Goal: Information Seeking & Learning: Find specific fact

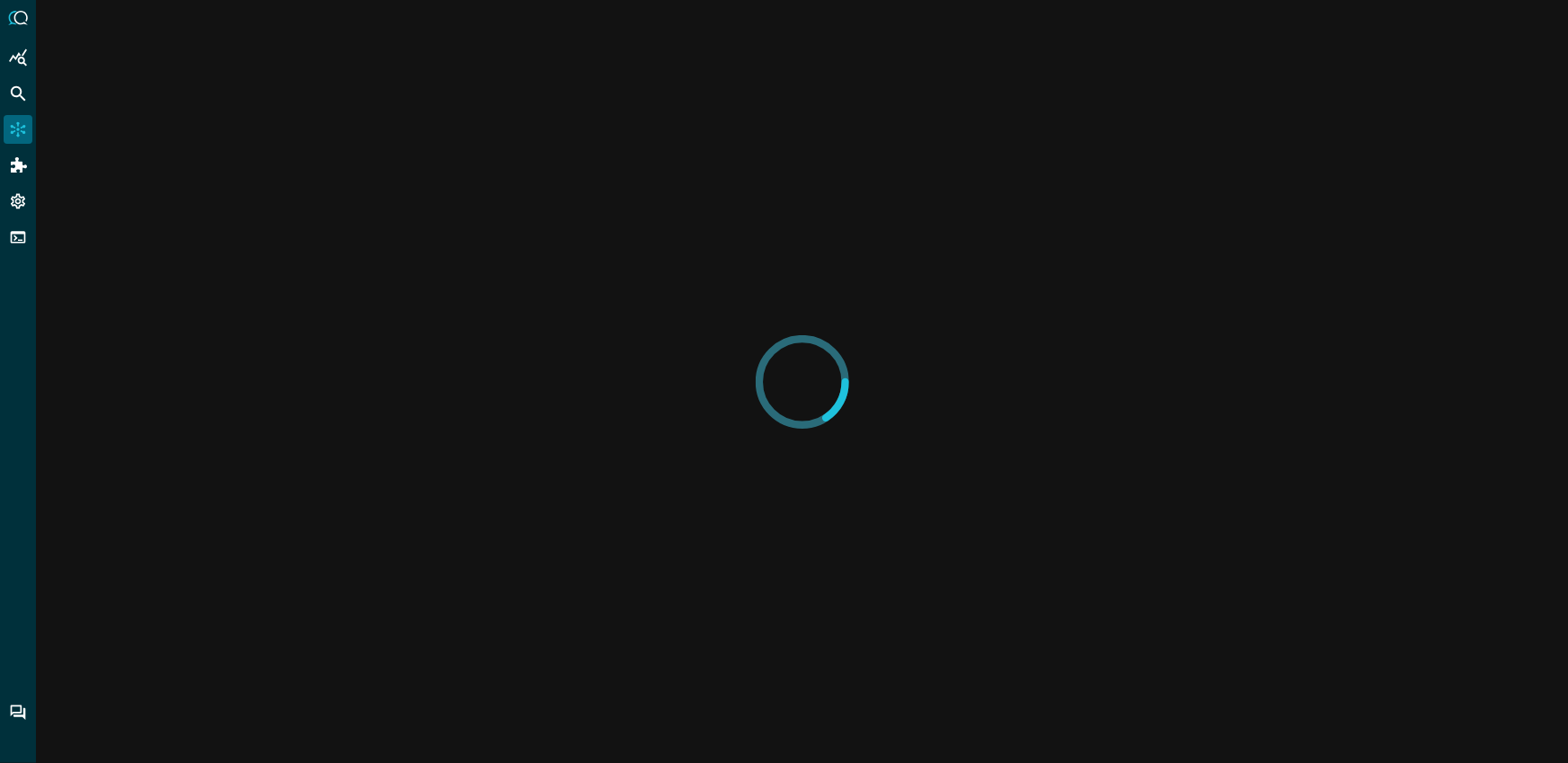
click at [1385, 108] on div at bounding box center [802, 381] width 1532 height 763
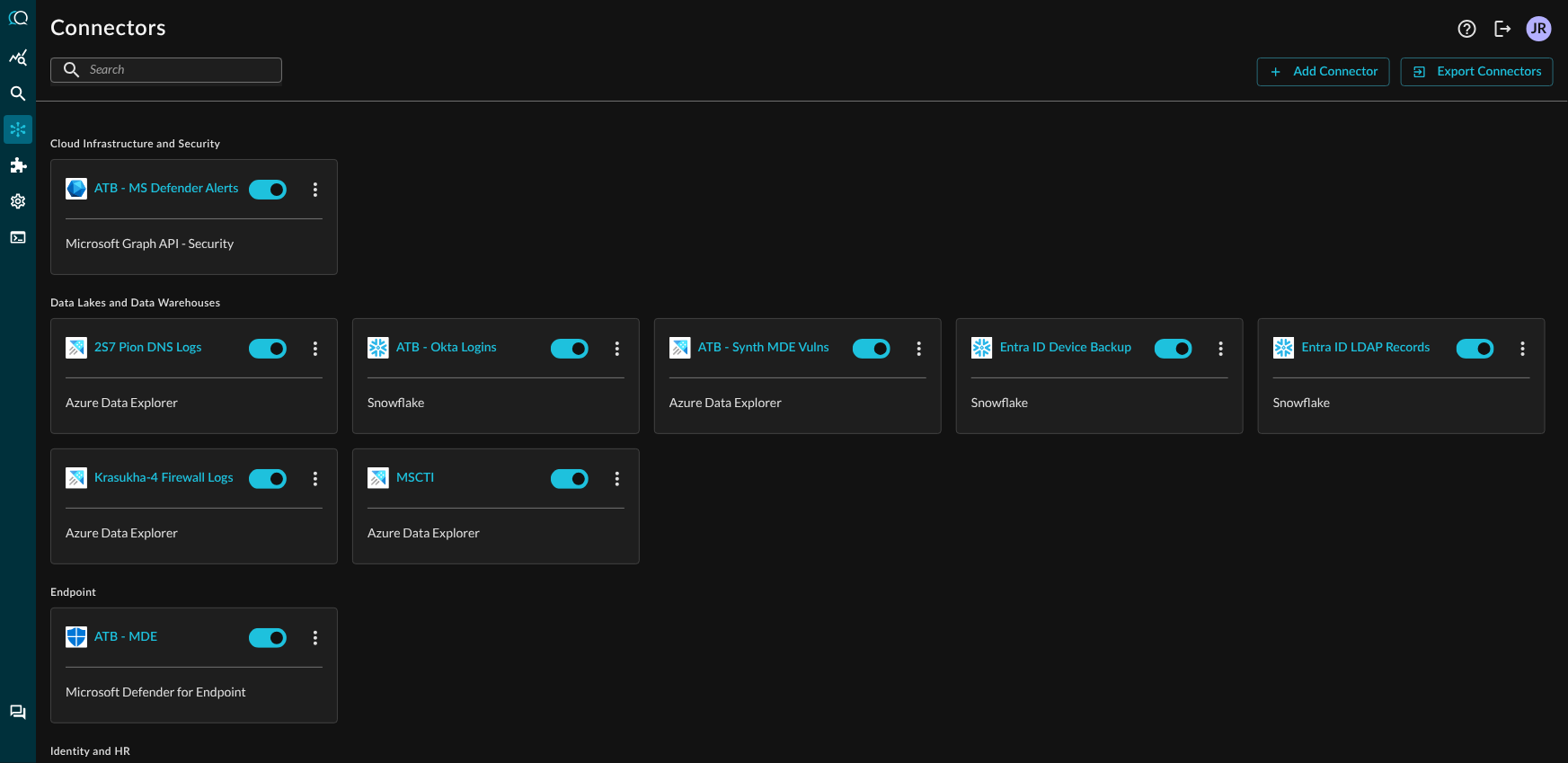
click at [576, 168] on div "ATB - MS Defender Alerts Microsoft Graph API - Security" at bounding box center [802, 217] width 1503 height 116
click at [23, 95] on icon "Federated Search" at bounding box center [17, 93] width 18 height 18
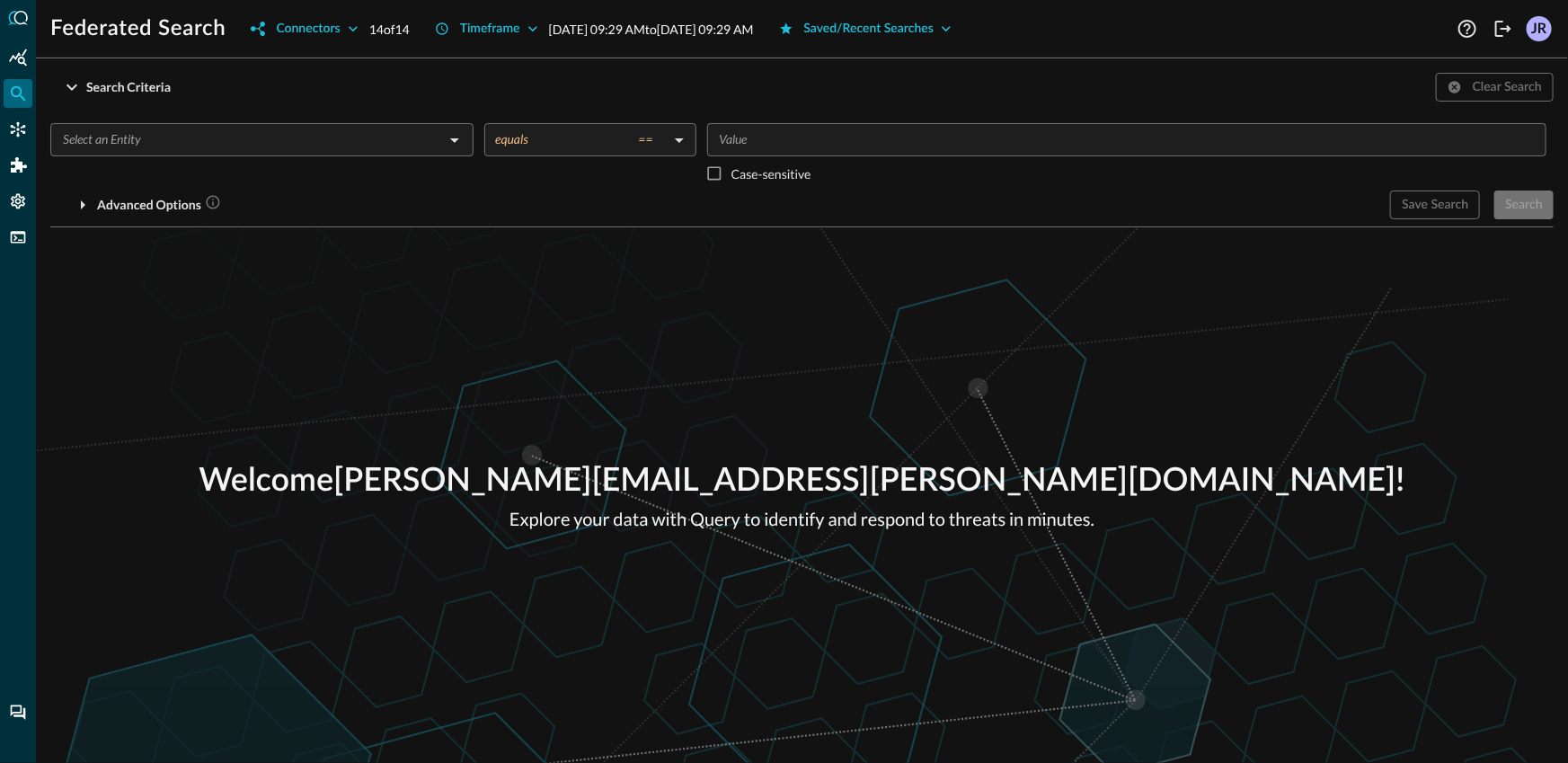
click at [249, 149] on input "text" at bounding box center [247, 140] width 383 height 23
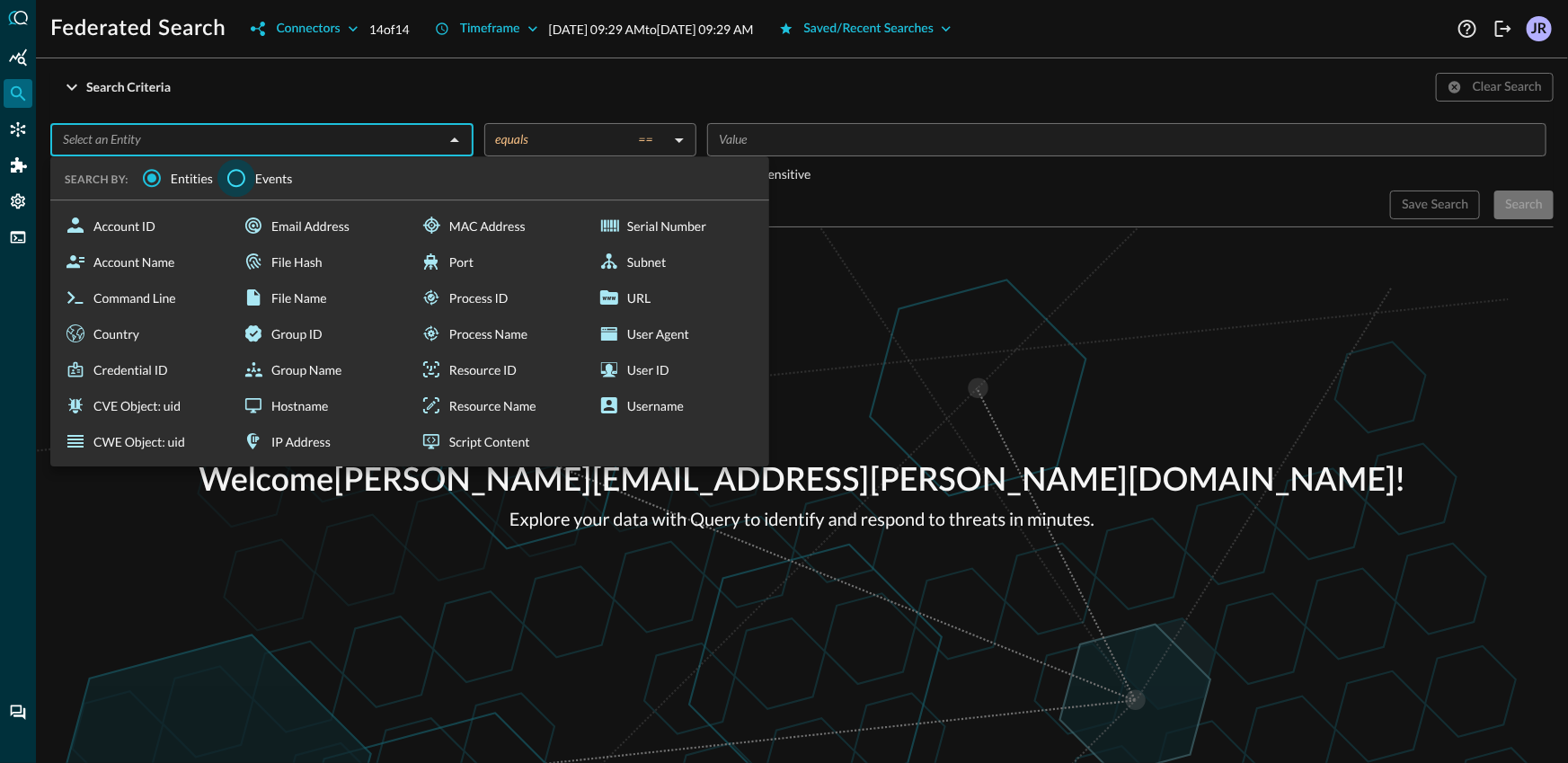
click at [245, 170] on input "Events" at bounding box center [236, 178] width 38 height 38
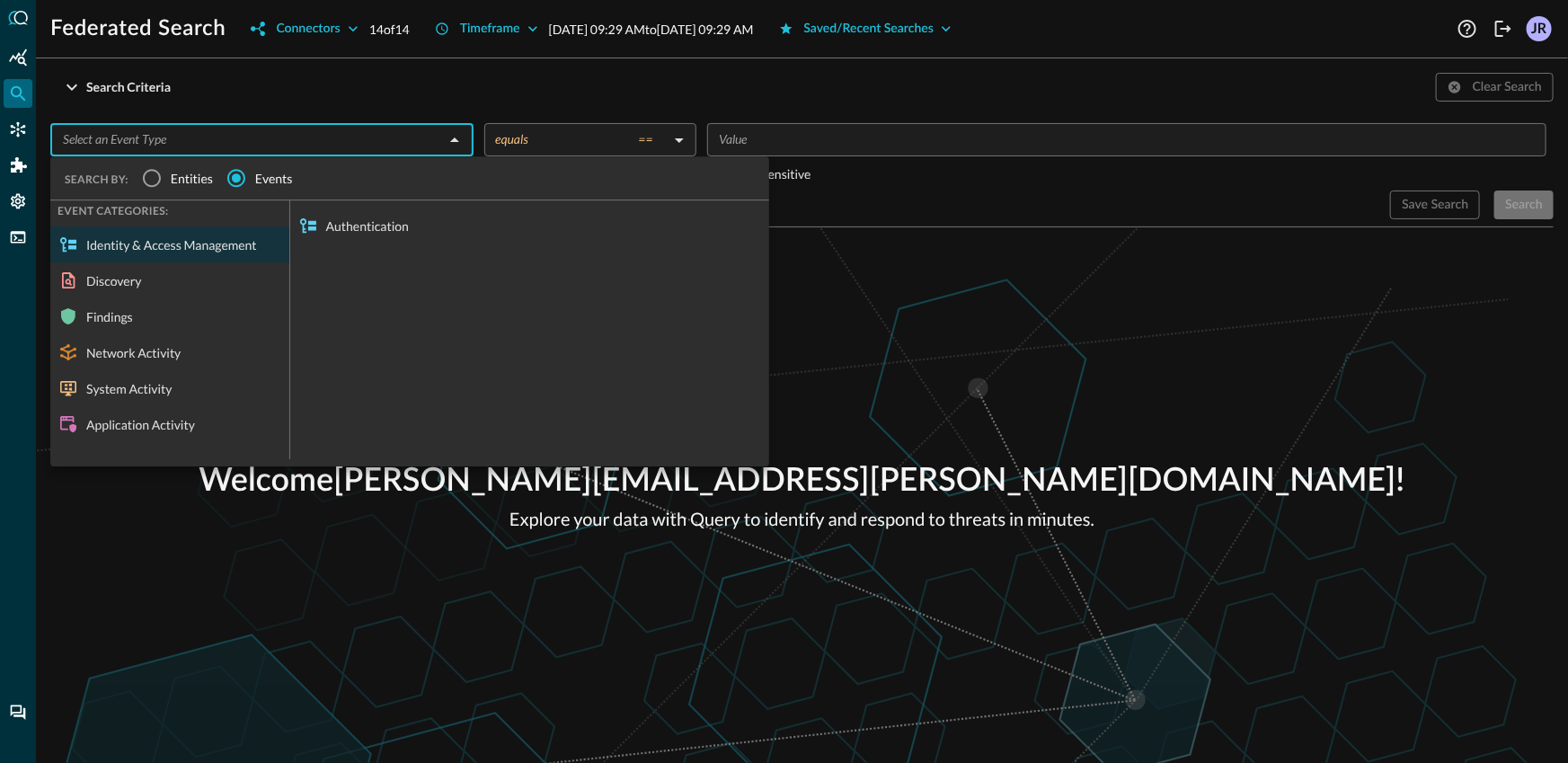
click at [178, 181] on span "Entities" at bounding box center [191, 178] width 42 height 19
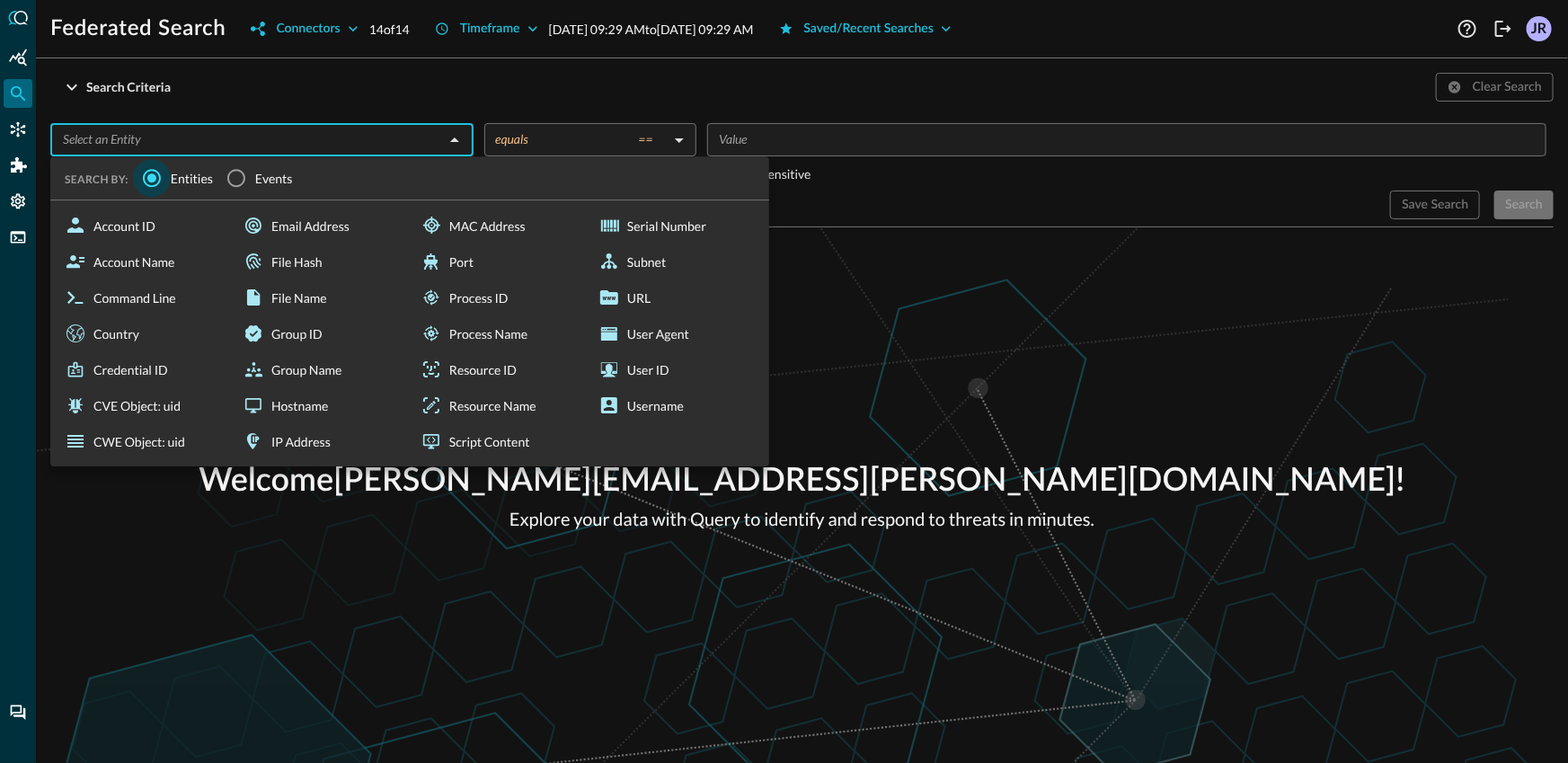
click at [161, 179] on input "Entities" at bounding box center [152, 178] width 38 height 38
click at [330, 397] on div "Hostname" at bounding box center [320, 406] width 171 height 36
type input "Hostname"
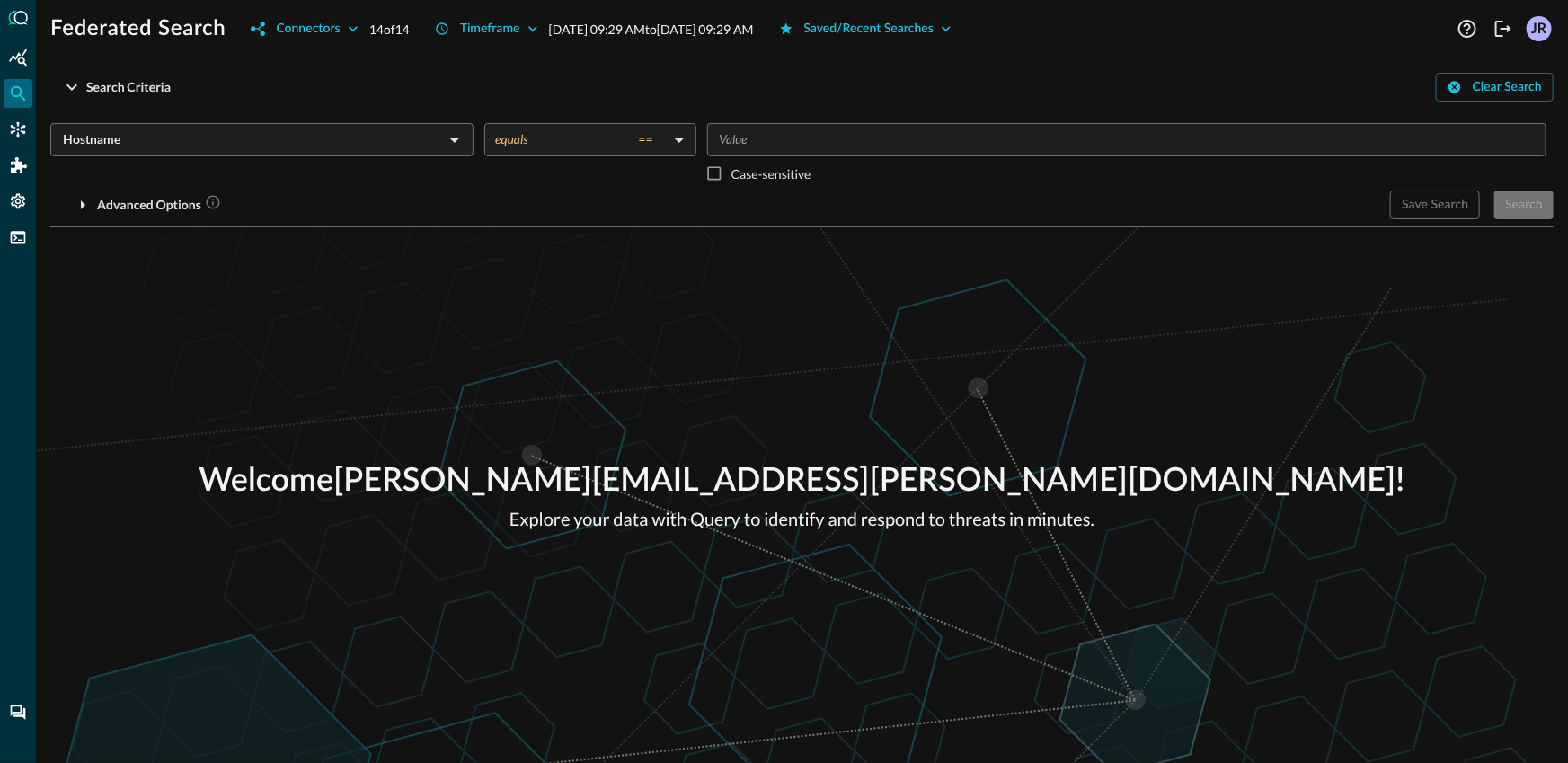
click at [866, 131] on input "Value" at bounding box center [1125, 140] width 826 height 23
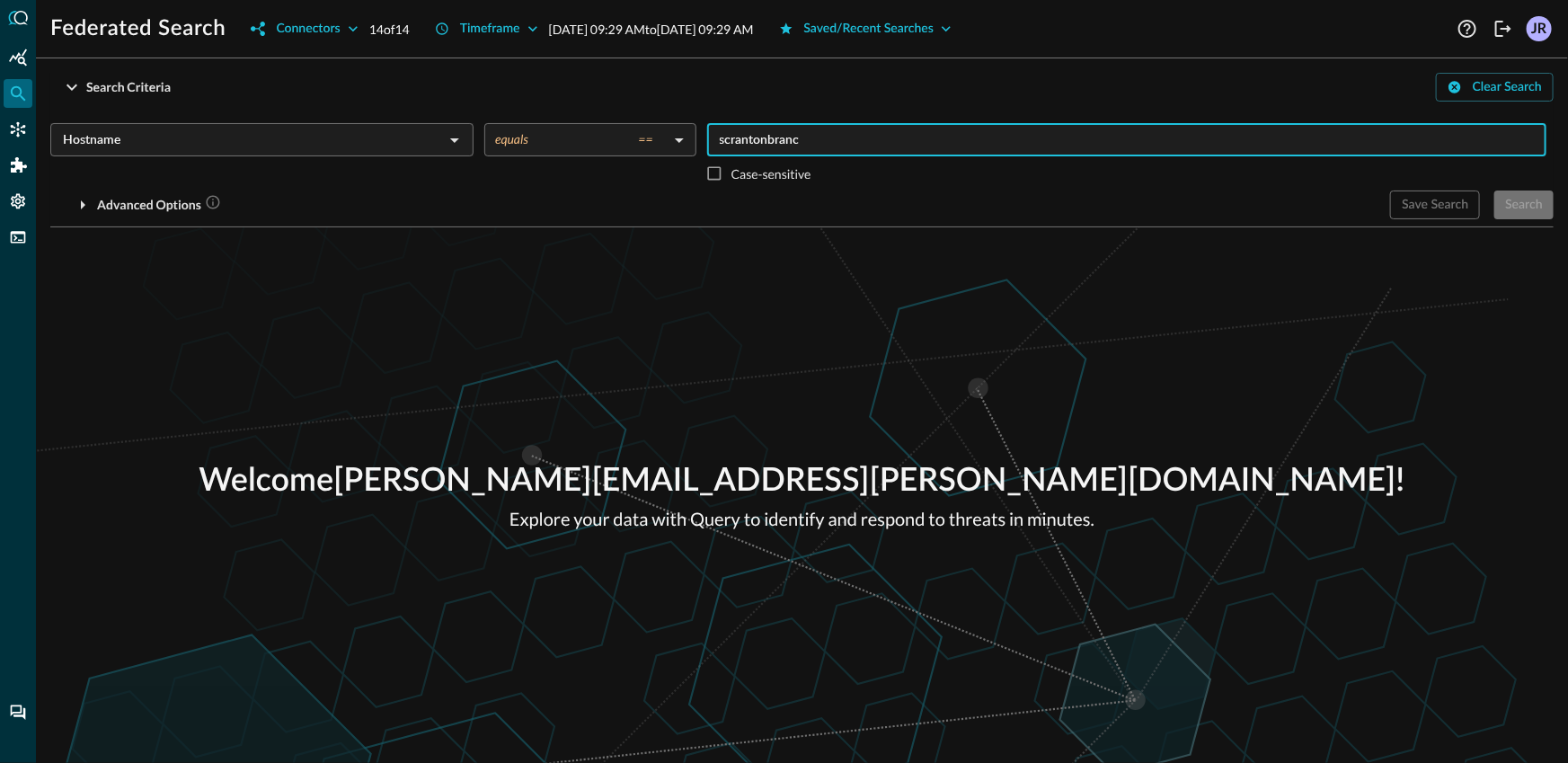
type input "scrantonbranch"
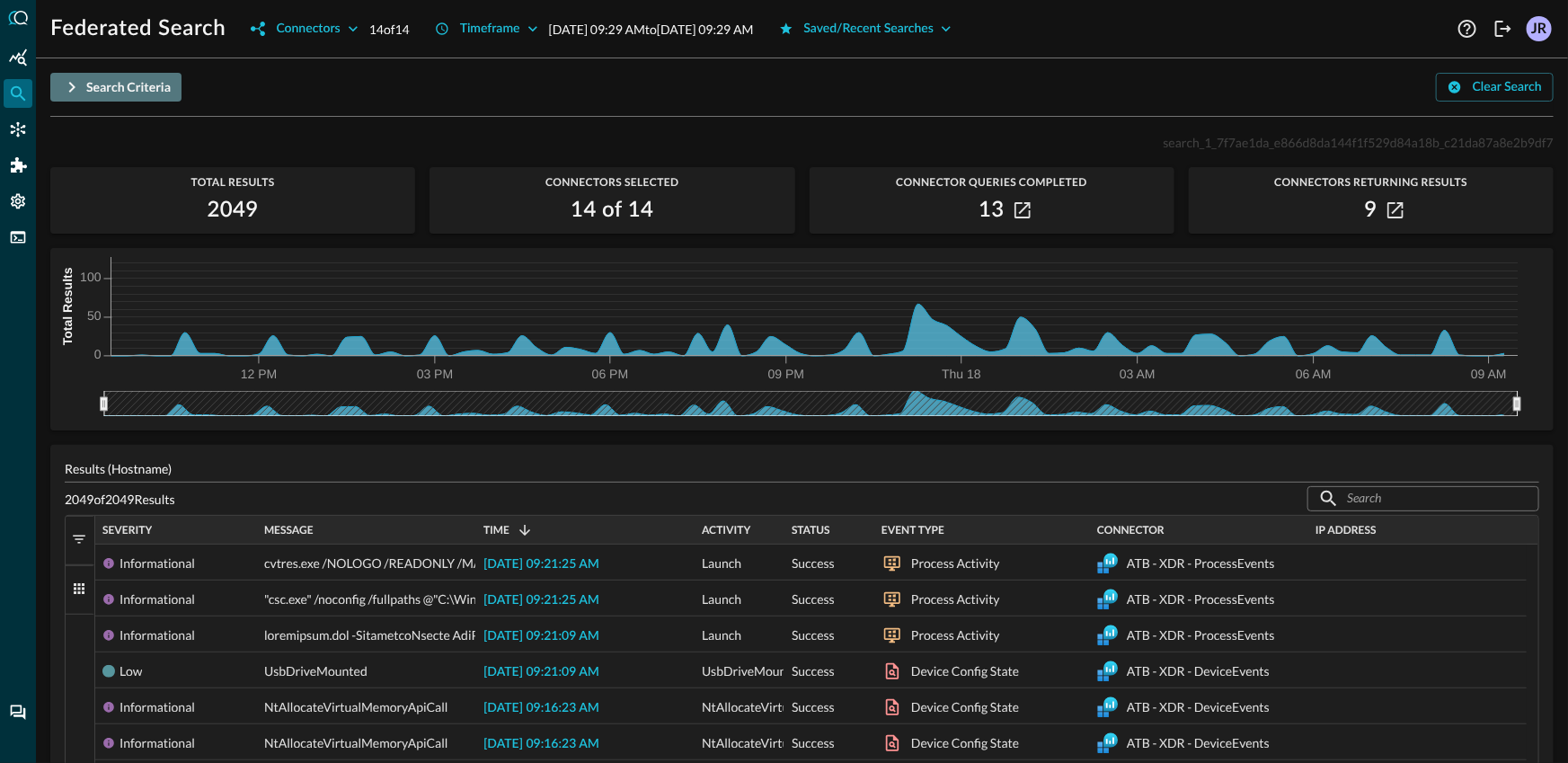
click at [80, 92] on icon "button" at bounding box center [71, 87] width 22 height 22
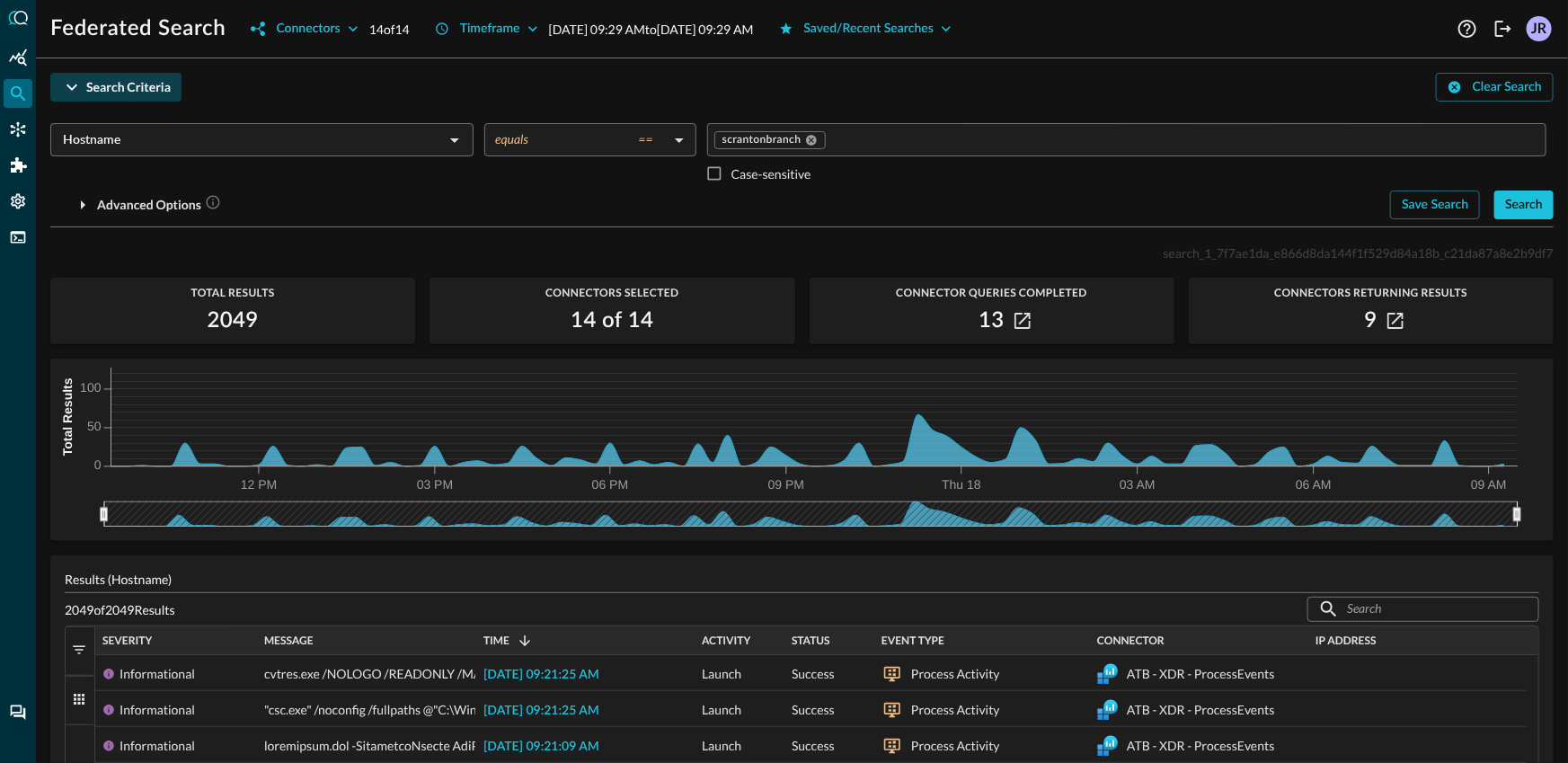
click at [111, 146] on input "Hostname" at bounding box center [247, 140] width 383 height 23
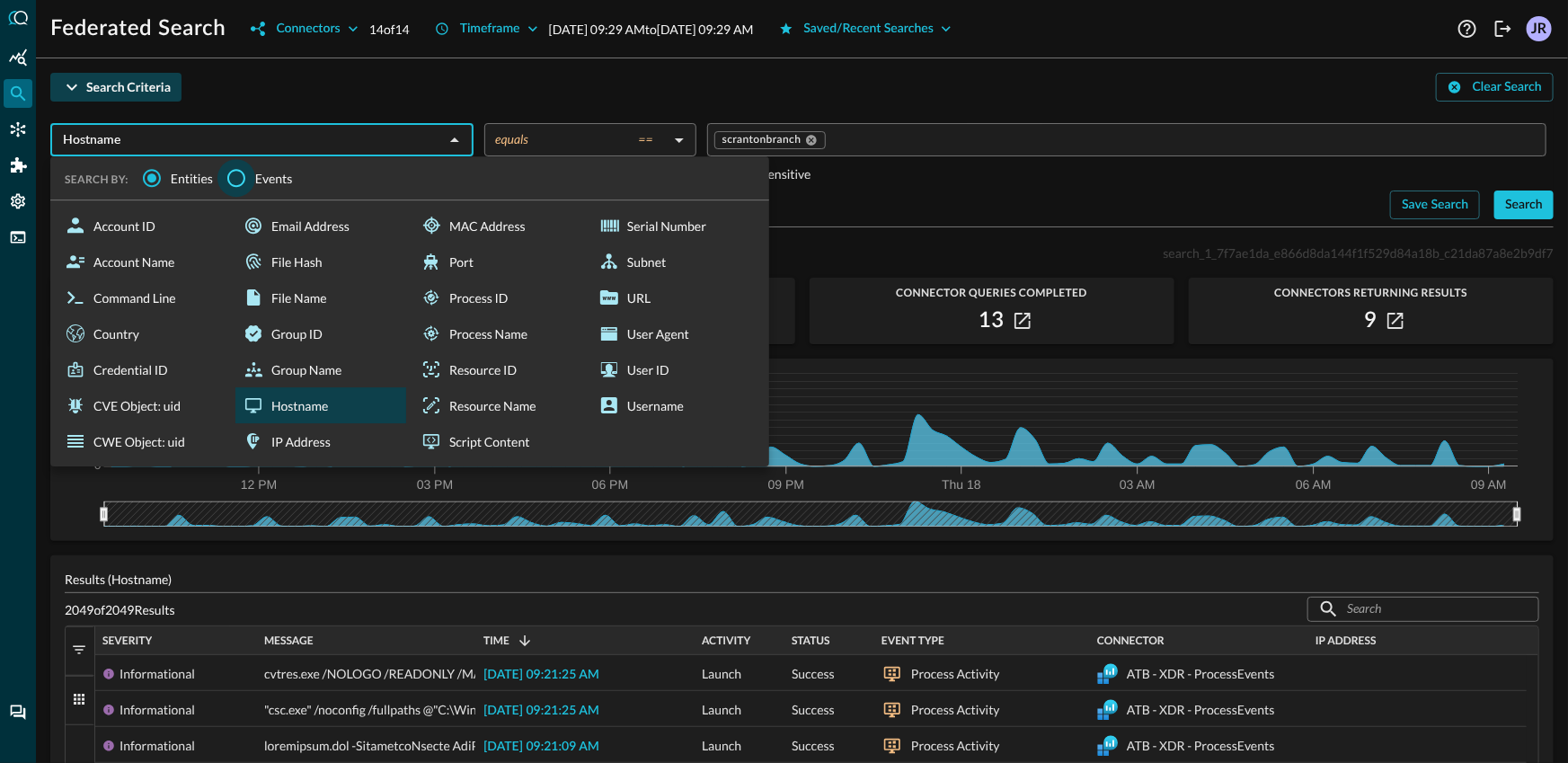
click at [224, 179] on input "Events" at bounding box center [236, 178] width 38 height 38
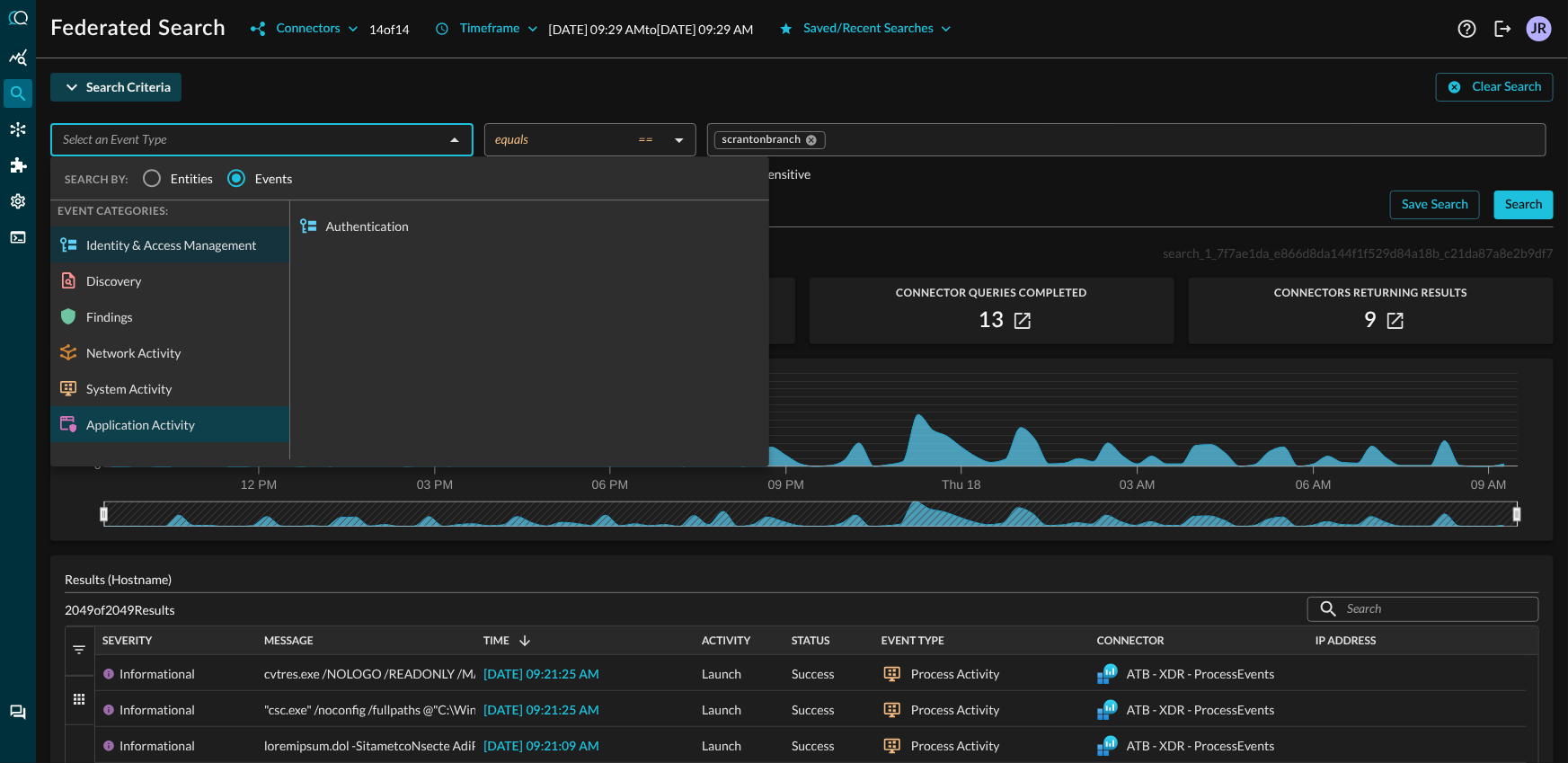
click at [135, 410] on div "Application Activity" at bounding box center [170, 424] width 239 height 36
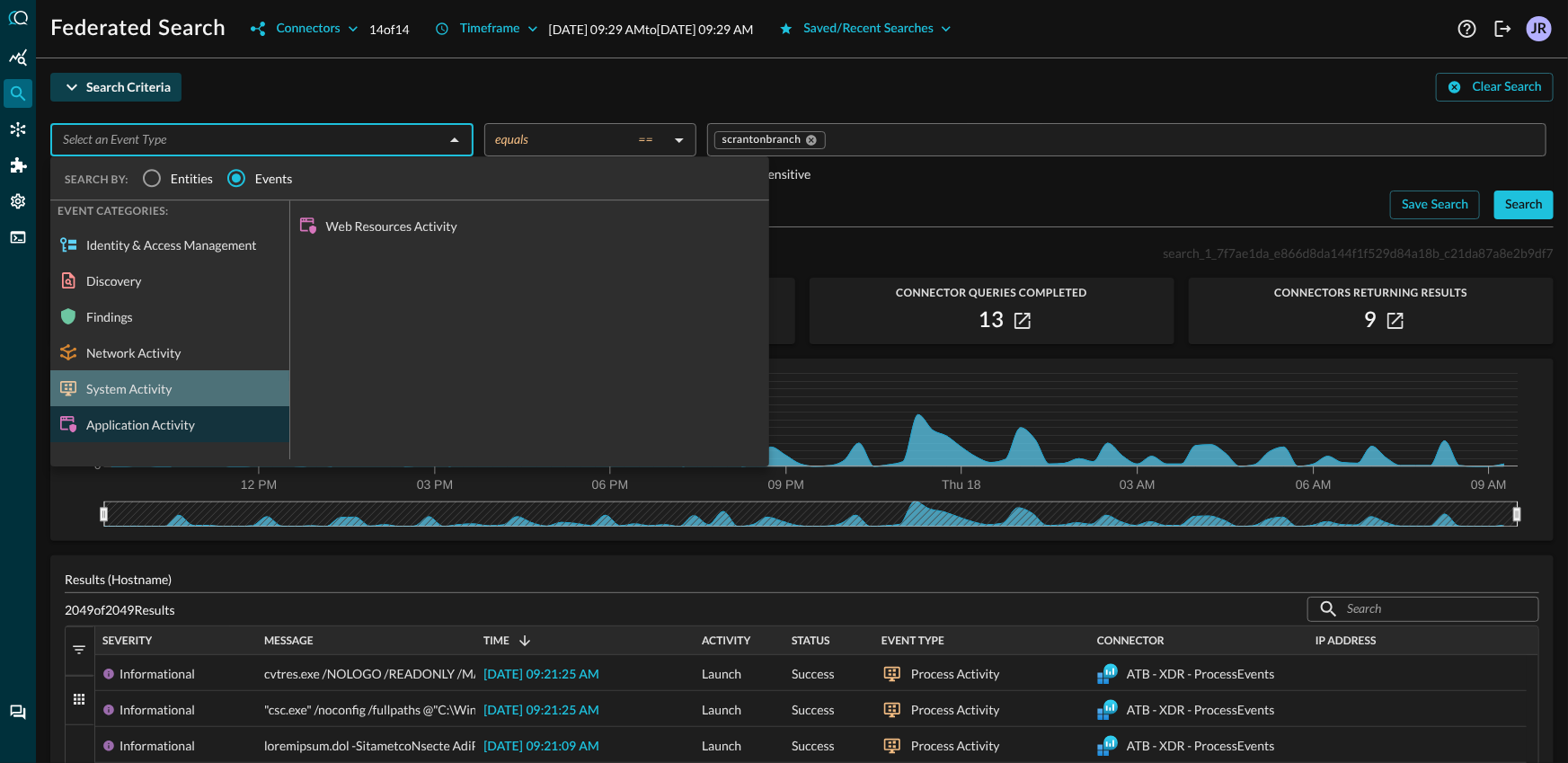
click at [139, 390] on div "System Activity" at bounding box center [170, 389] width 239 height 36
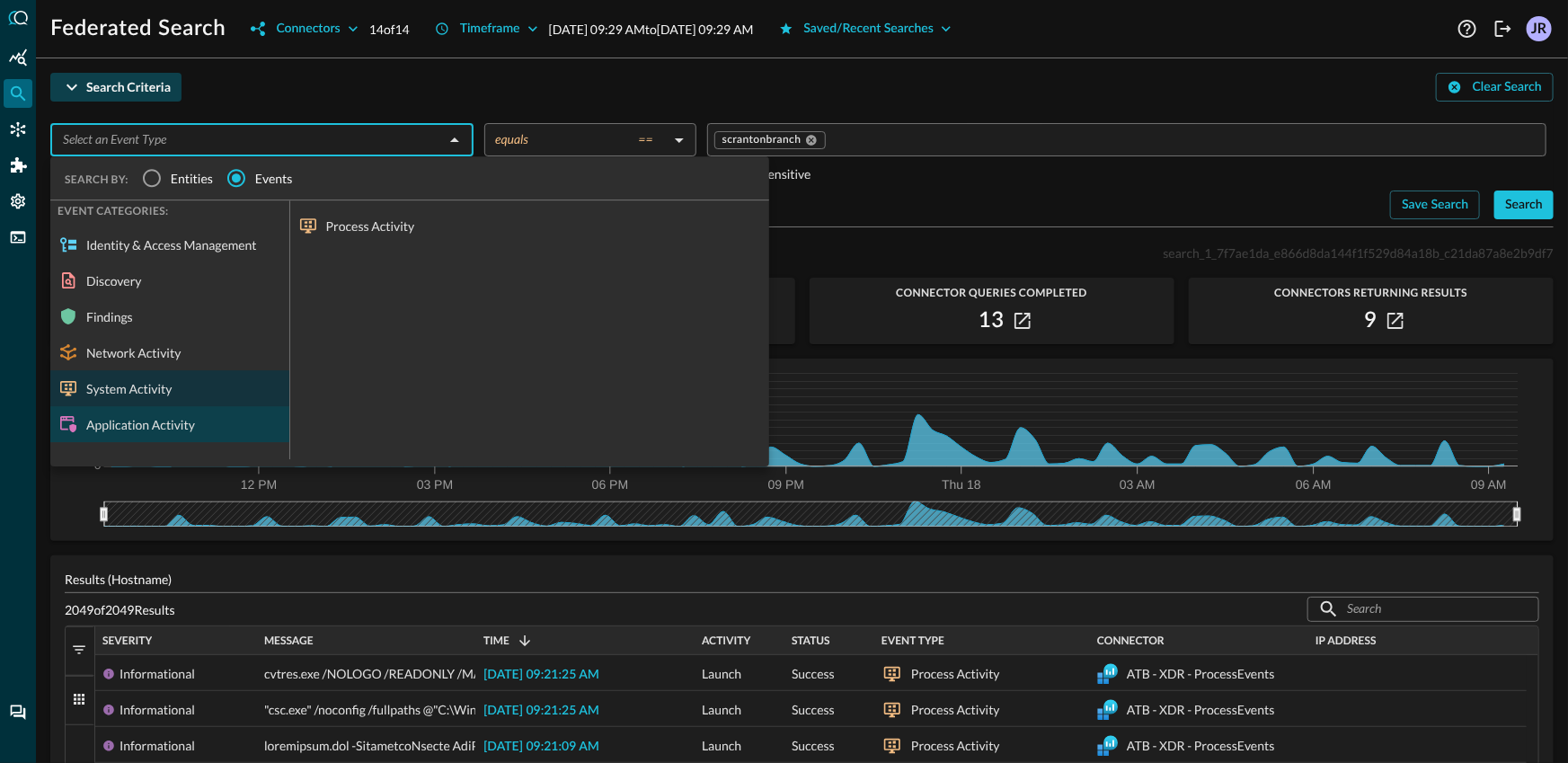
click at [151, 427] on div "Application Activity" at bounding box center [170, 424] width 239 height 36
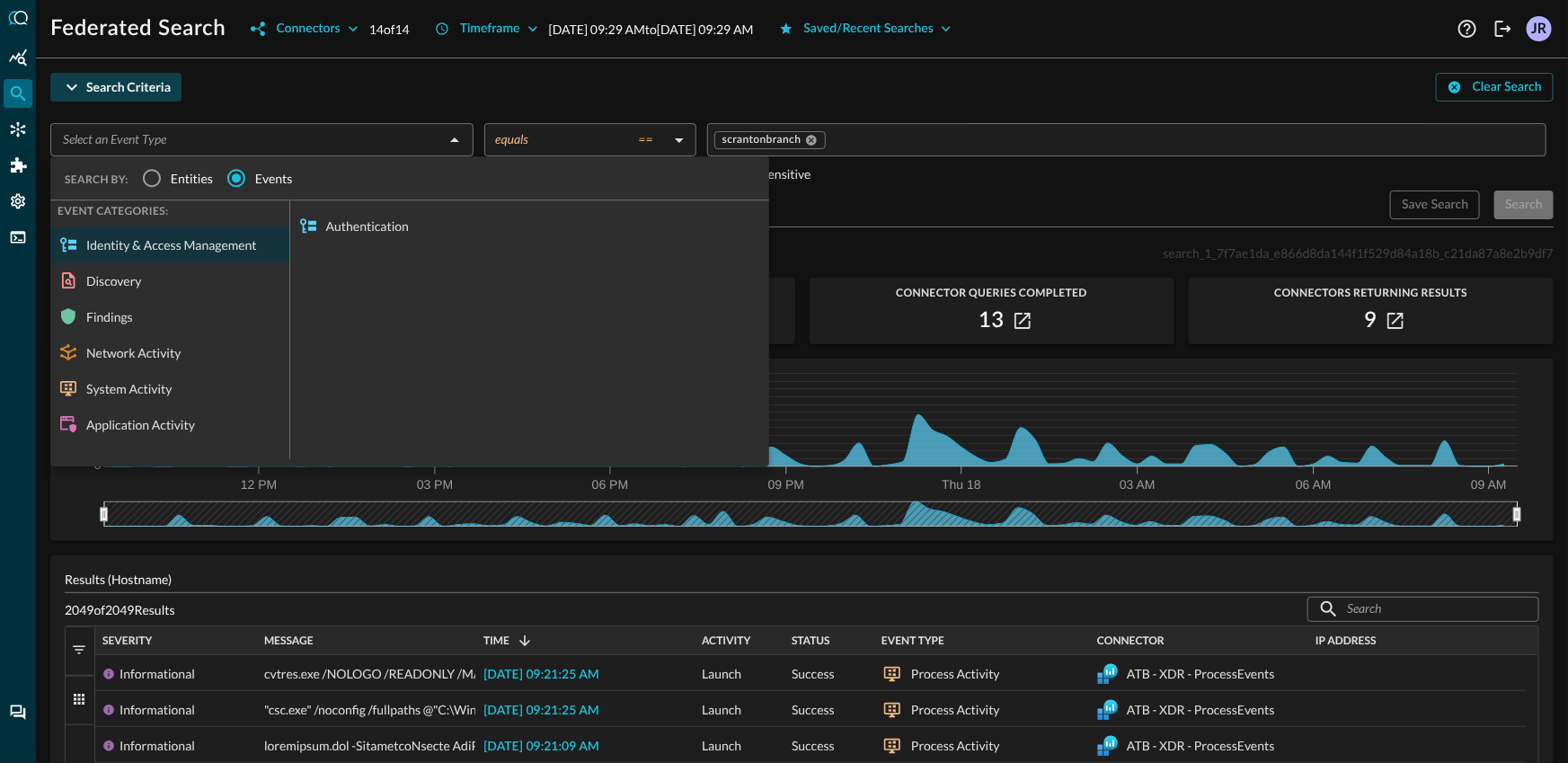
click at [241, 153] on div "​" at bounding box center [262, 139] width 423 height 33
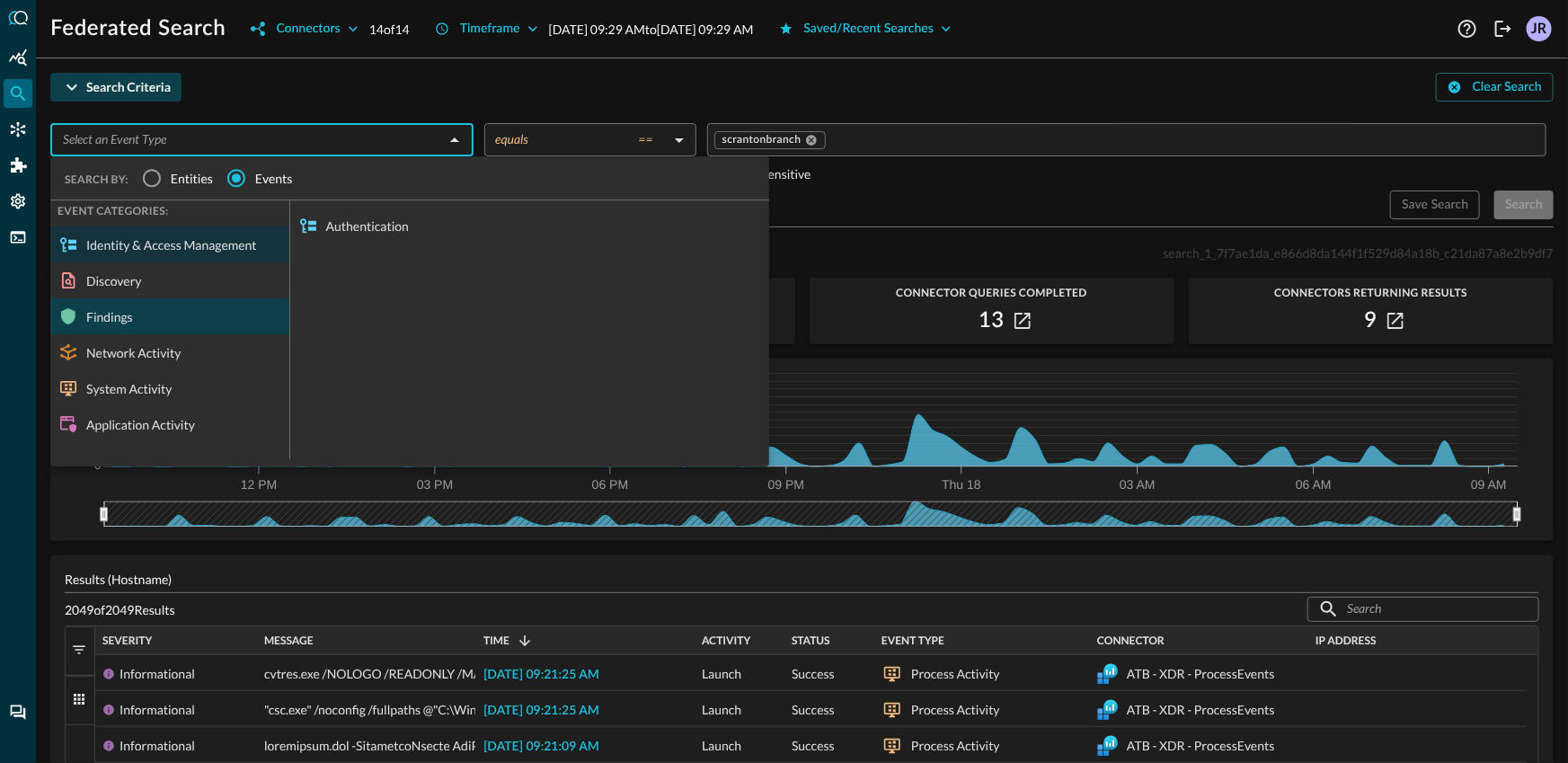
click at [141, 316] on div "Findings" at bounding box center [170, 316] width 239 height 36
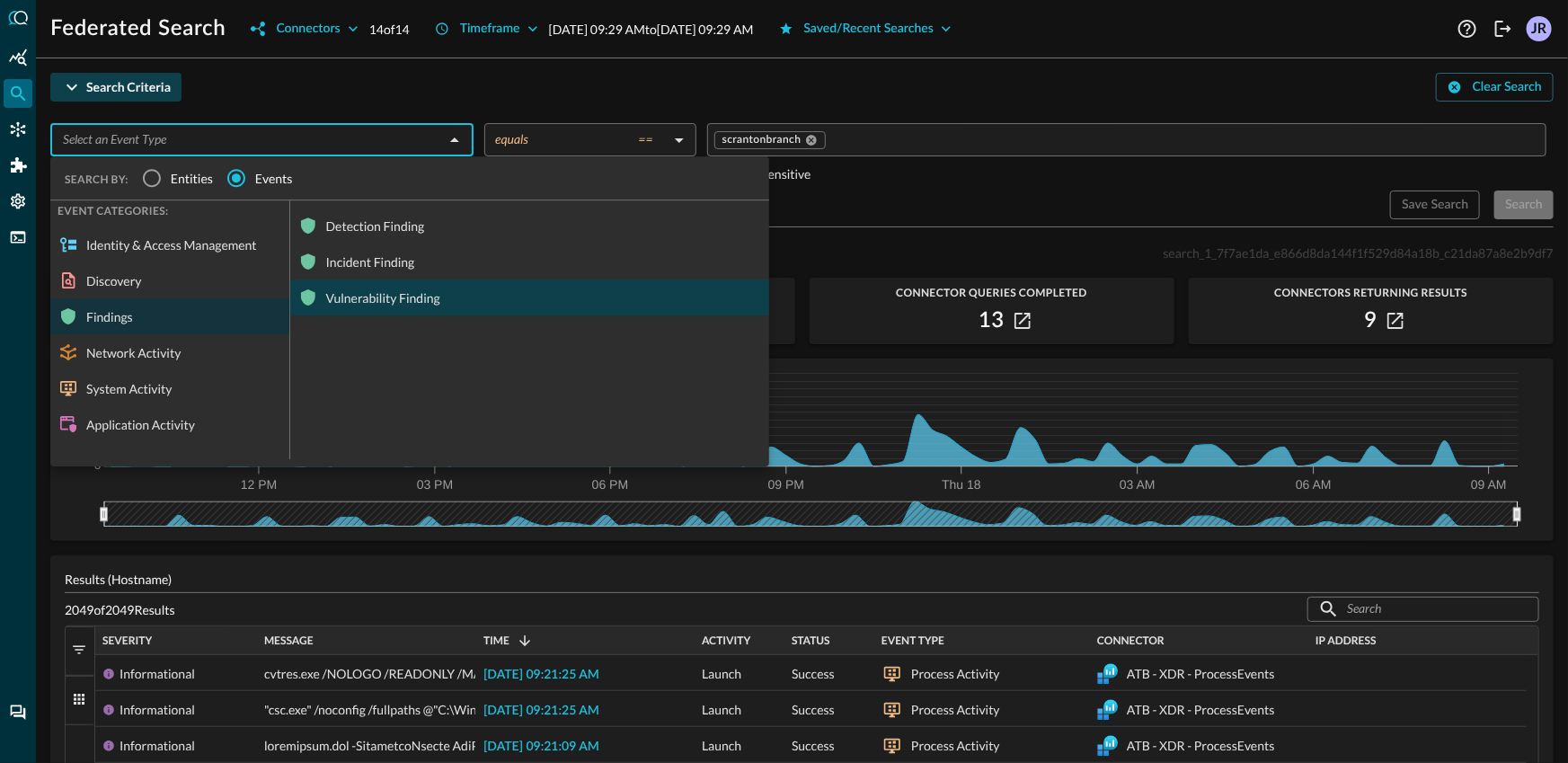
click at [372, 288] on div "Vulnerability Finding" at bounding box center [530, 297] width 479 height 36
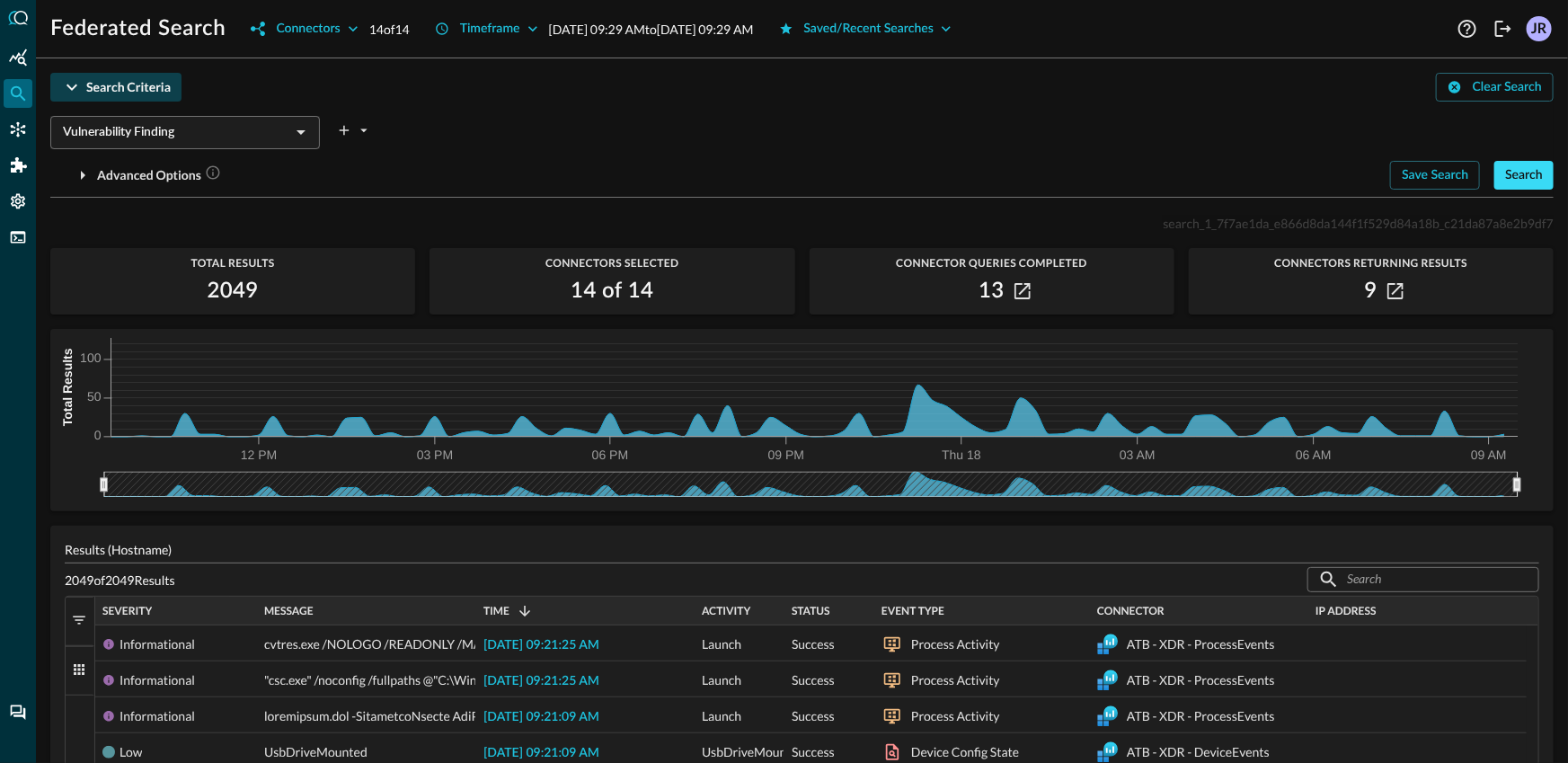
click at [1533, 182] on button "Search" at bounding box center [1523, 175] width 59 height 29
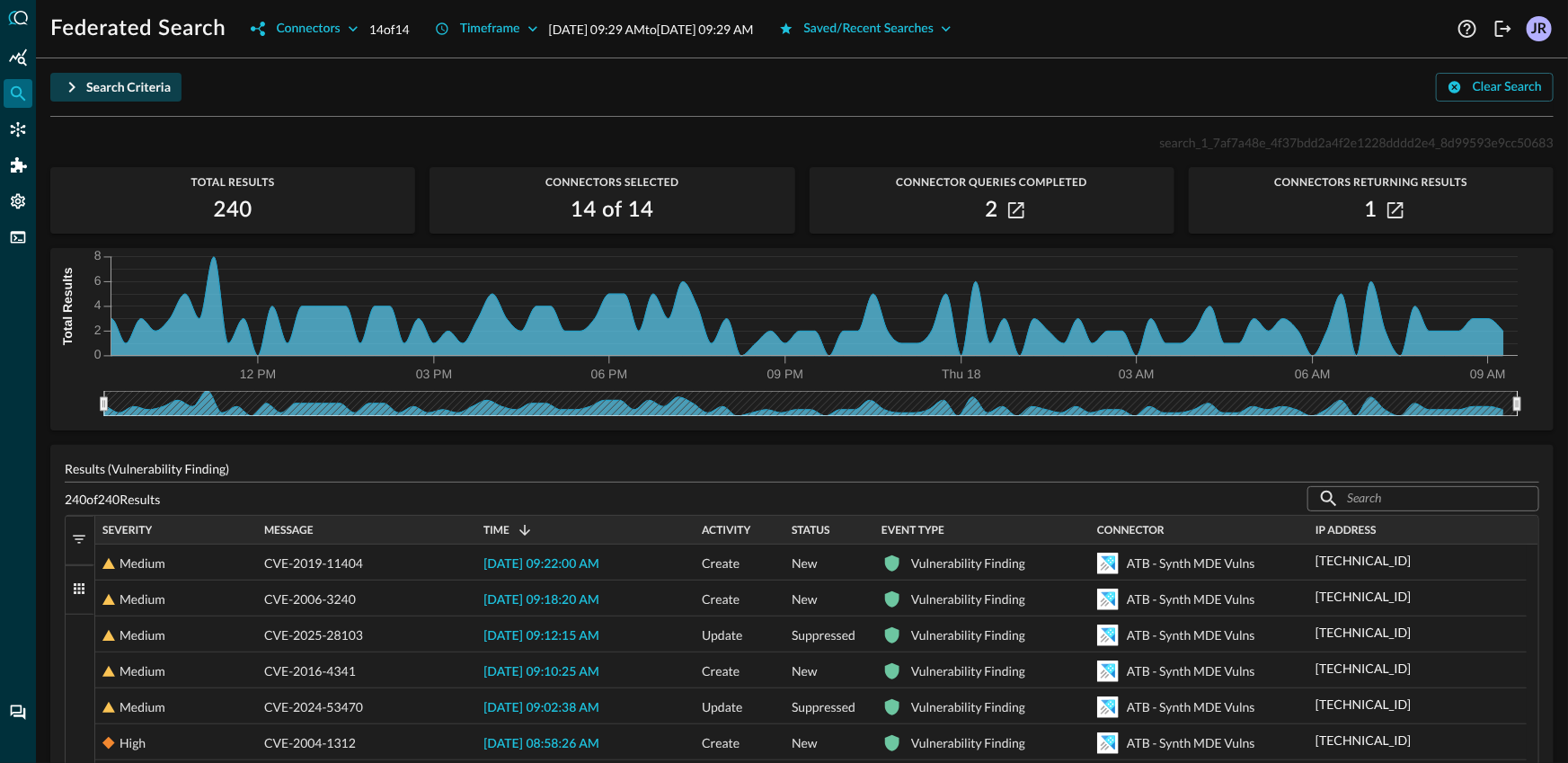
click at [145, 87] on div "Search Criteria" at bounding box center [129, 88] width 85 height 23
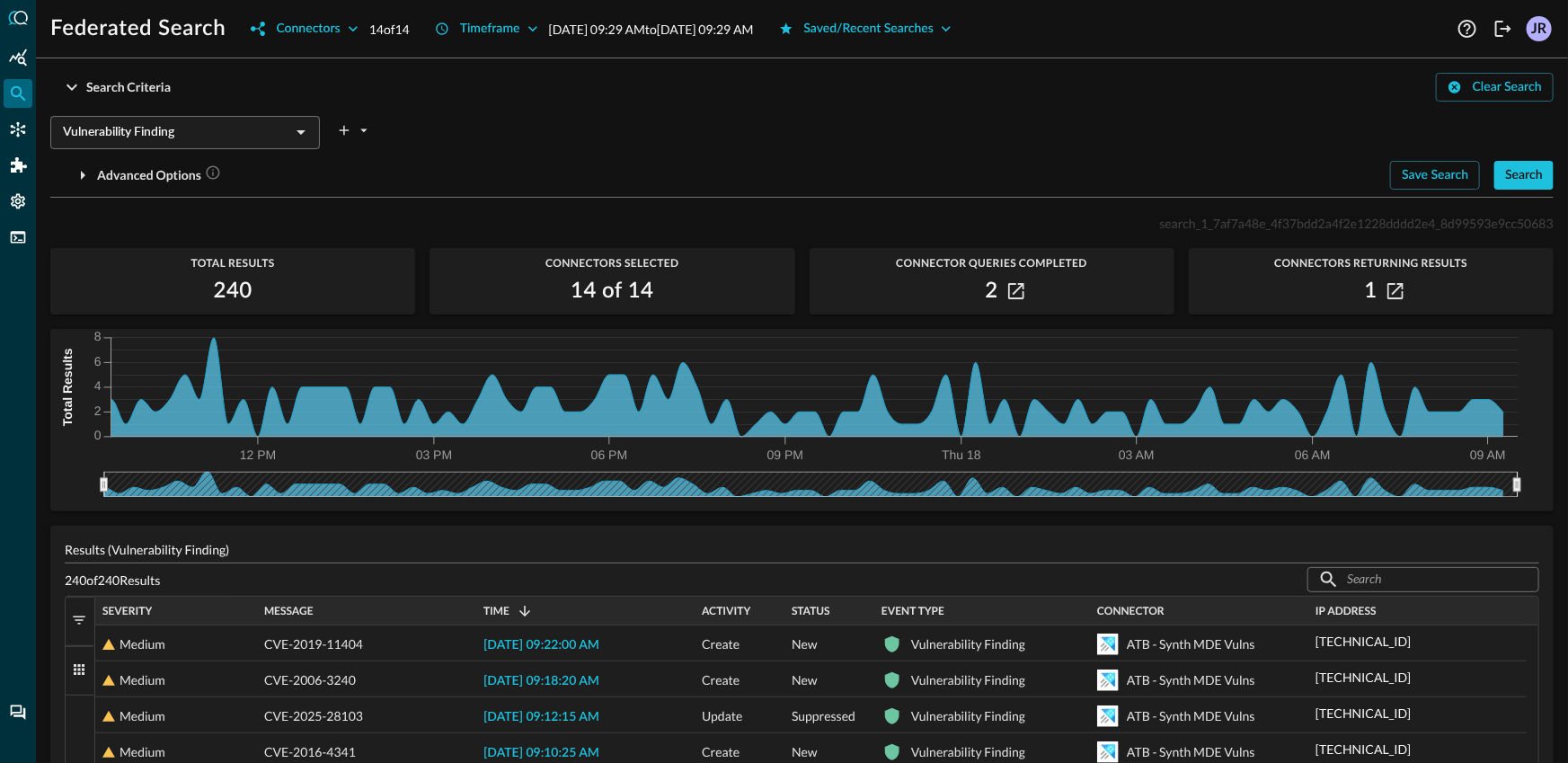
click at [153, 132] on input "Vulnerability Finding" at bounding box center [170, 132] width 230 height 23
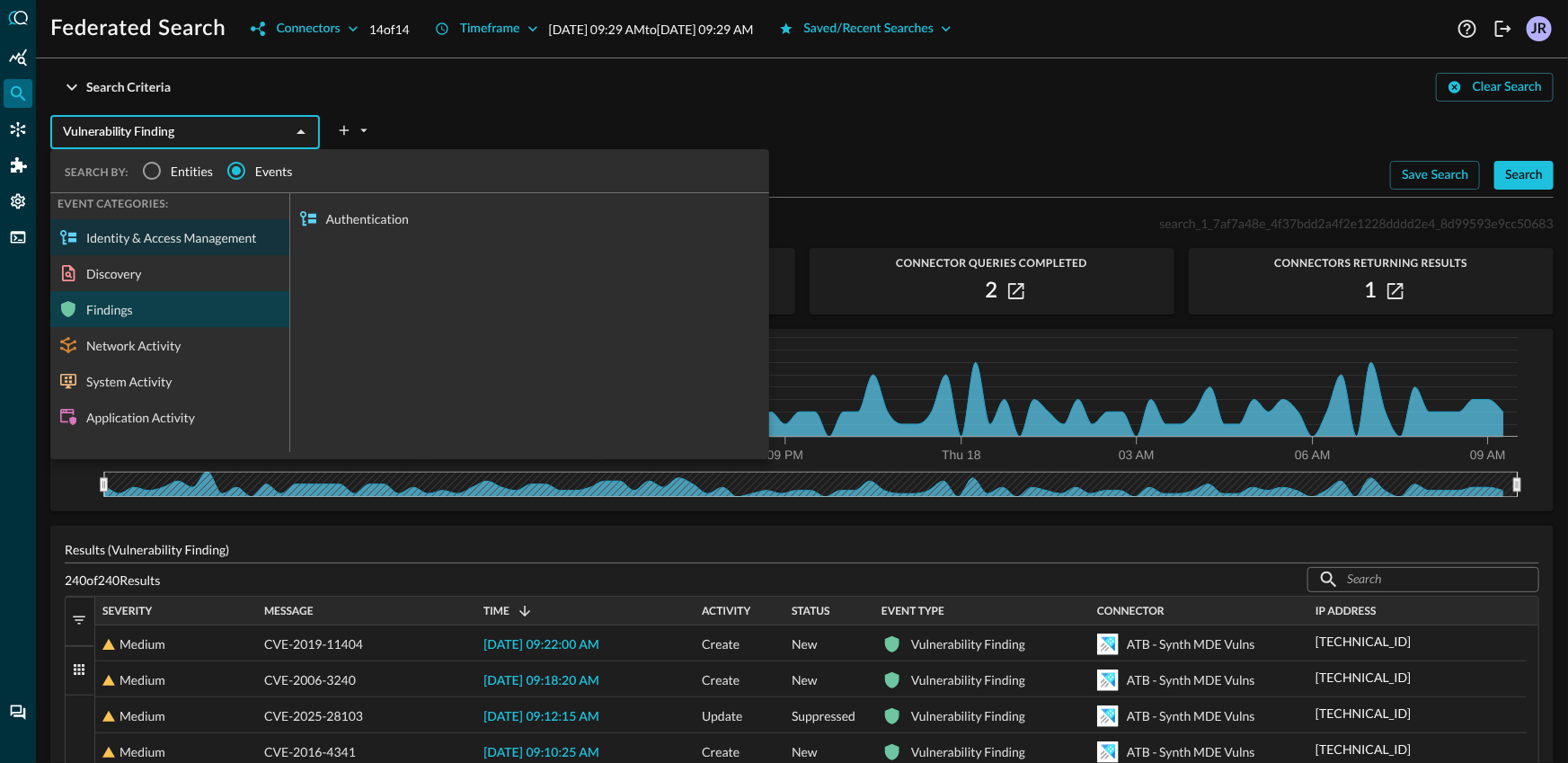
click at [170, 319] on div "Findings" at bounding box center [170, 310] width 239 height 36
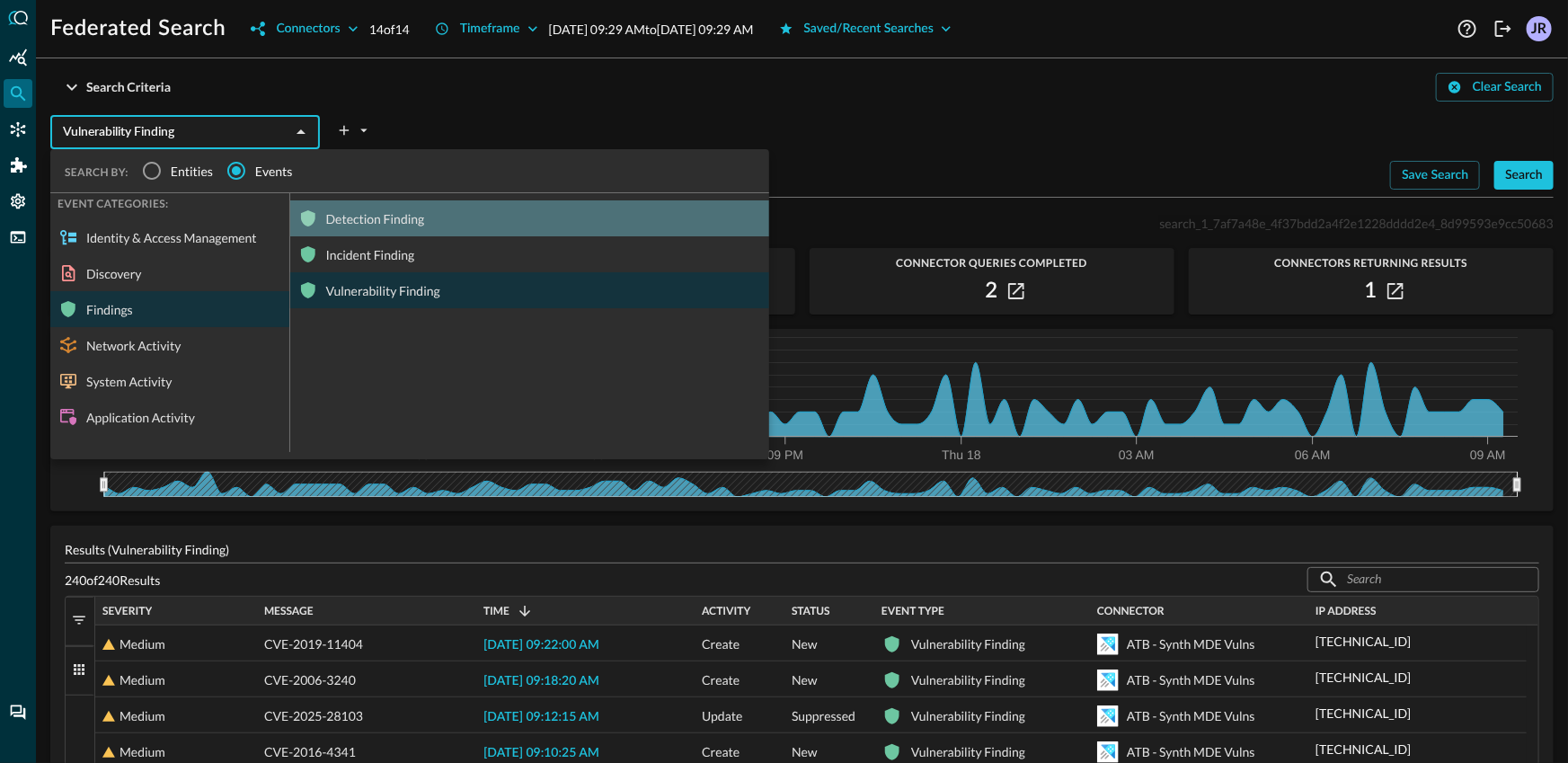
click at [410, 225] on div "Detection Finding" at bounding box center [530, 218] width 479 height 36
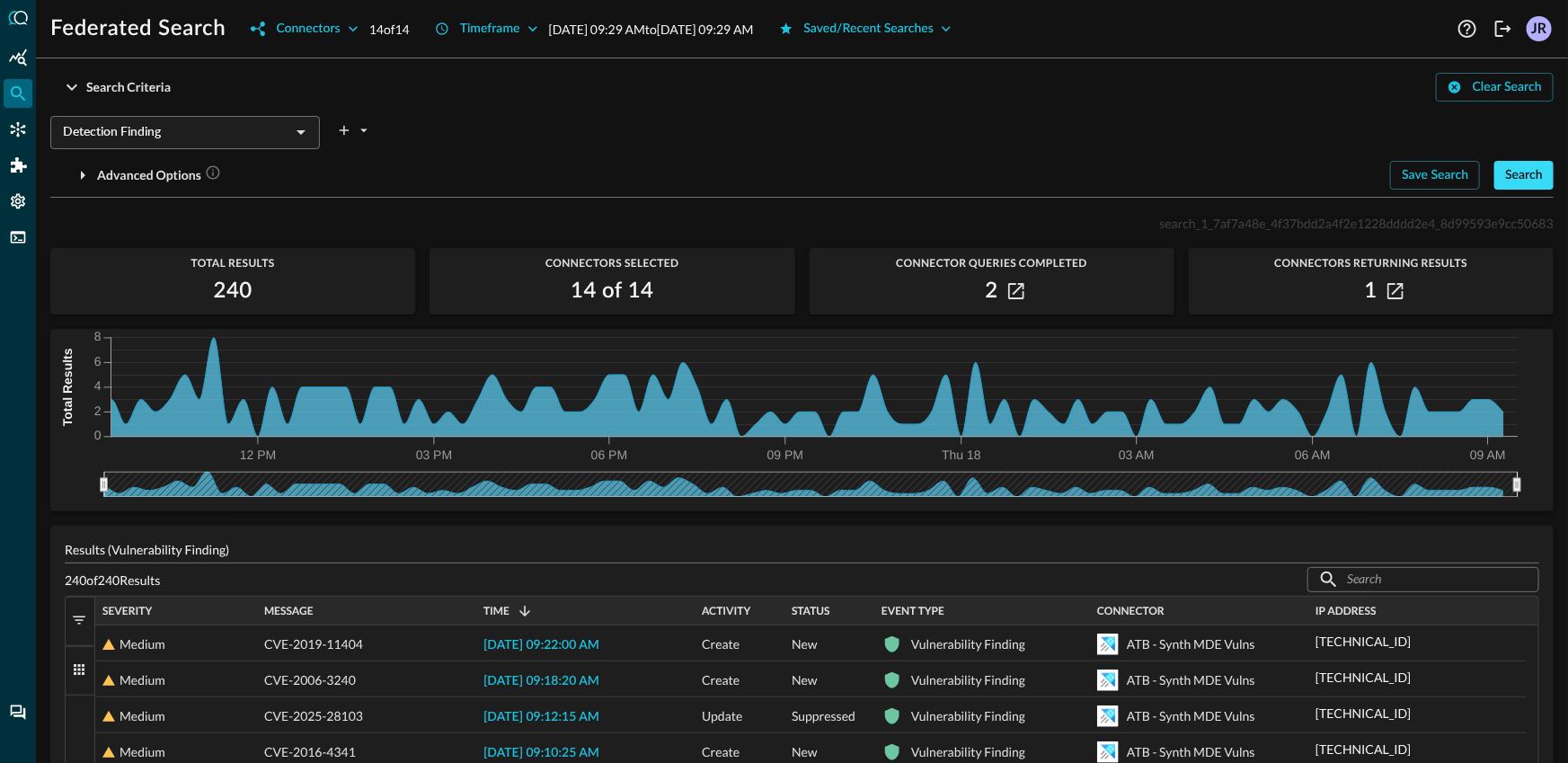
click at [1518, 178] on div "Search" at bounding box center [1524, 176] width 38 height 23
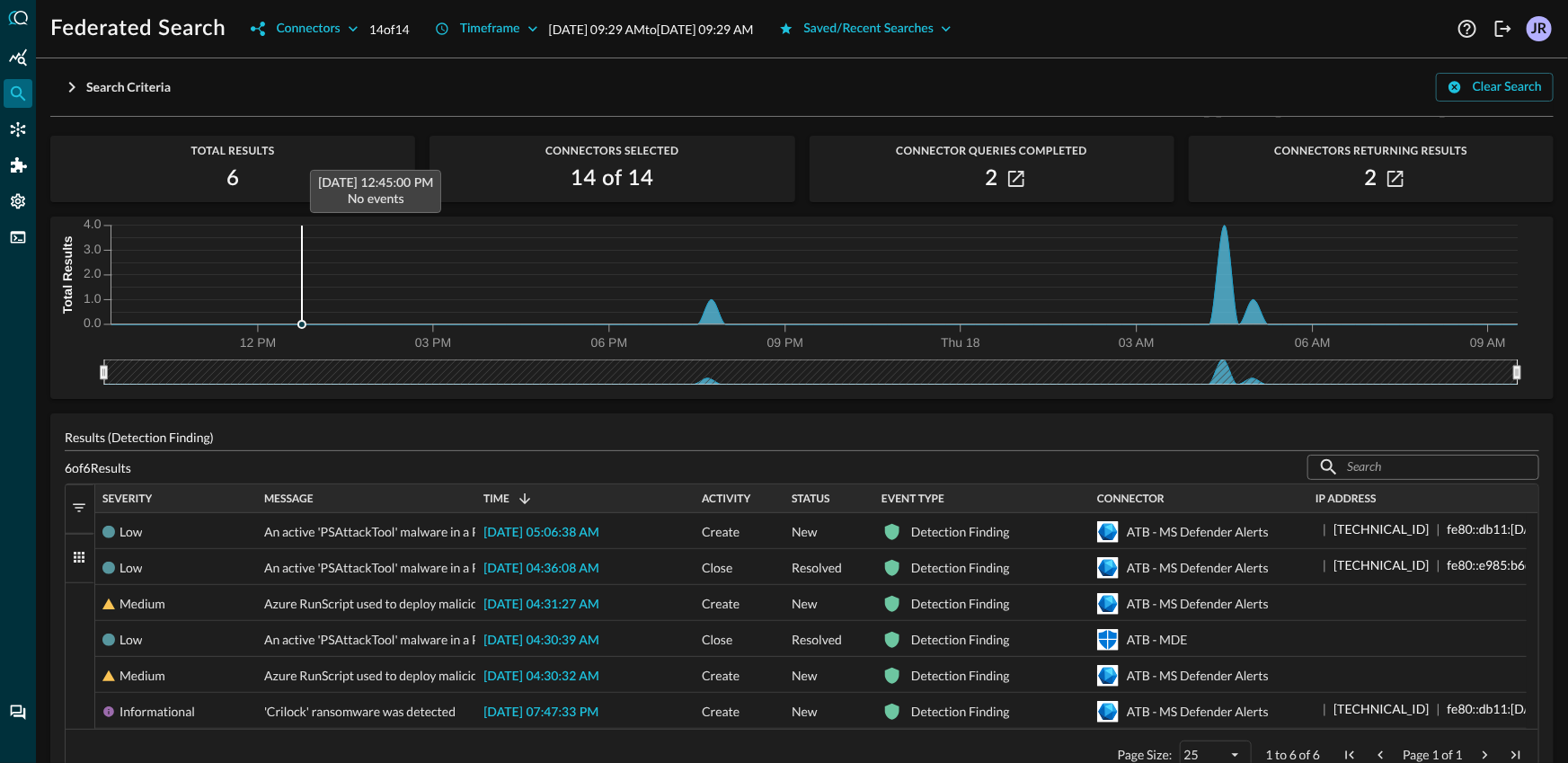
scroll to position [12, 0]
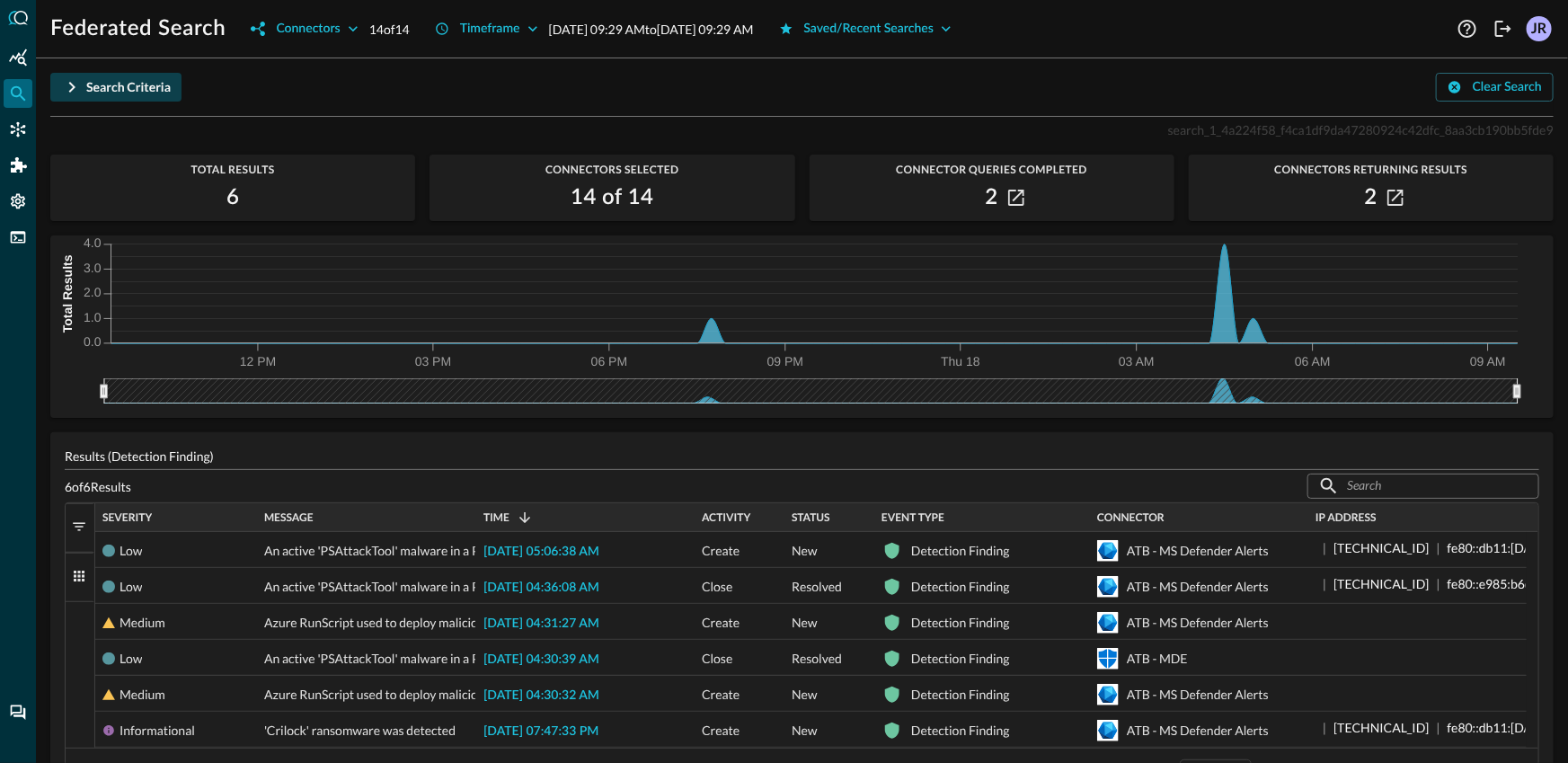
click at [119, 98] on button "Search Criteria" at bounding box center [116, 87] width 131 height 29
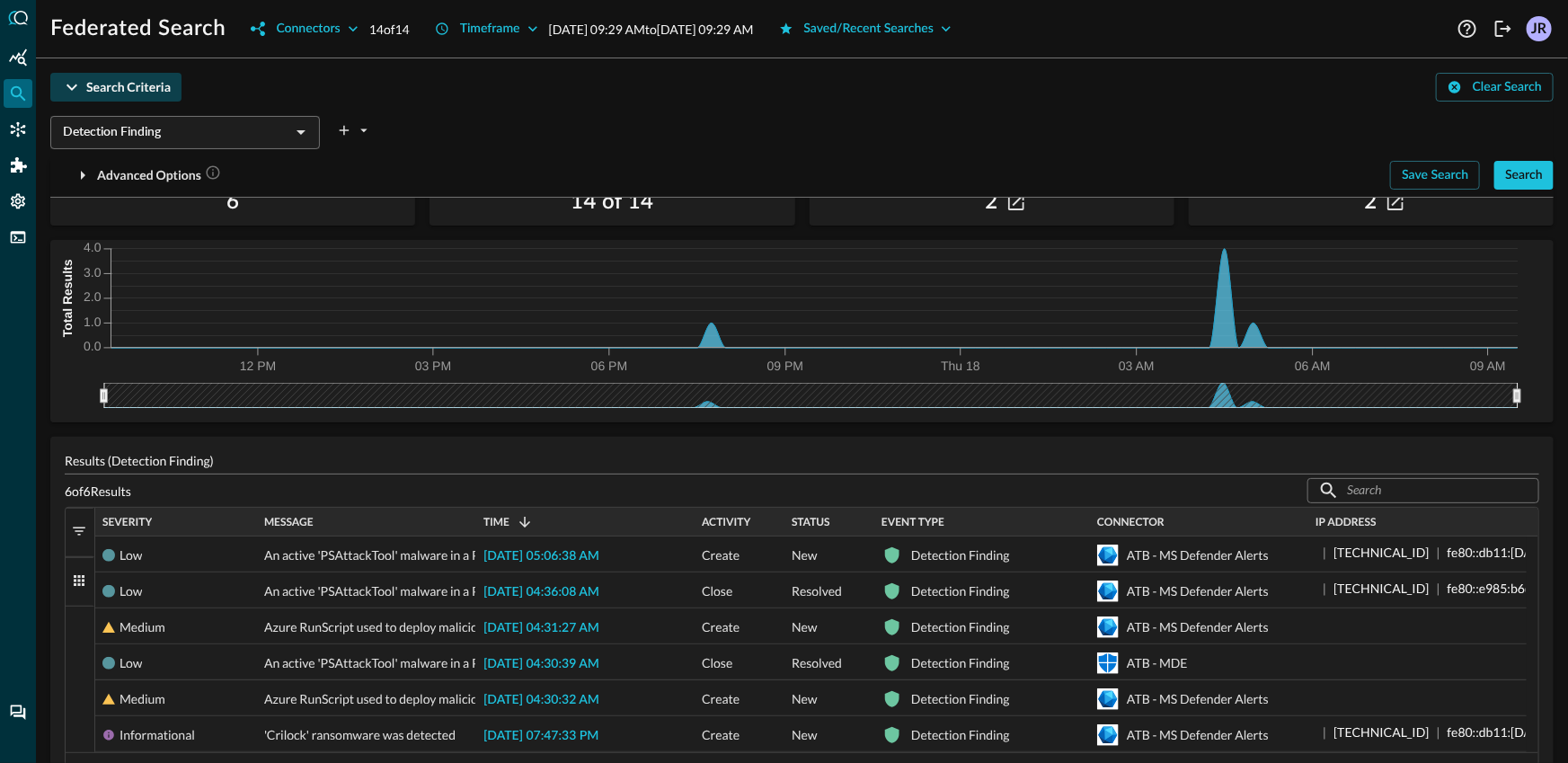
scroll to position [93, 0]
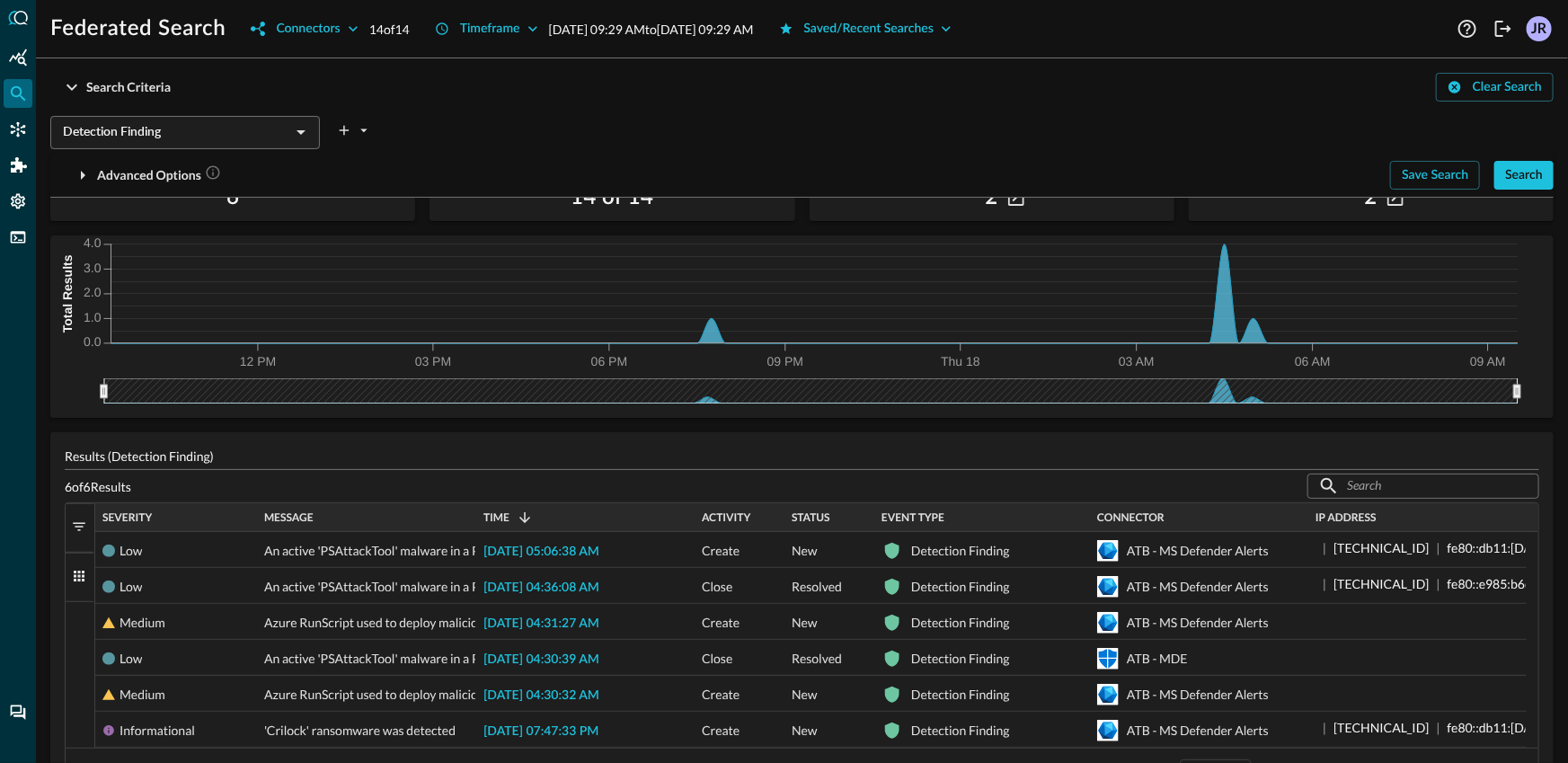
click at [139, 149] on div "Detection Finding ​" at bounding box center [185, 132] width 270 height 33
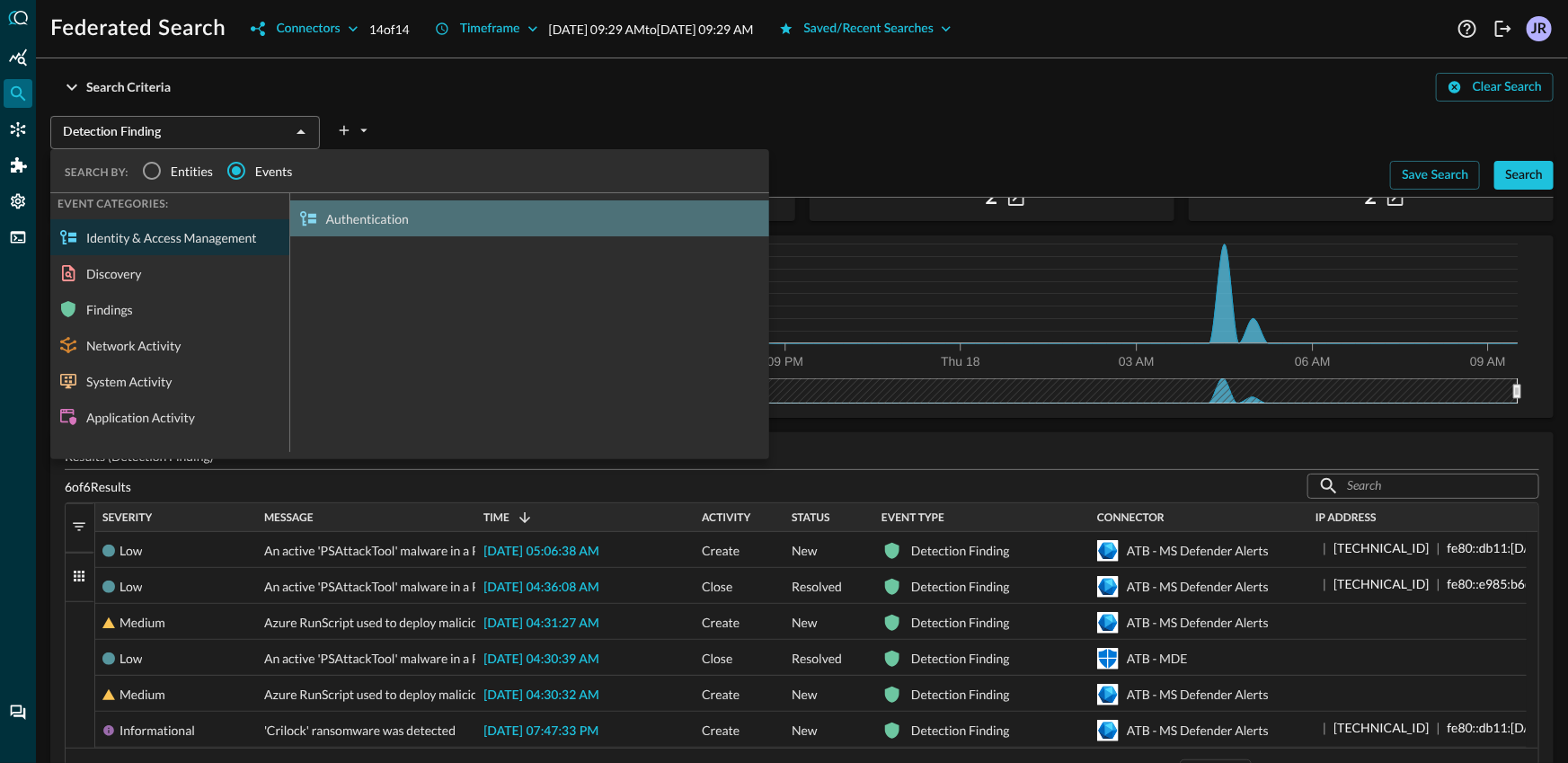
click at [352, 234] on div "Authentication" at bounding box center [530, 218] width 479 height 36
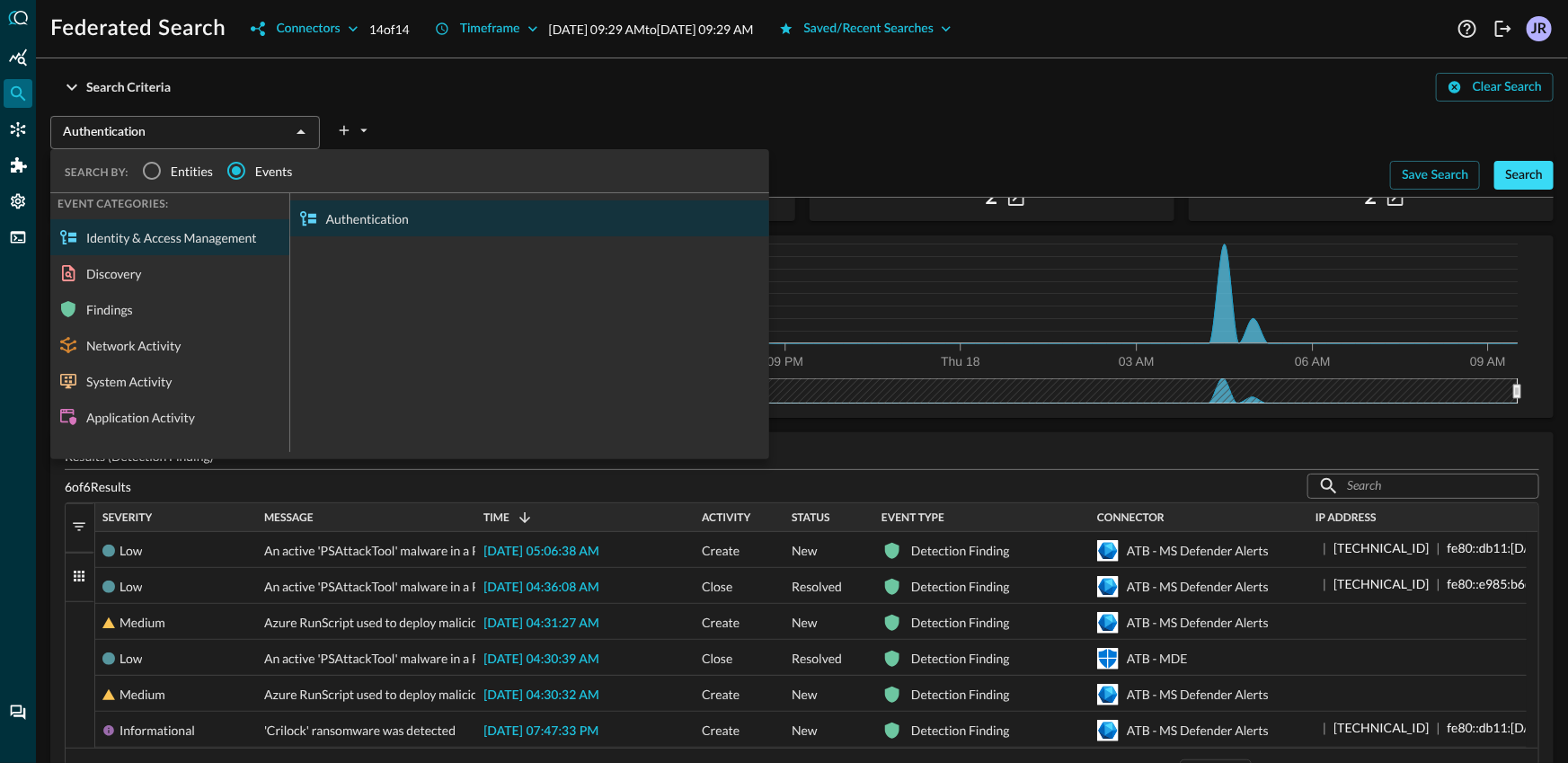
click at [1517, 174] on div "Search" at bounding box center [1524, 176] width 38 height 23
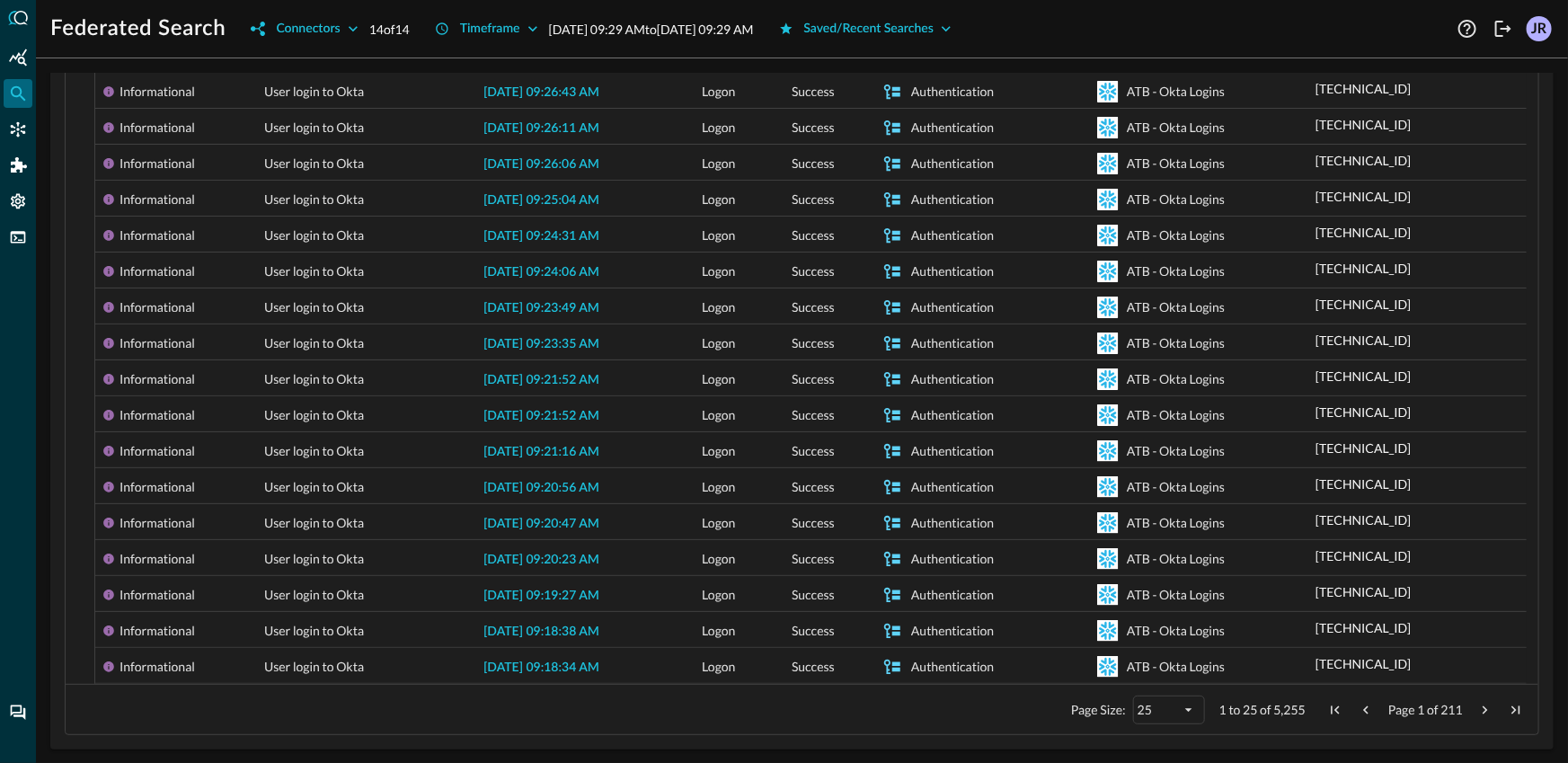
scroll to position [0, 0]
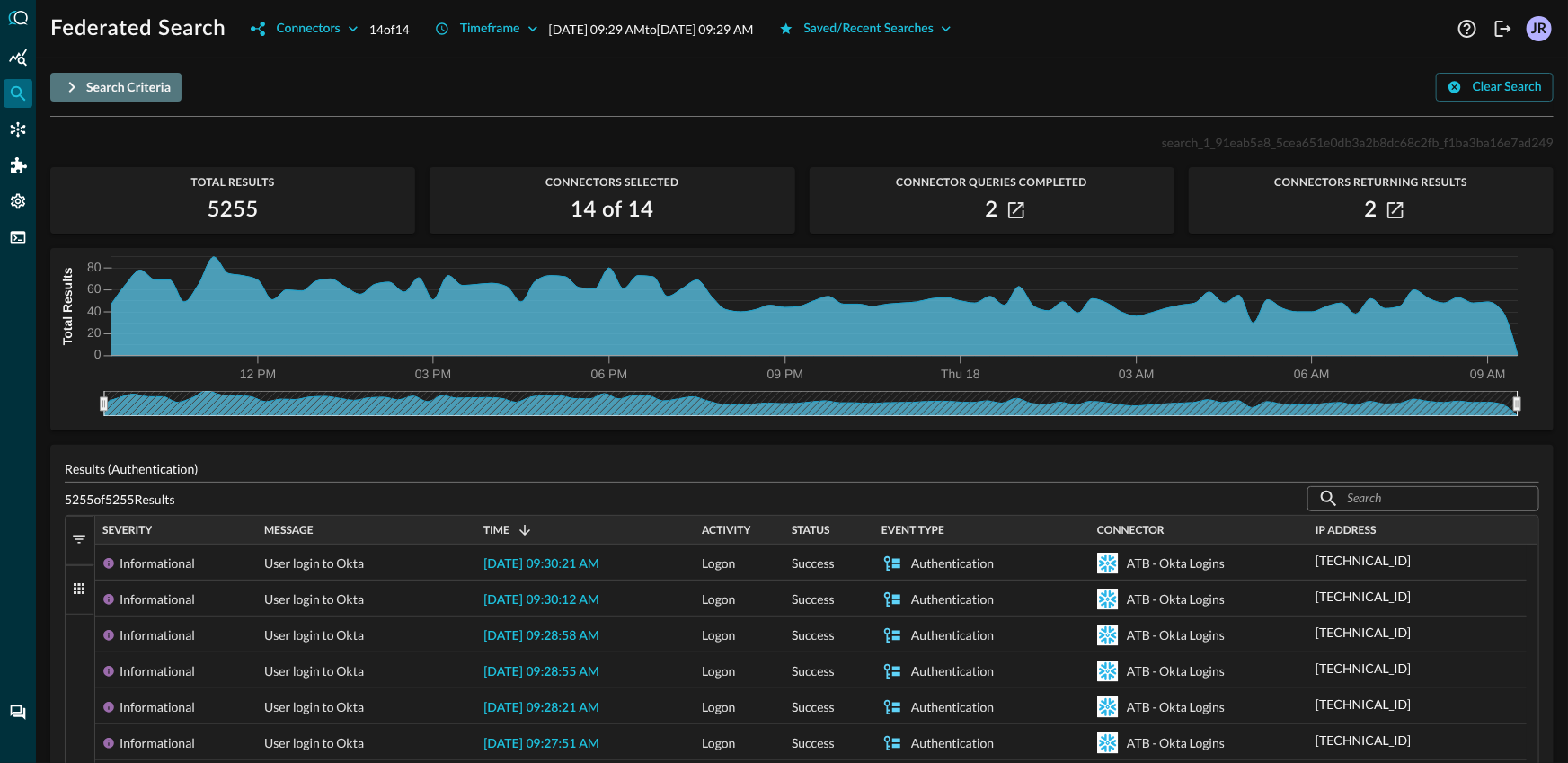
click at [106, 97] on div "Search Criteria" at bounding box center [129, 88] width 85 height 23
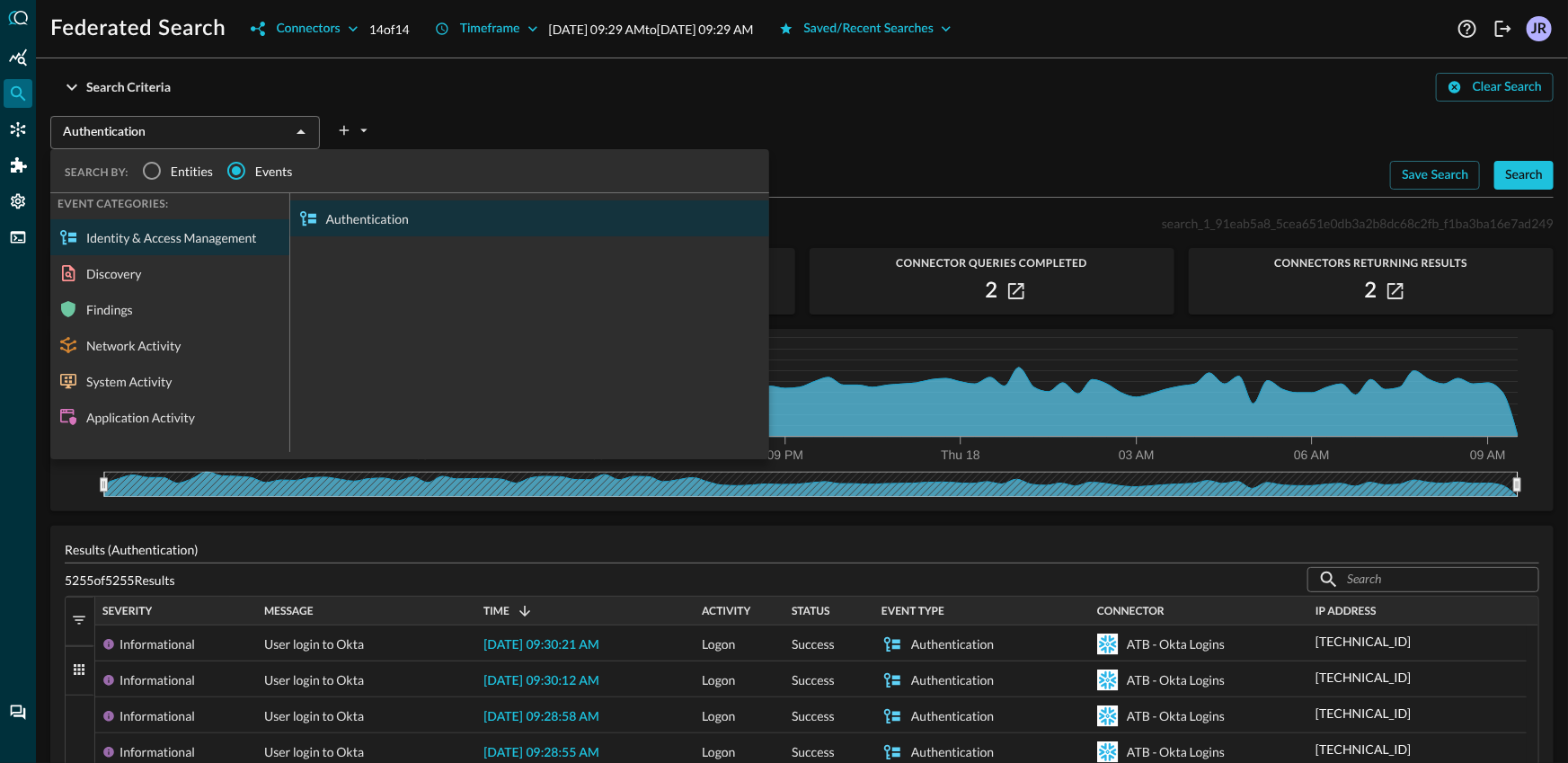
click at [374, 100] on div "Search Criteria Clear Search" at bounding box center [802, 87] width 1503 height 29
click at [178, 330] on div "Network Activity" at bounding box center [170, 345] width 239 height 36
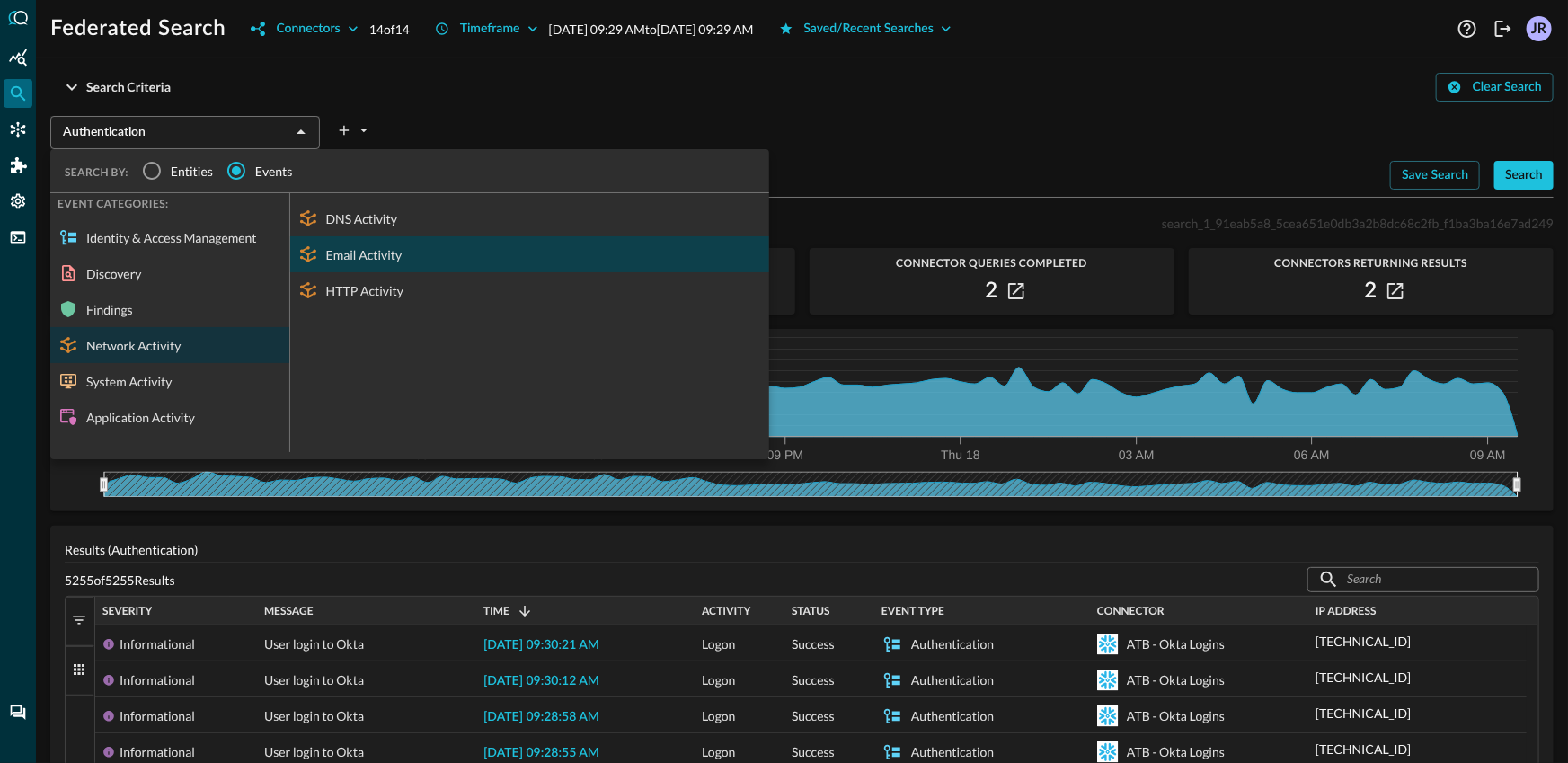
click at [406, 256] on div "Email Activity" at bounding box center [530, 254] width 479 height 36
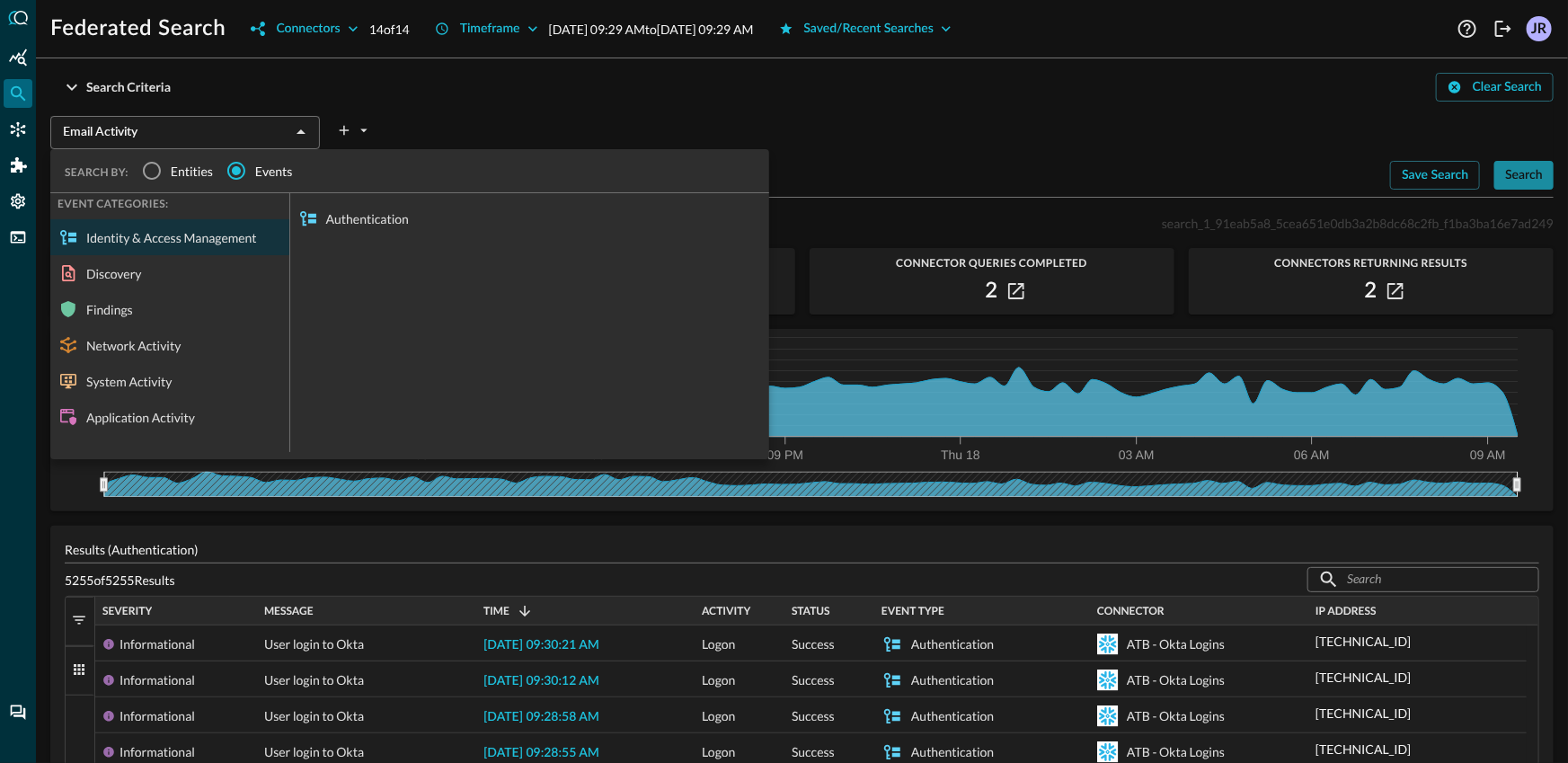
click at [1539, 169] on button "Search" at bounding box center [1523, 175] width 59 height 29
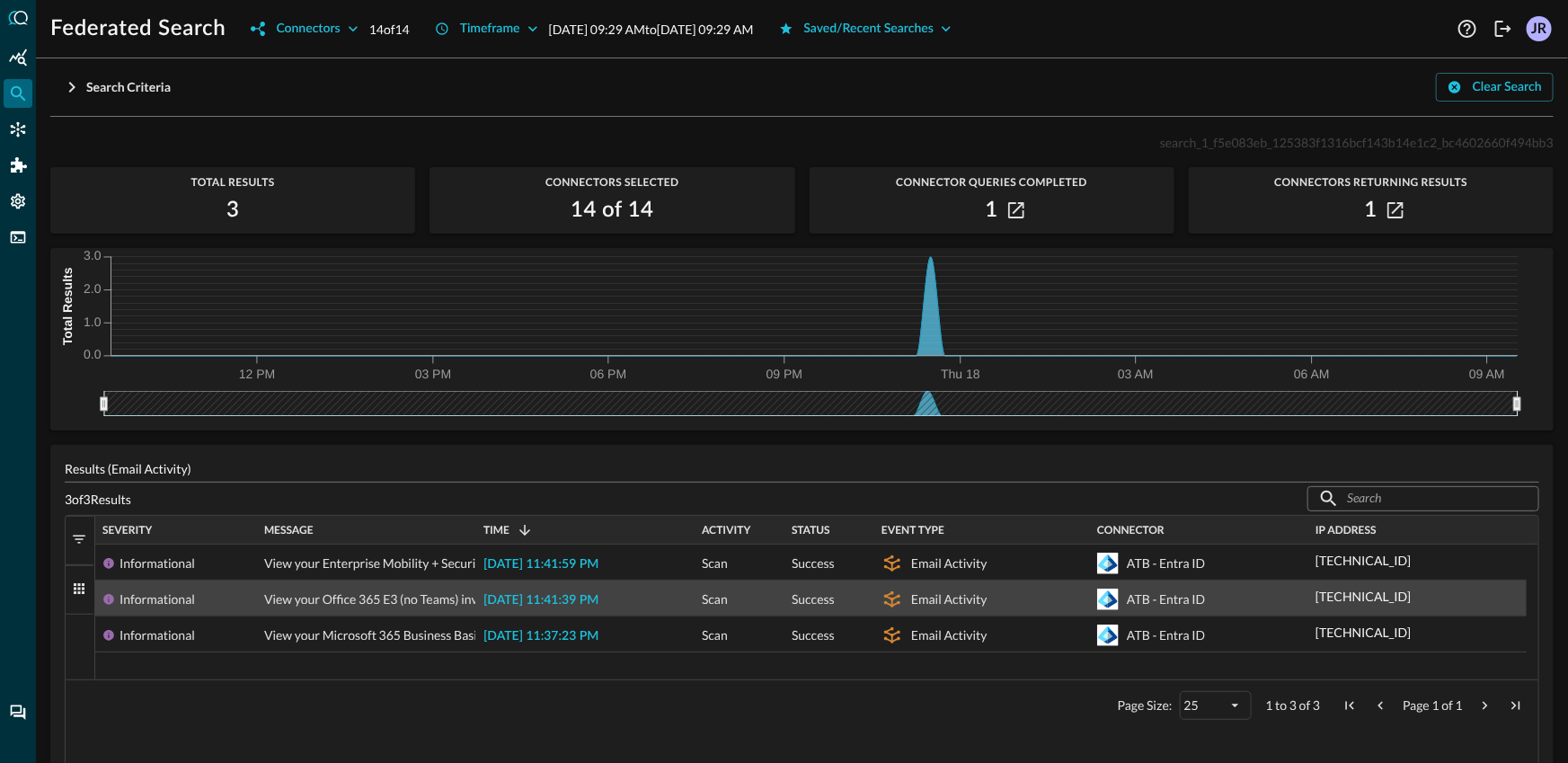
click at [561, 598] on span "2025-09-17 11:41:39 PM" at bounding box center [540, 599] width 115 height 12
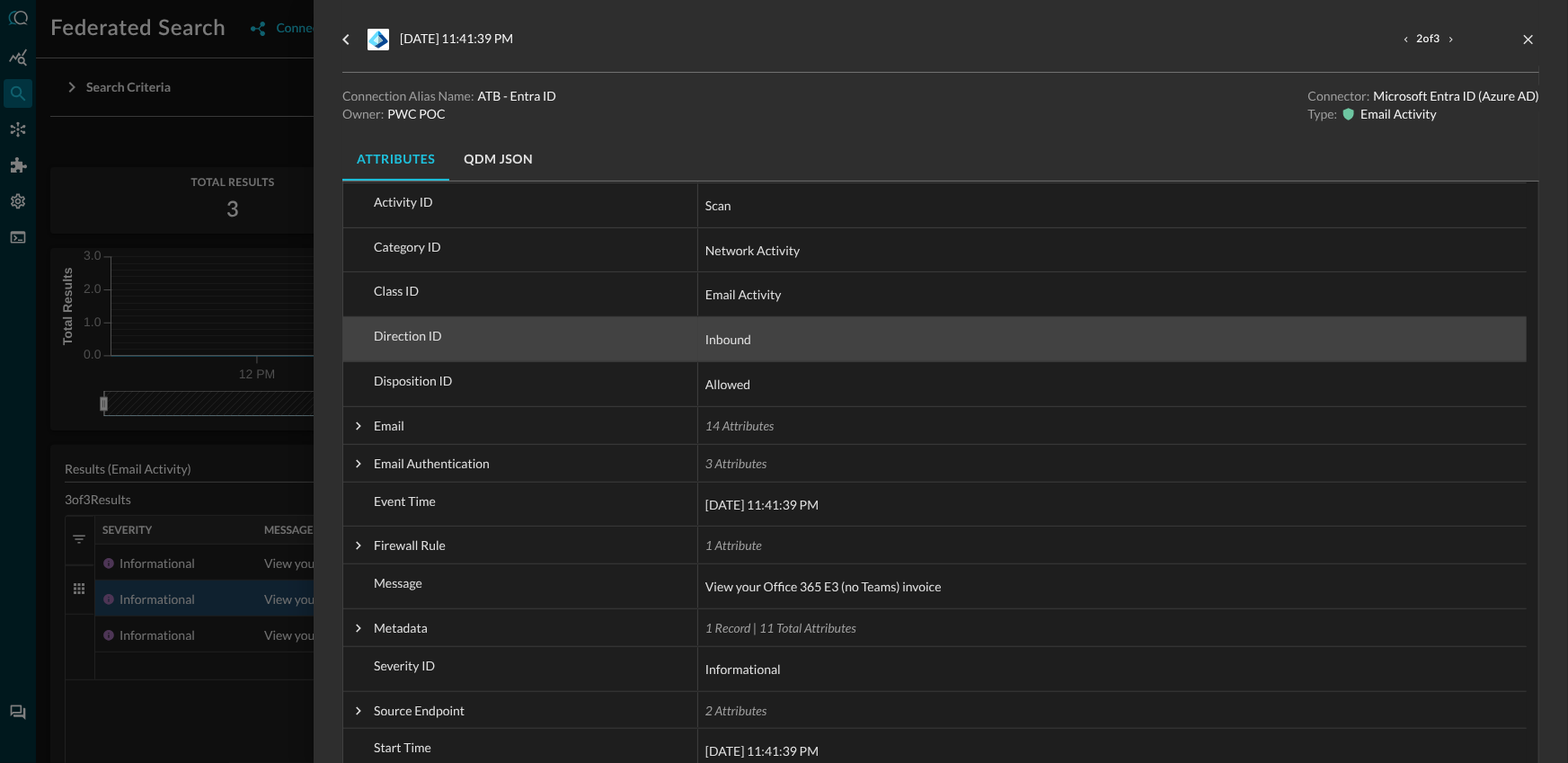
scroll to position [276, 0]
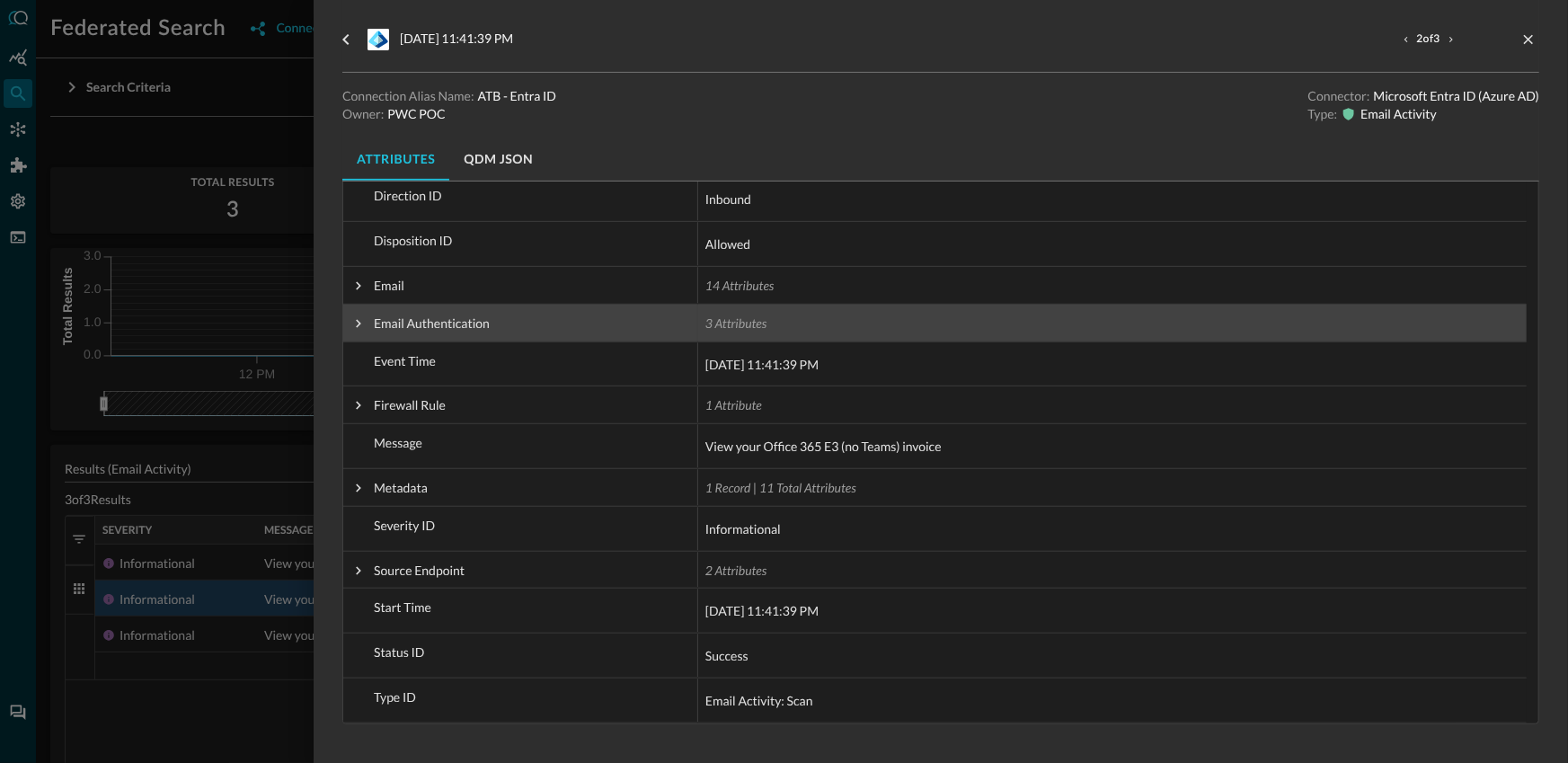
click at [426, 332] on span "Email Authentication" at bounding box center [432, 324] width 116 height 36
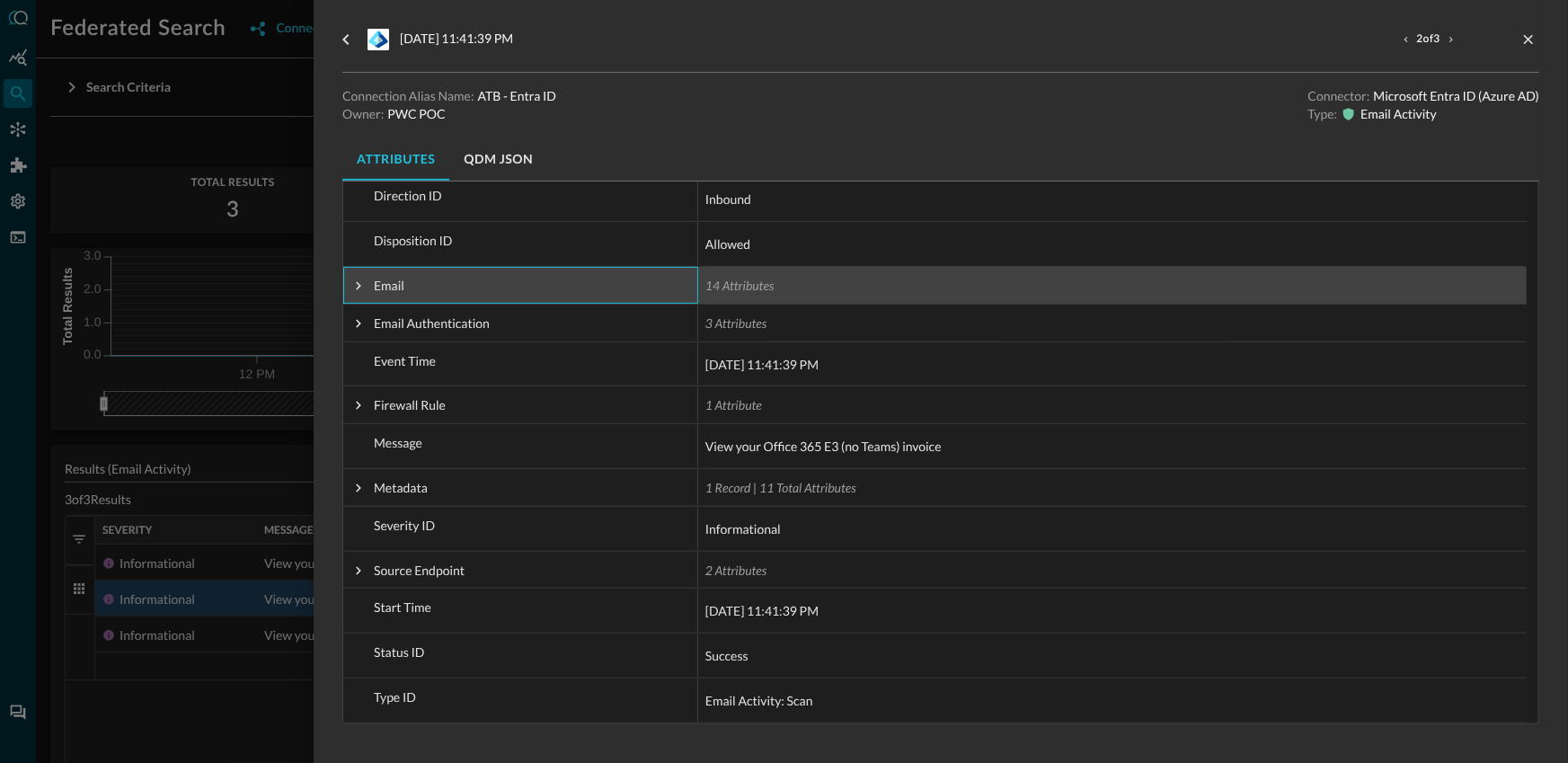
click at [402, 301] on span "Email" at bounding box center [389, 286] width 30 height 36
click at [356, 293] on span at bounding box center [358, 286] width 16 height 36
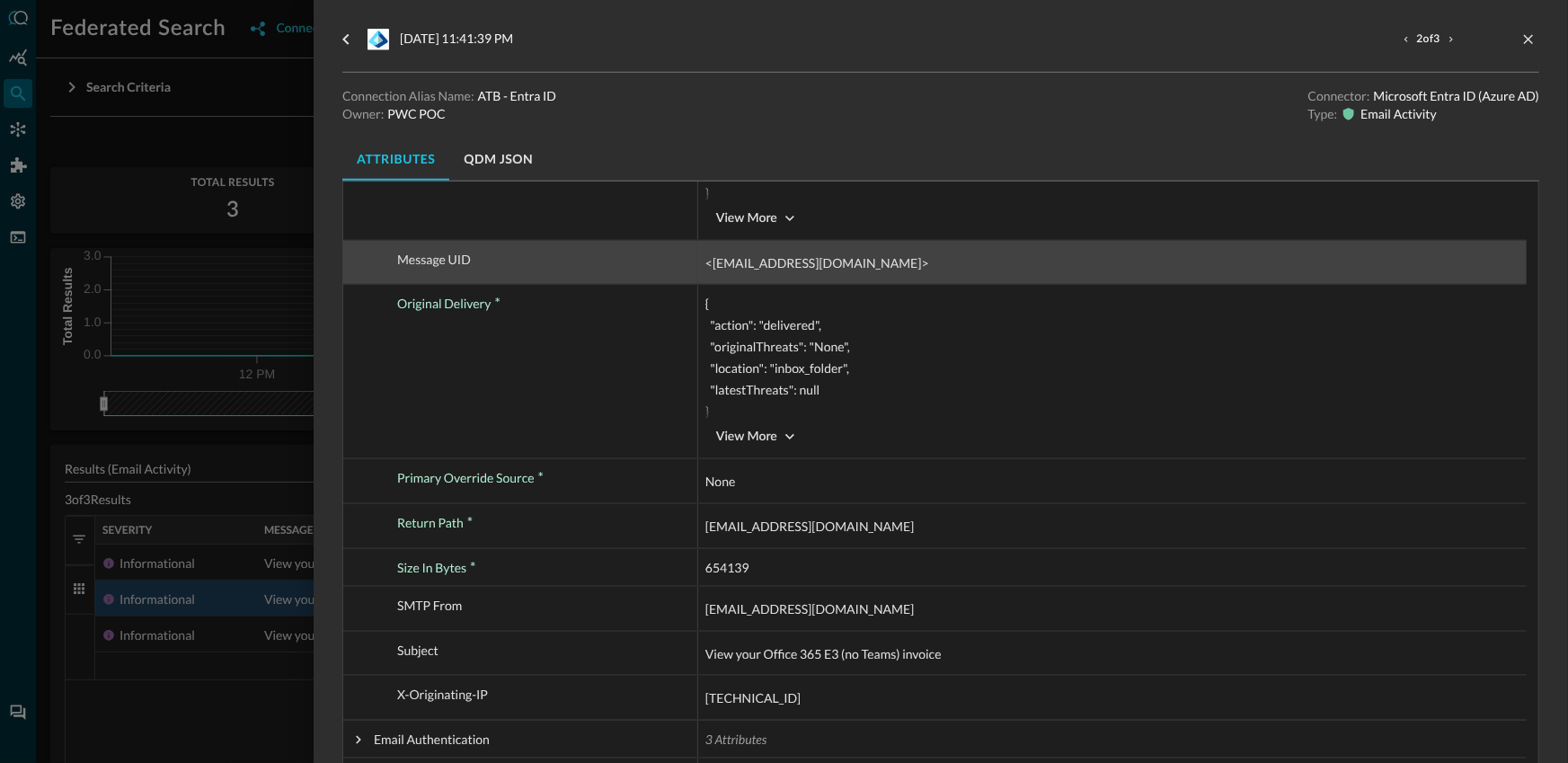
scroll to position [1097, 0]
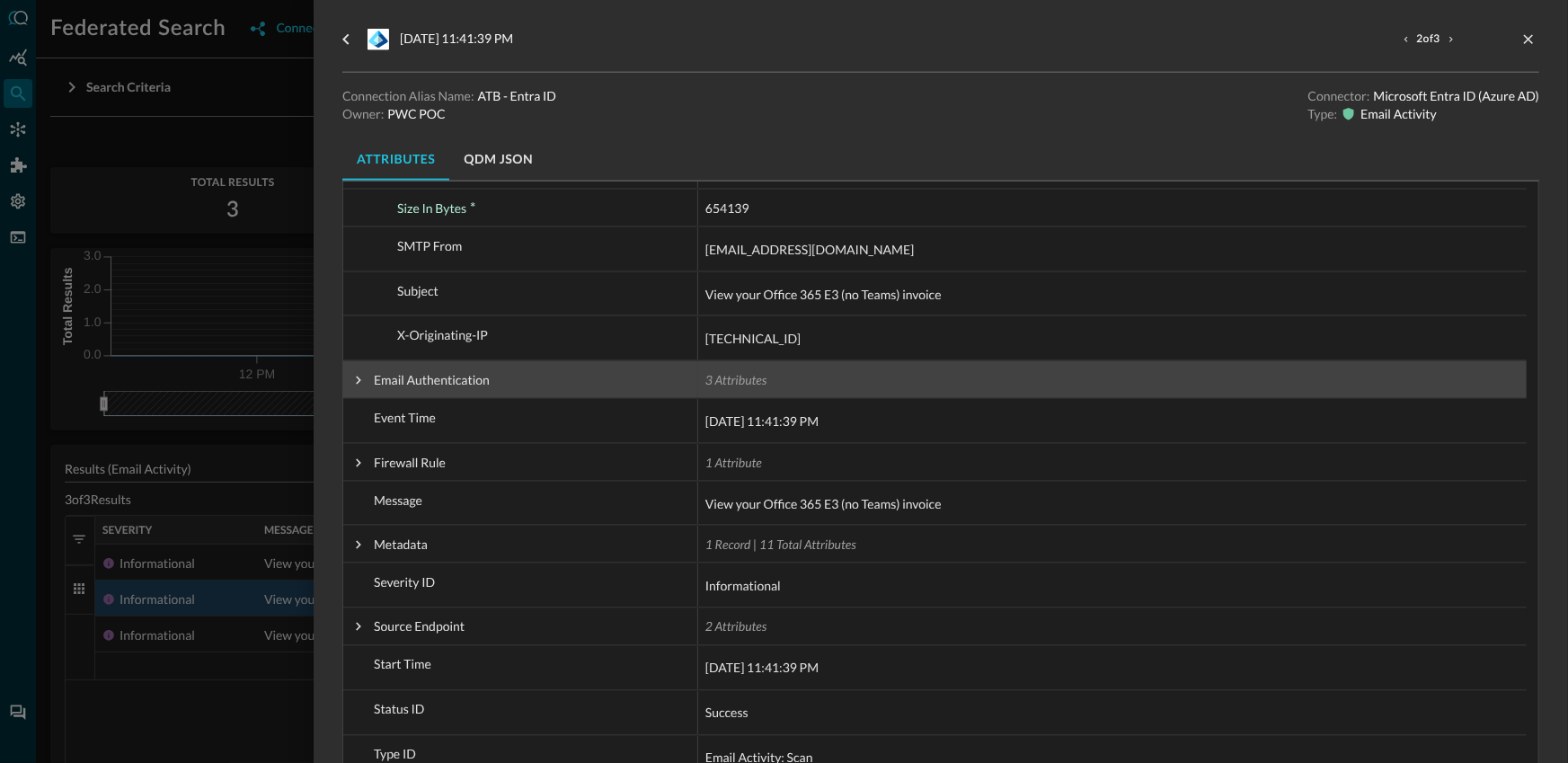
click at [366, 388] on span at bounding box center [358, 380] width 16 height 36
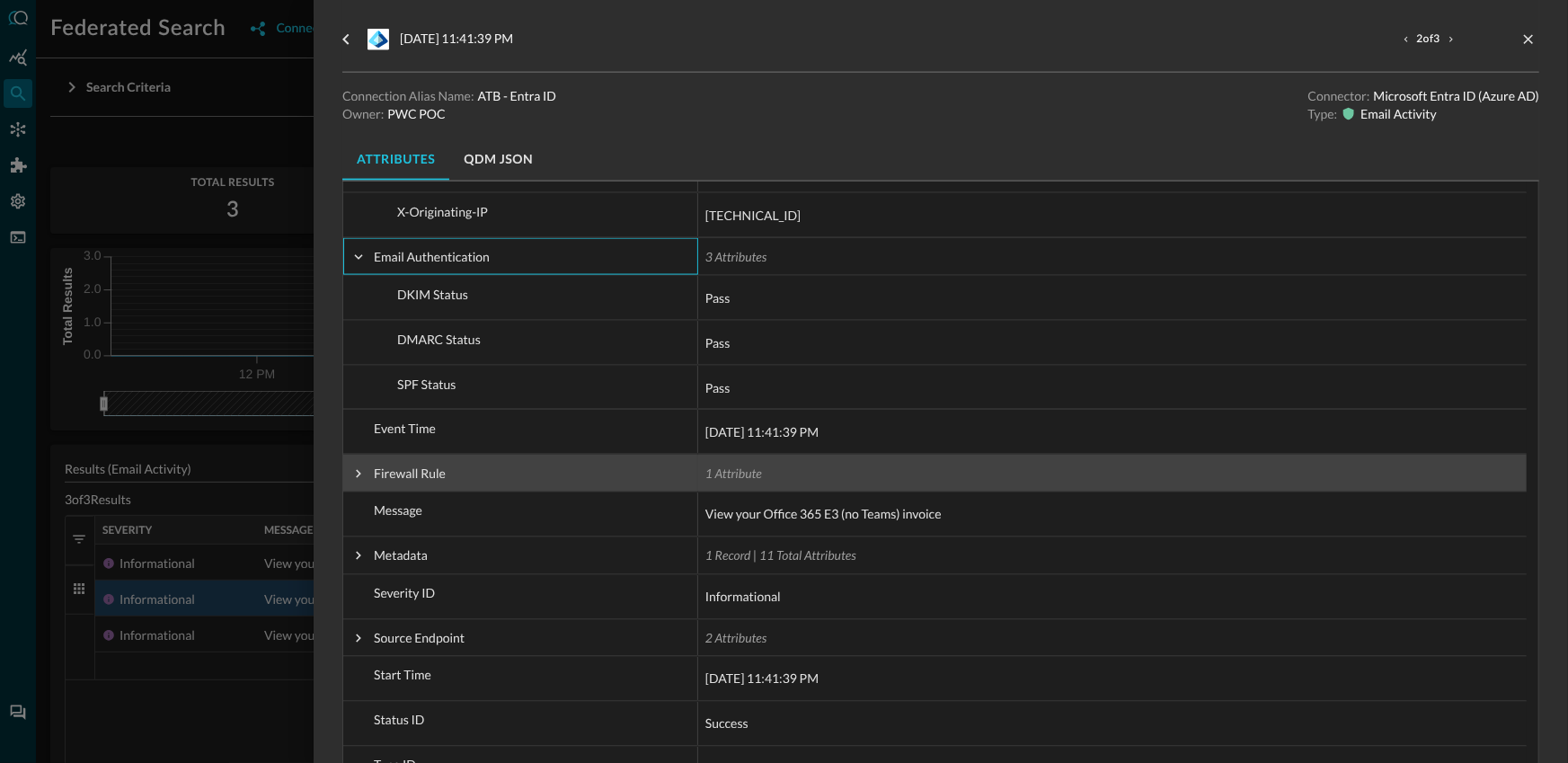
click at [359, 475] on span at bounding box center [358, 473] width 16 height 16
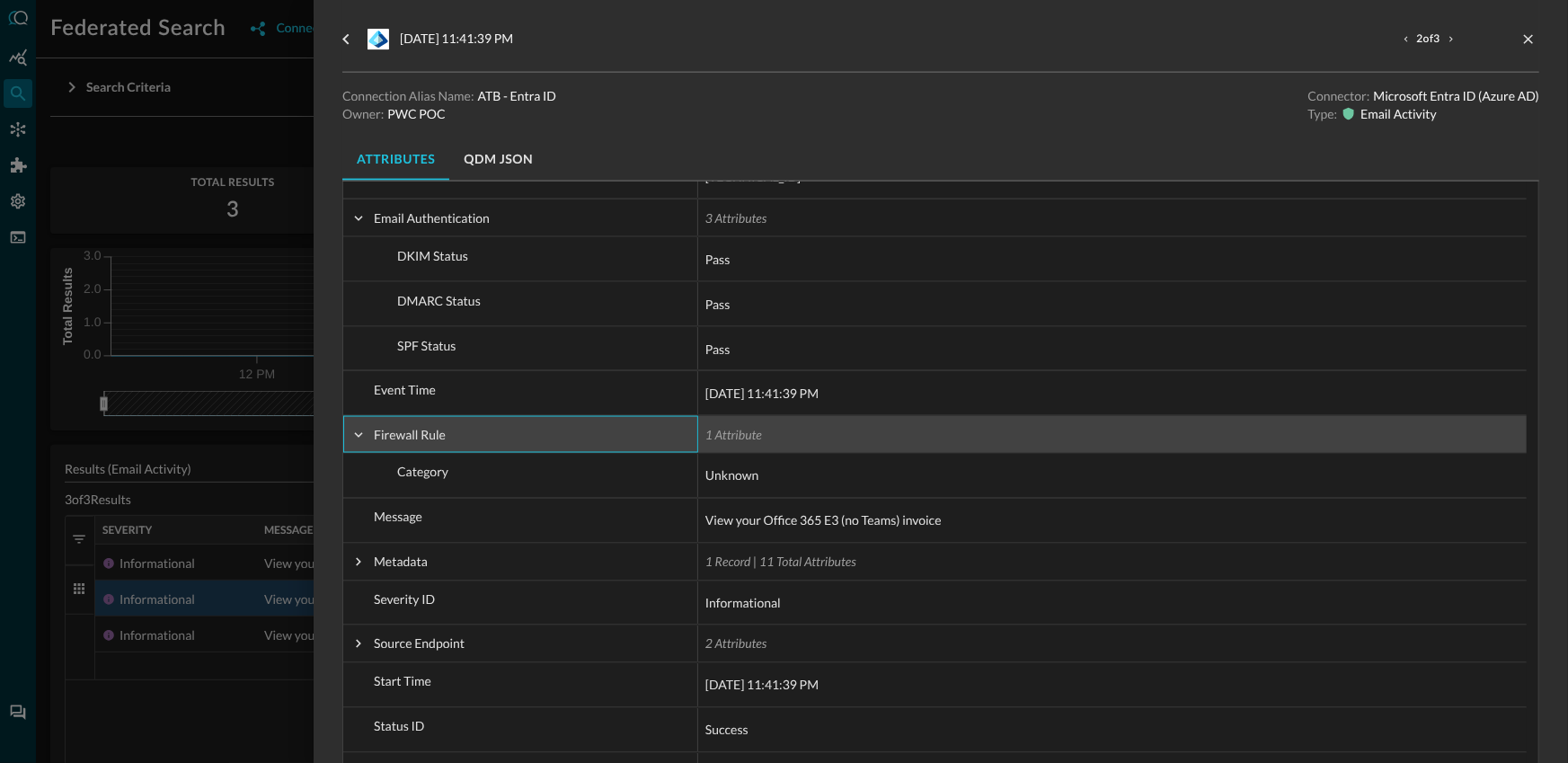
scroll to position [1334, 0]
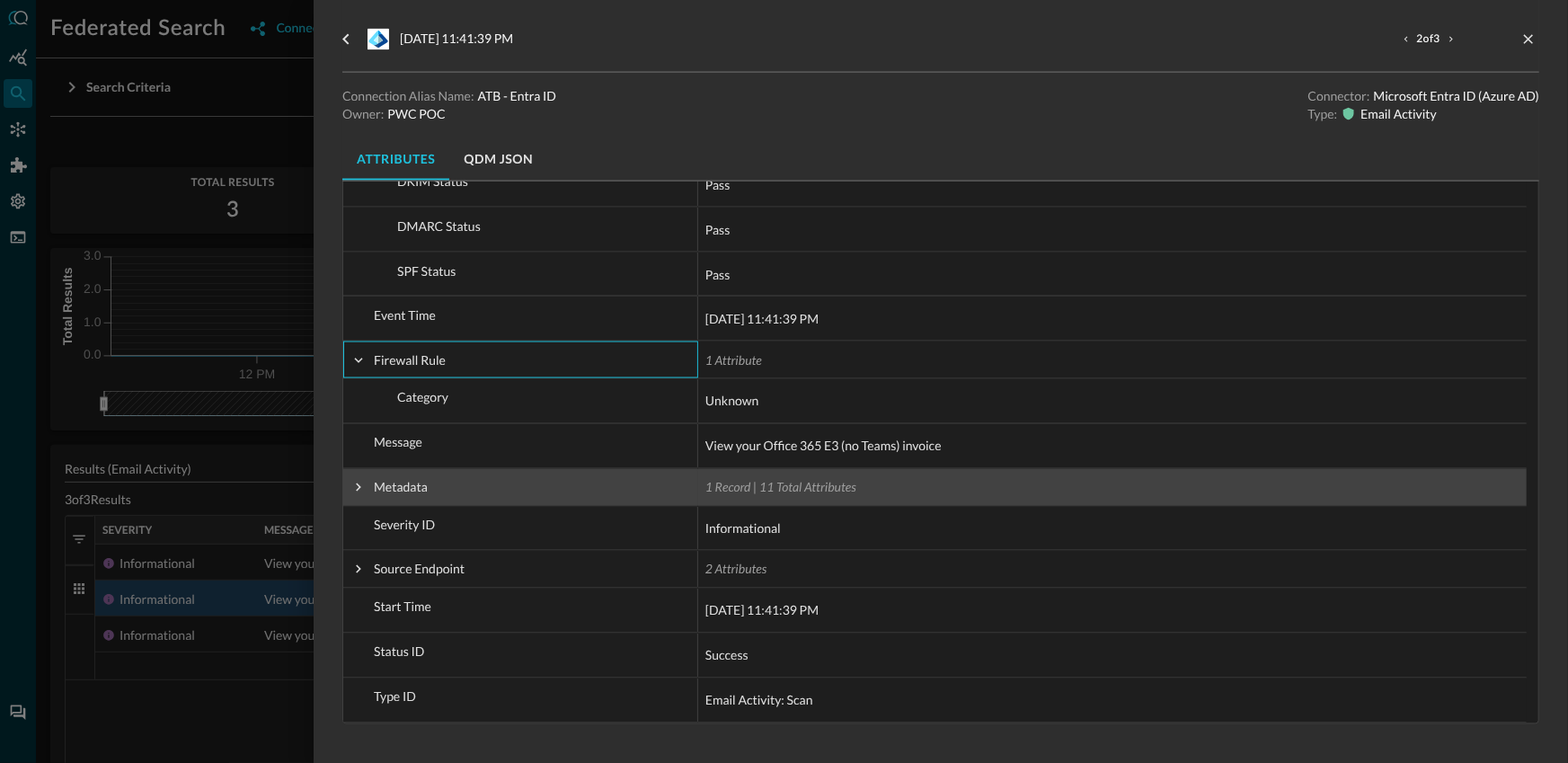
click at [358, 492] on span at bounding box center [358, 488] width 16 height 16
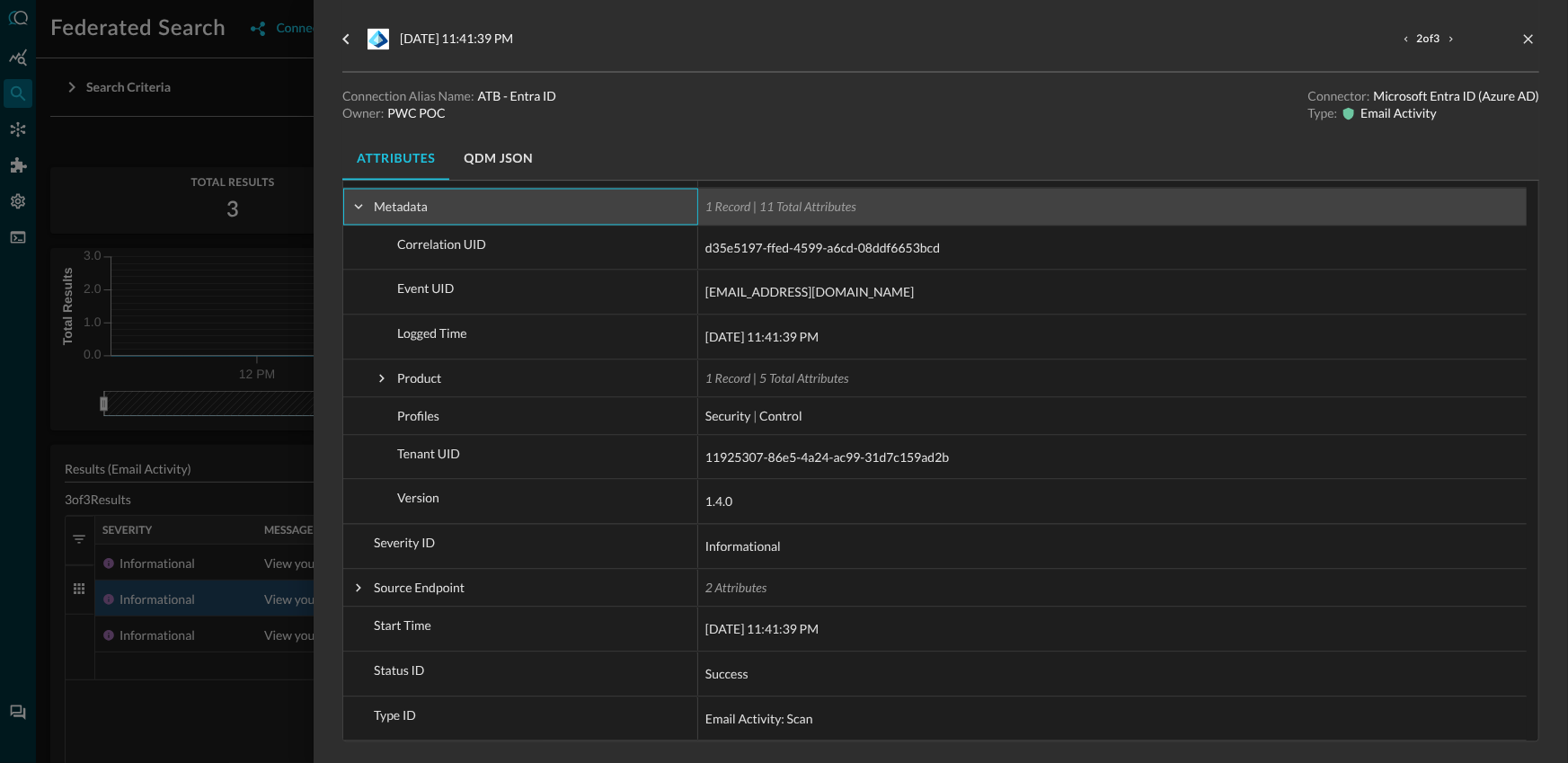
scroll to position [1618, 0]
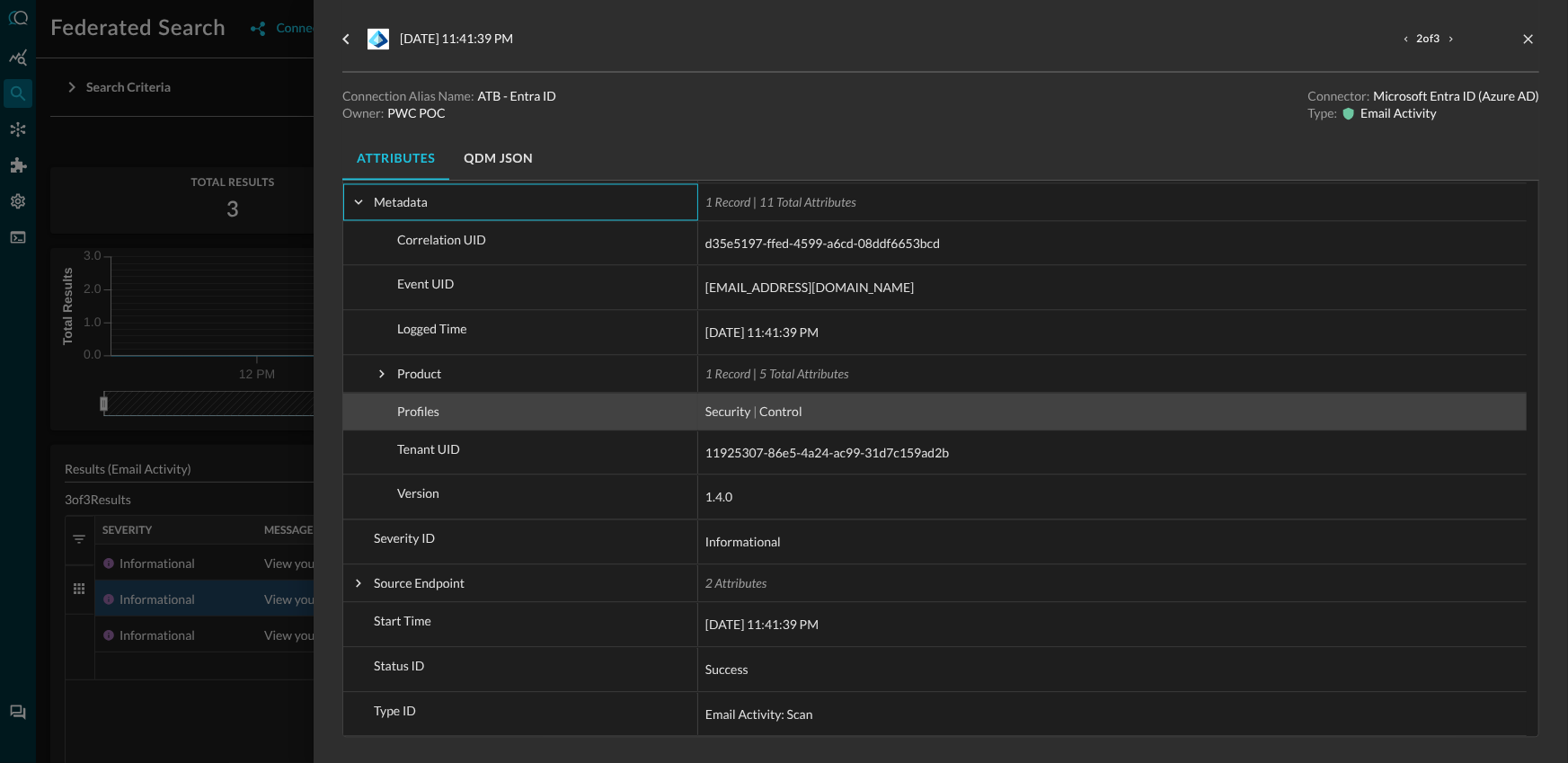
click at [383, 391] on span "Product" at bounding box center [520, 374] width 340 height 36
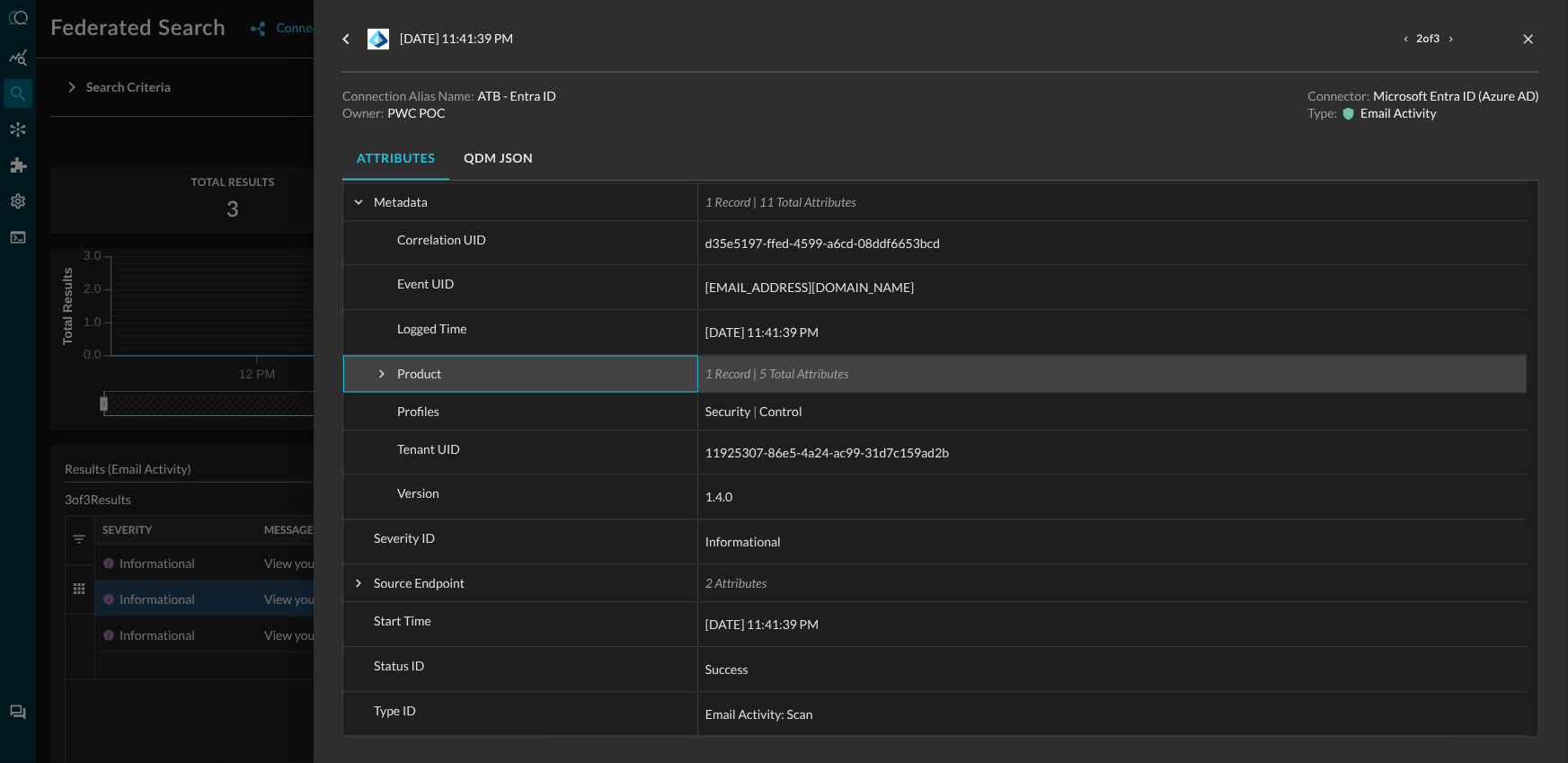
click at [387, 375] on span at bounding box center [381, 374] width 16 height 16
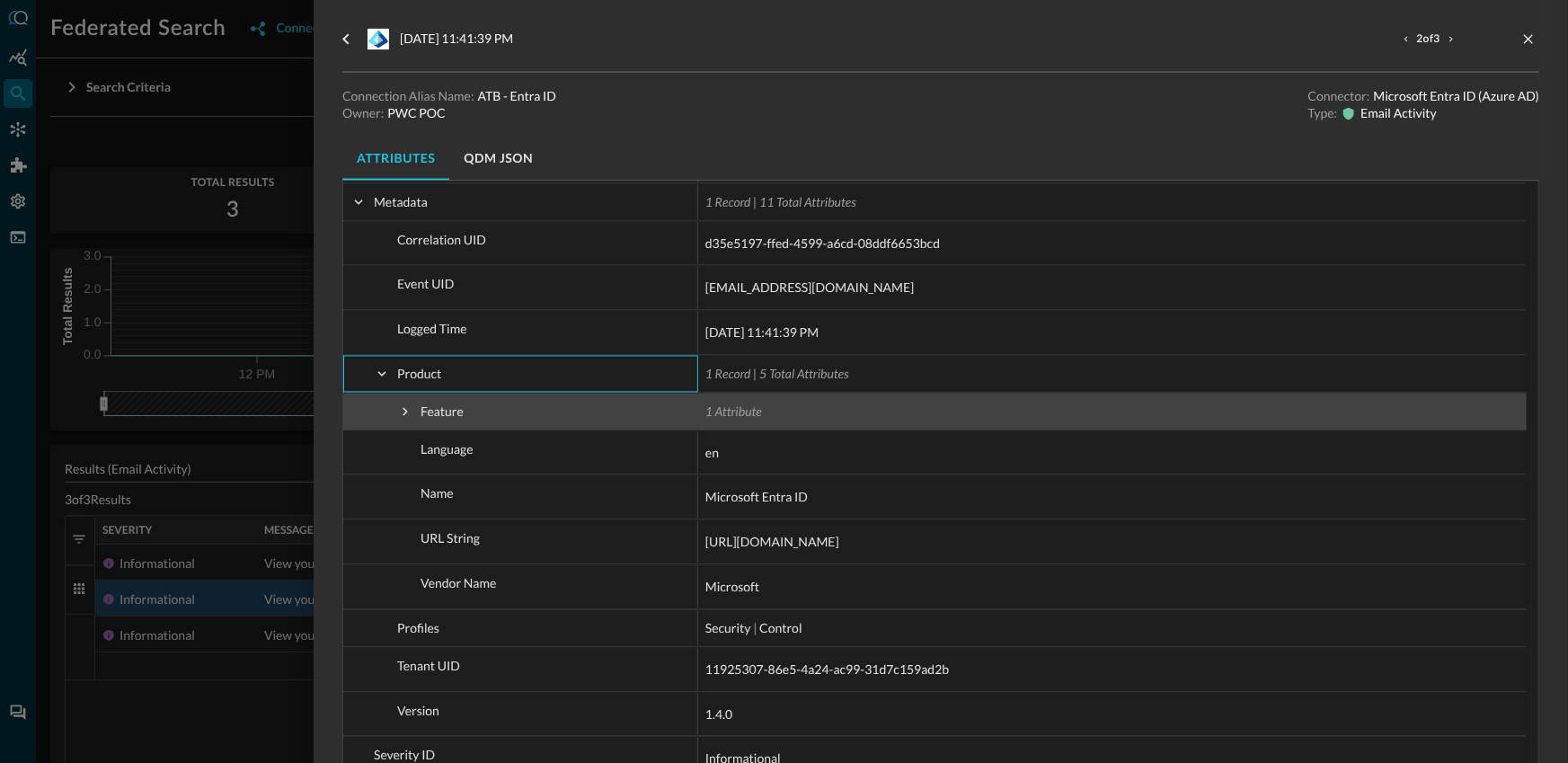
click at [406, 410] on span at bounding box center [405, 412] width 16 height 16
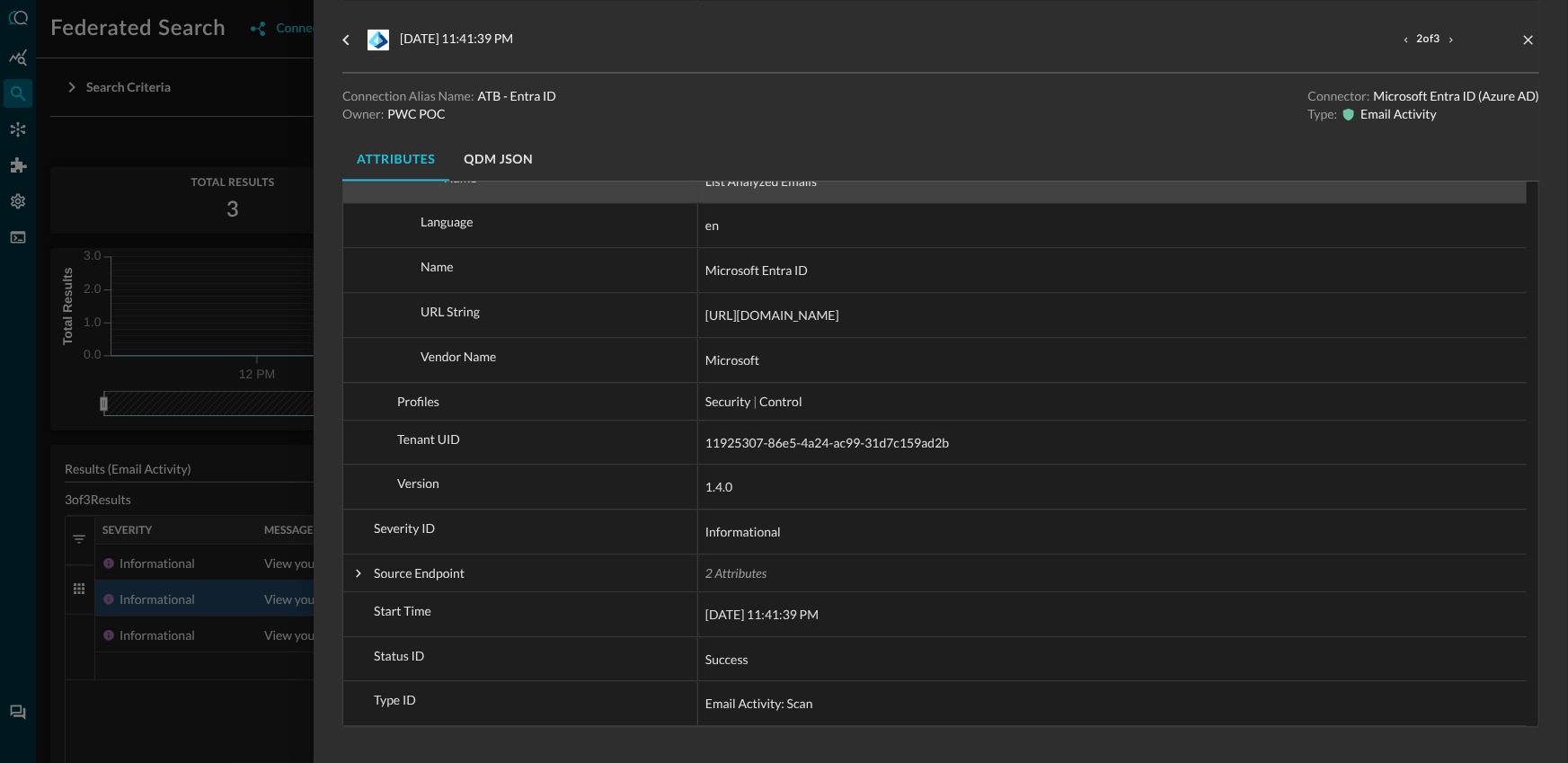
scroll to position [1893, 0]
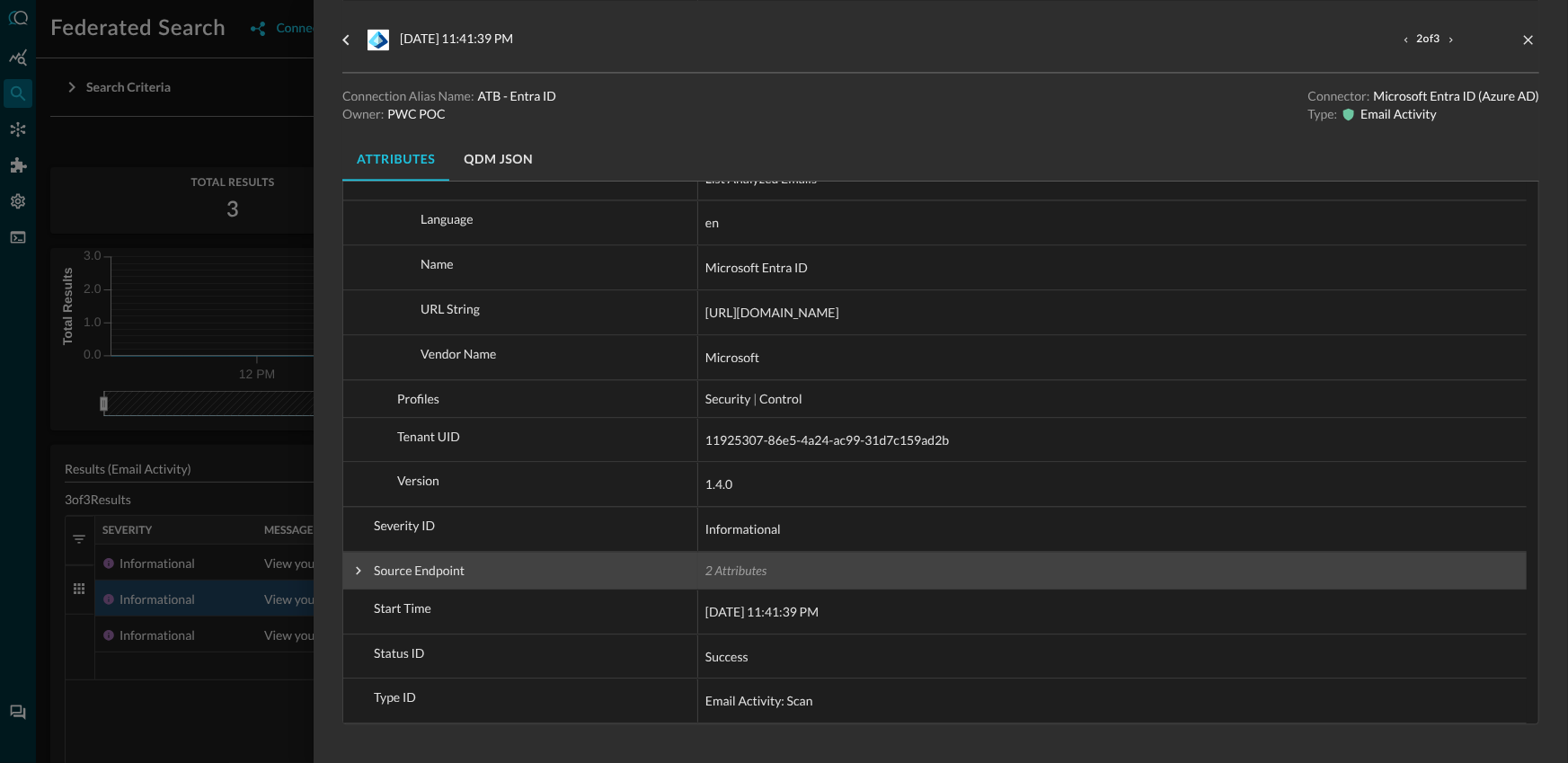
click at [367, 571] on span "Source Endpoint" at bounding box center [520, 571] width 340 height 36
click at [356, 576] on span at bounding box center [358, 570] width 16 height 16
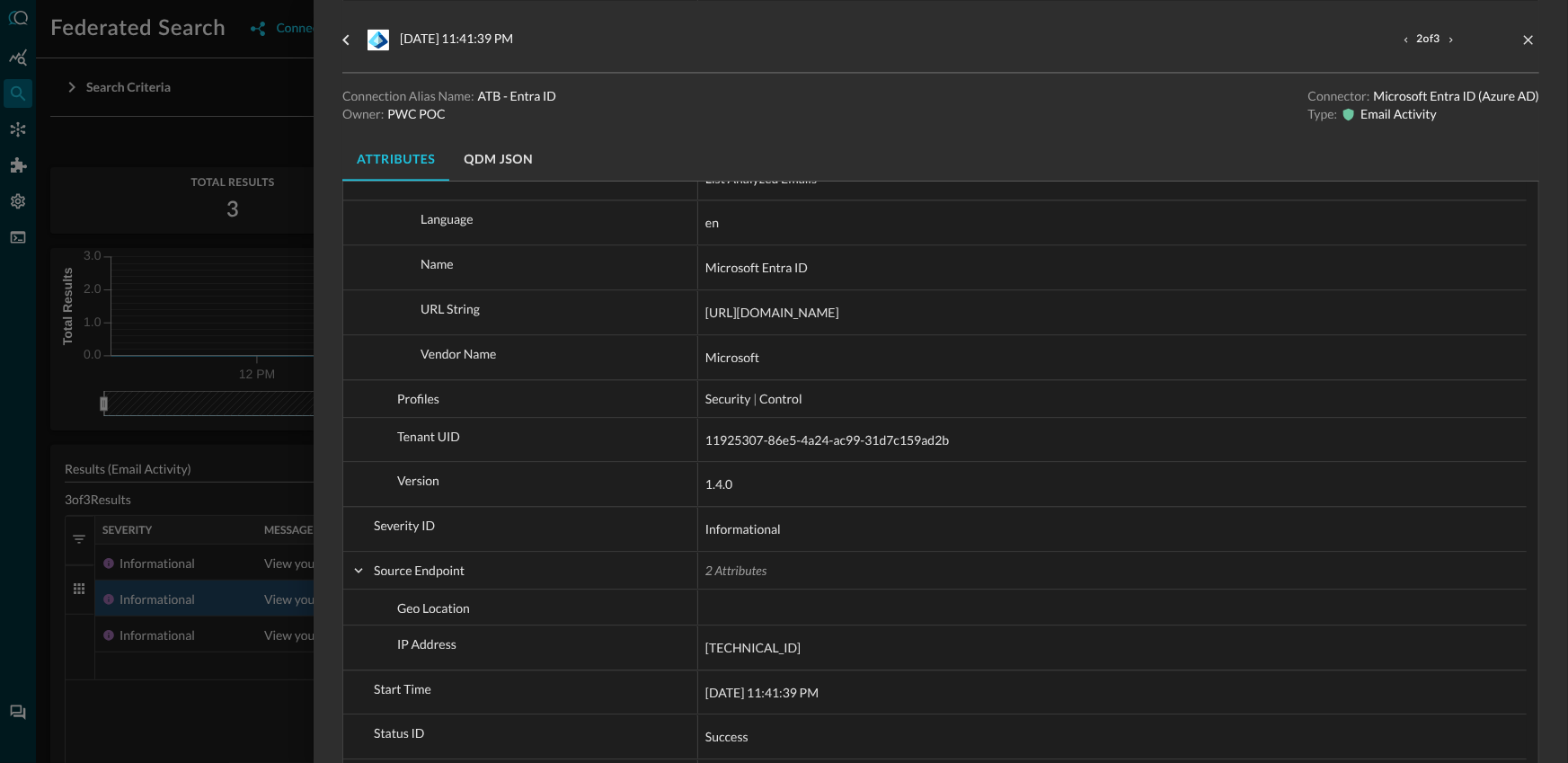
click at [186, 713] on div at bounding box center [784, 381] width 1568 height 763
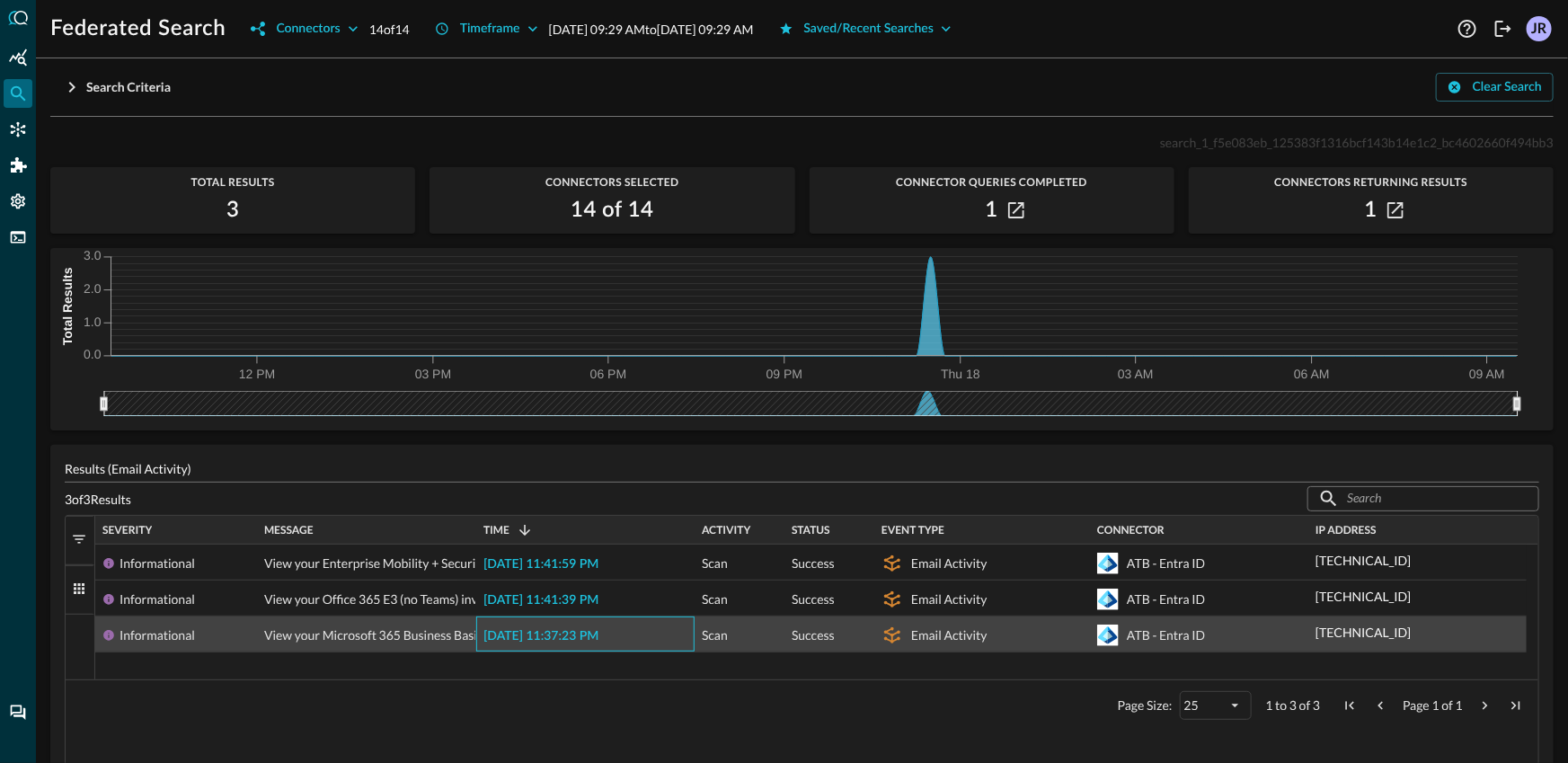
click at [577, 630] on span "2025-09-17 11:37:23 PM" at bounding box center [540, 635] width 115 height 12
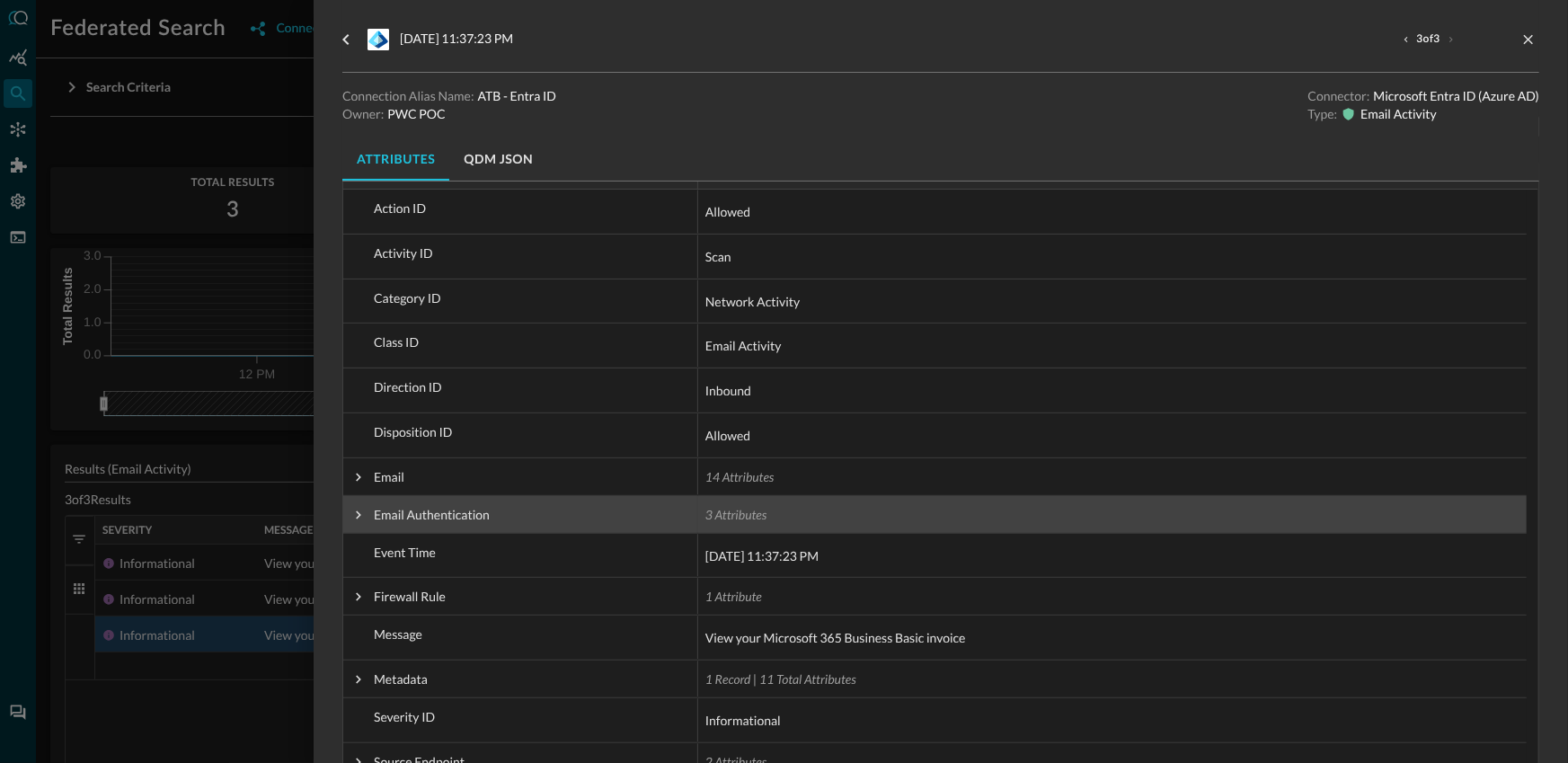
scroll to position [276, 0]
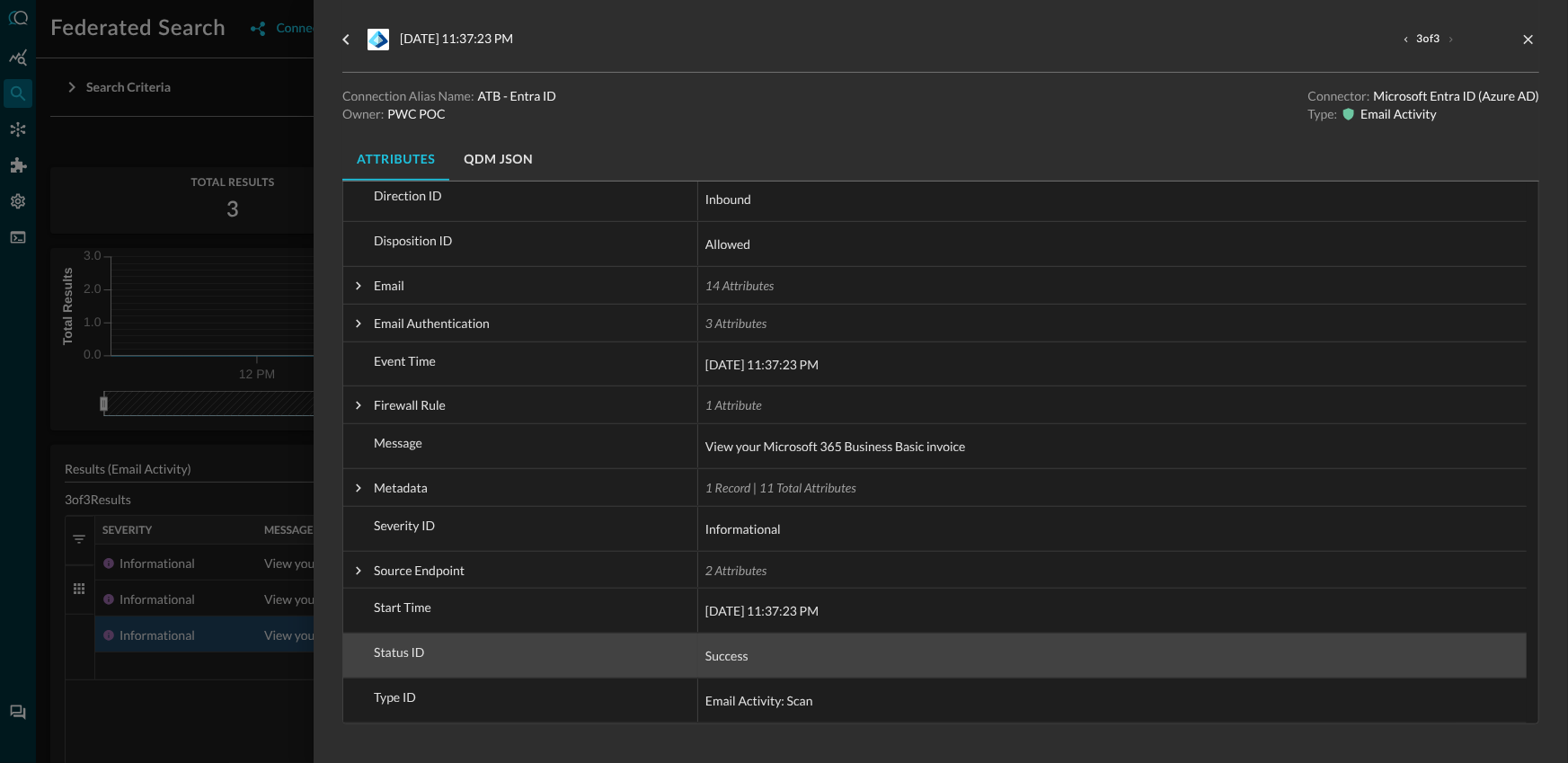
click at [344, 657] on div "Status ID" at bounding box center [520, 655] width 355 height 44
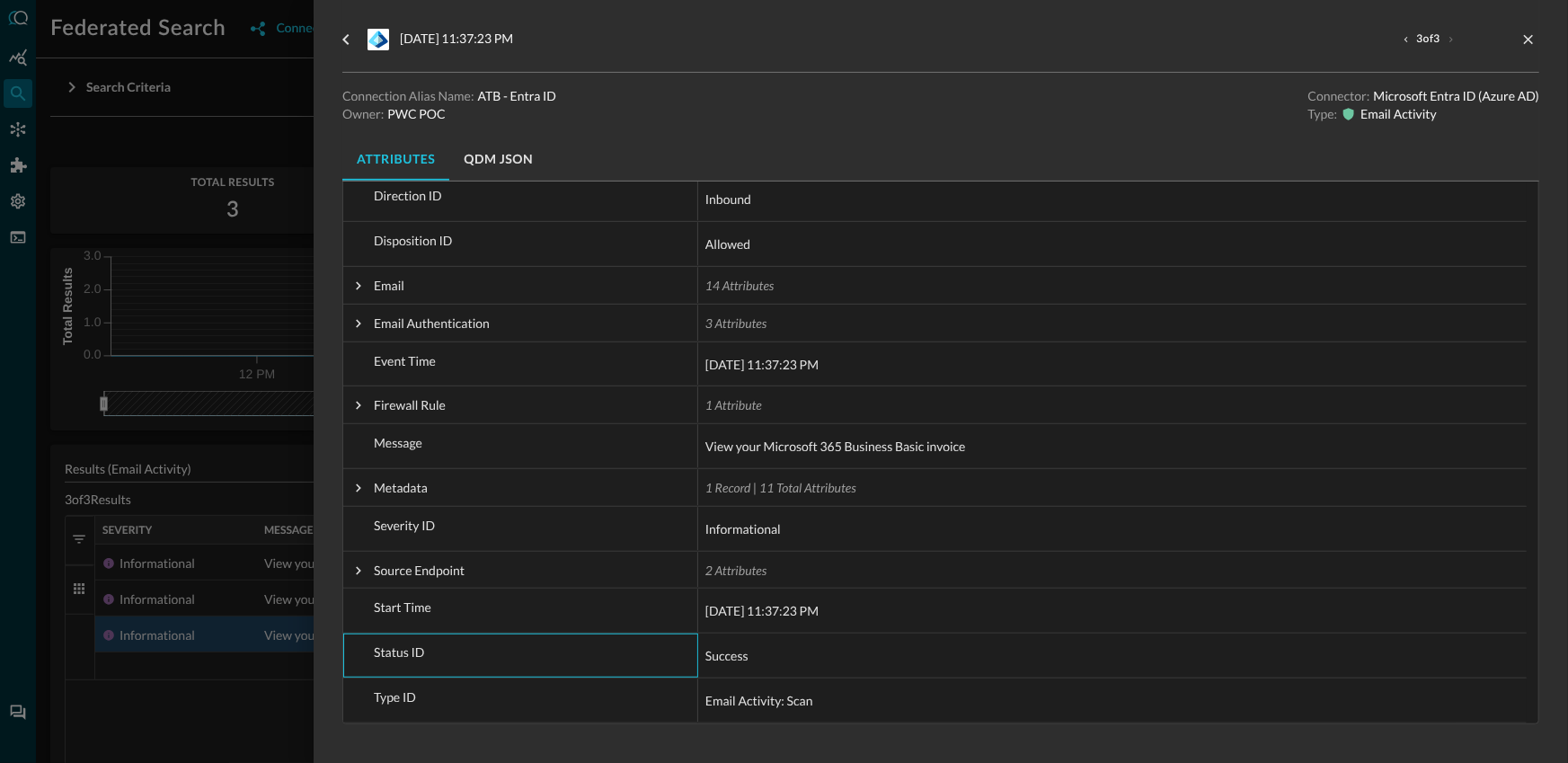
click at [291, 641] on div at bounding box center [784, 381] width 1568 height 763
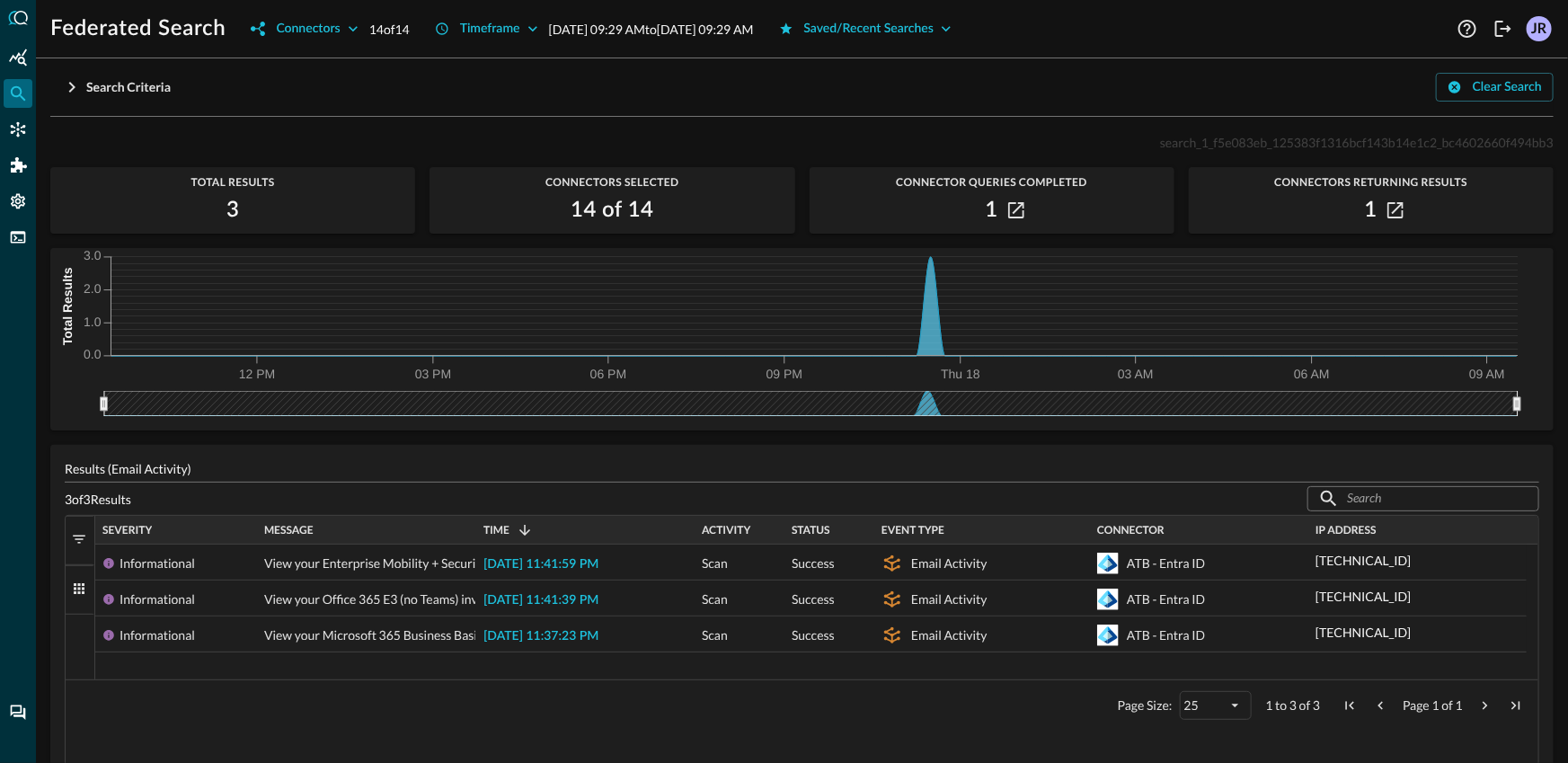
click at [90, 48] on div "Federated Search Connectors 14 of 14 Timeframe Sep 17, 2025 09:29 AM to Sep 18,…" at bounding box center [802, 381] width 1532 height 763
click at [115, 93] on div "Search Criteria" at bounding box center [129, 88] width 85 height 23
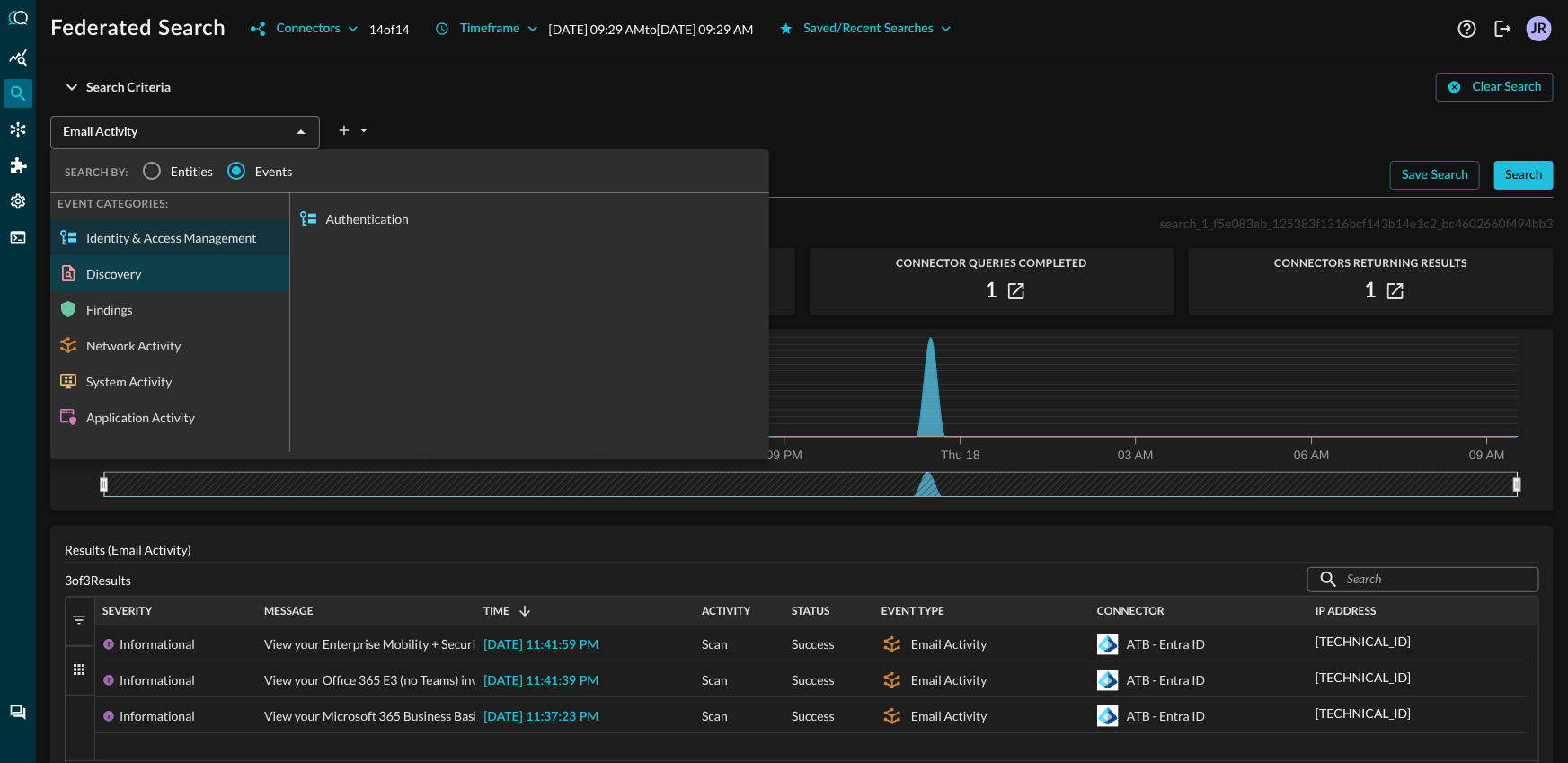
click at [162, 271] on div "Discovery" at bounding box center [170, 273] width 239 height 36
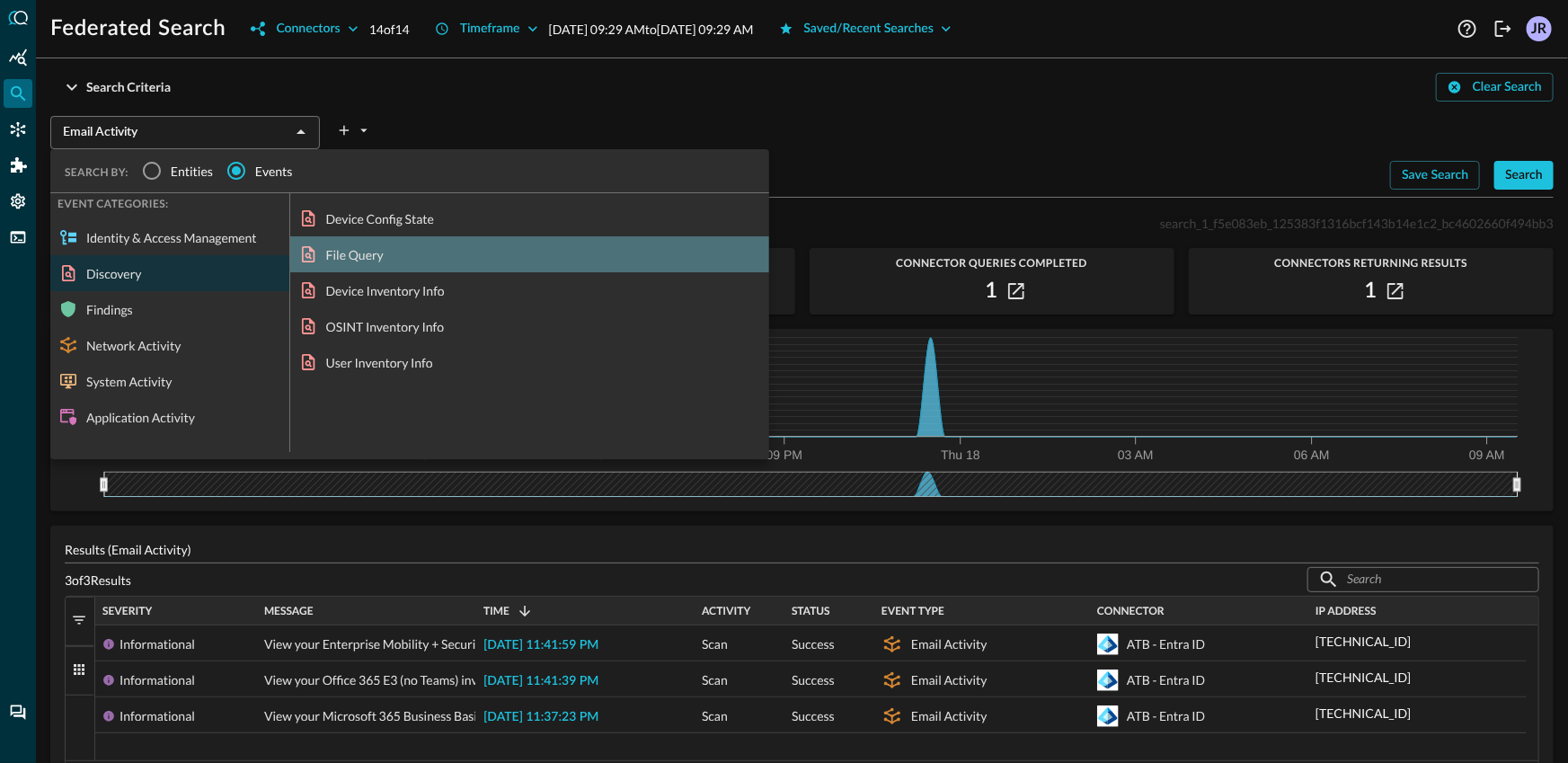
click at [359, 251] on div "File Query" at bounding box center [530, 254] width 479 height 36
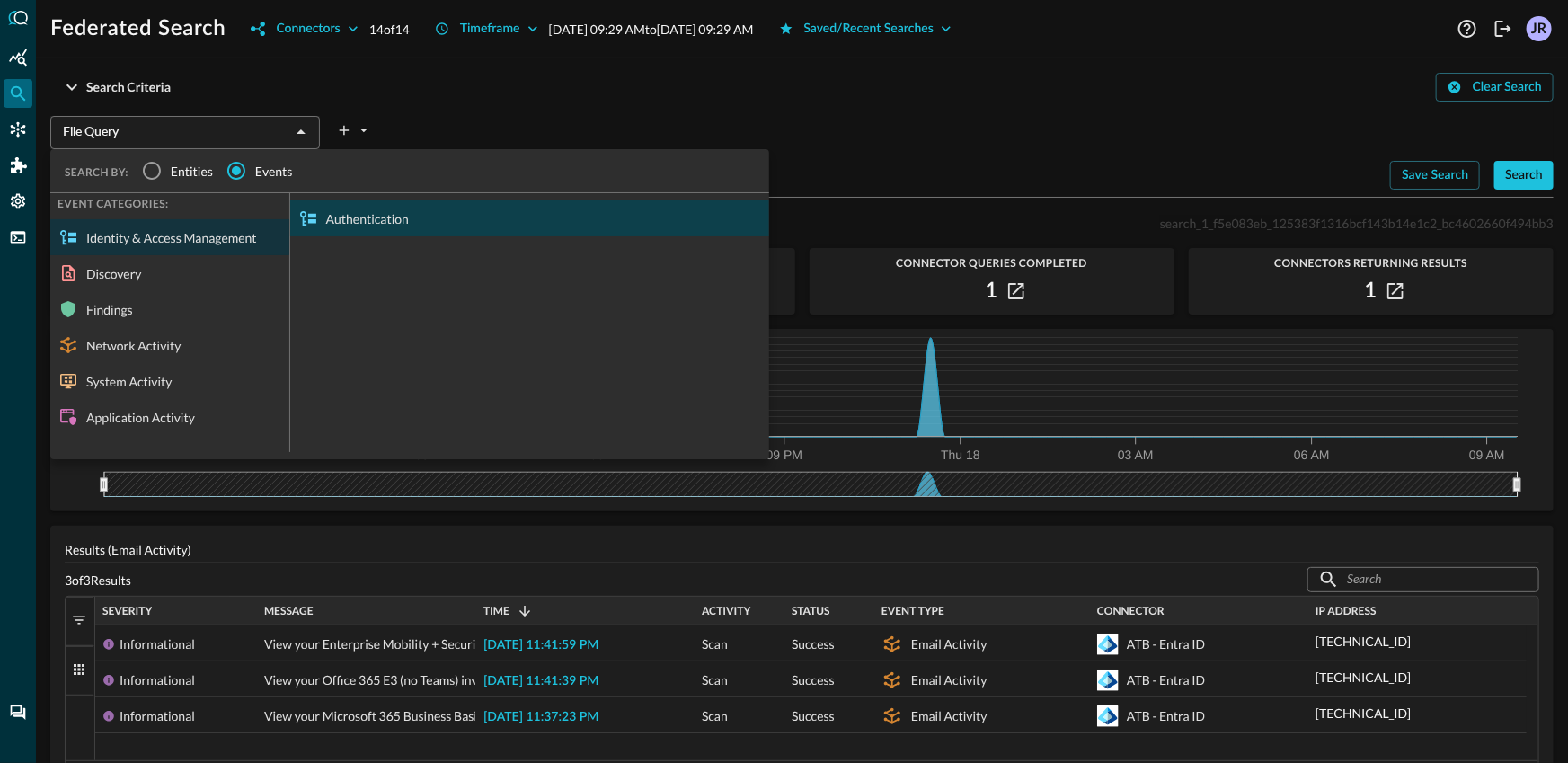
click at [372, 215] on div "Authentication" at bounding box center [530, 218] width 479 height 36
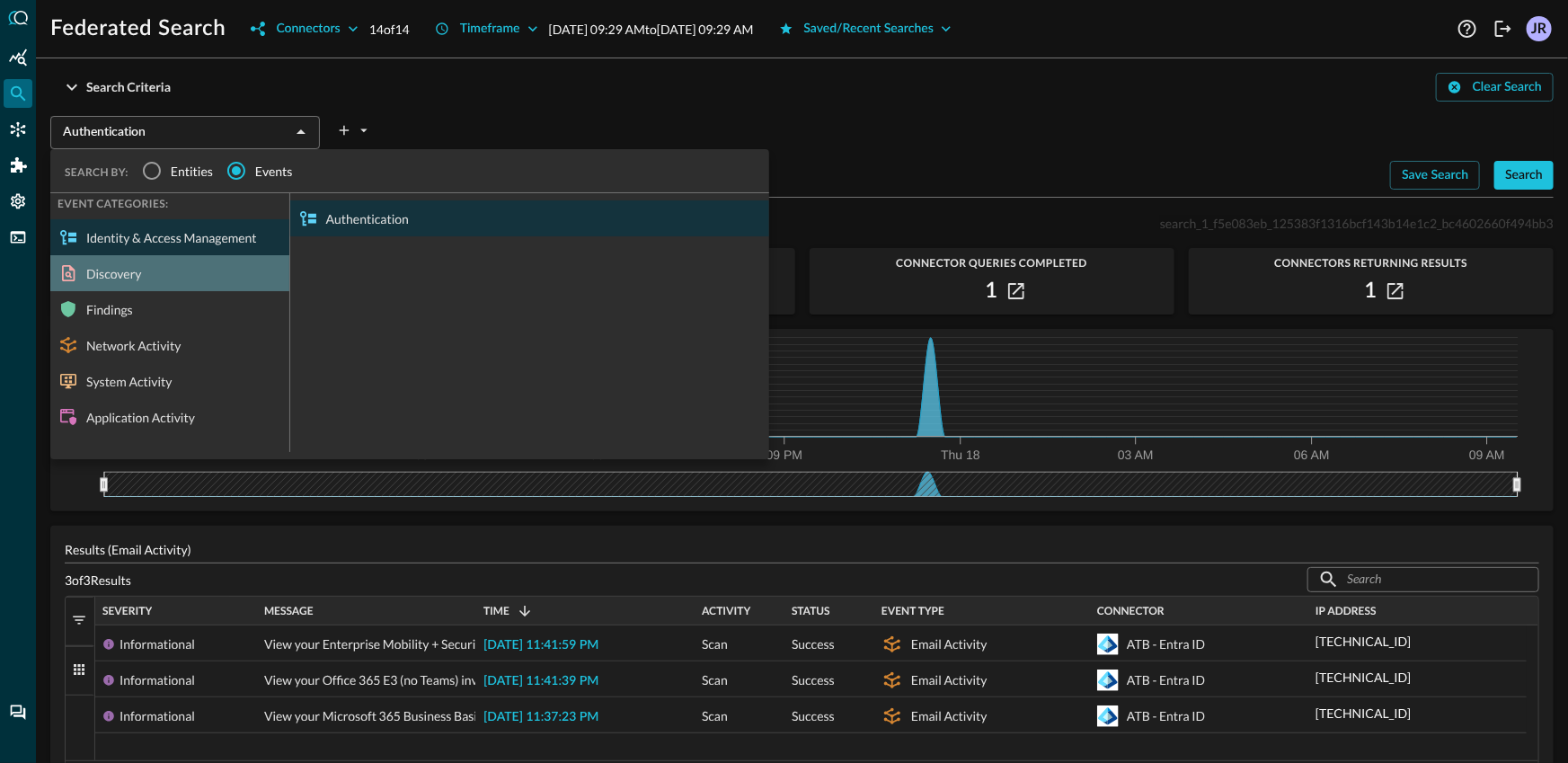
click at [168, 260] on div "Discovery" at bounding box center [170, 273] width 239 height 36
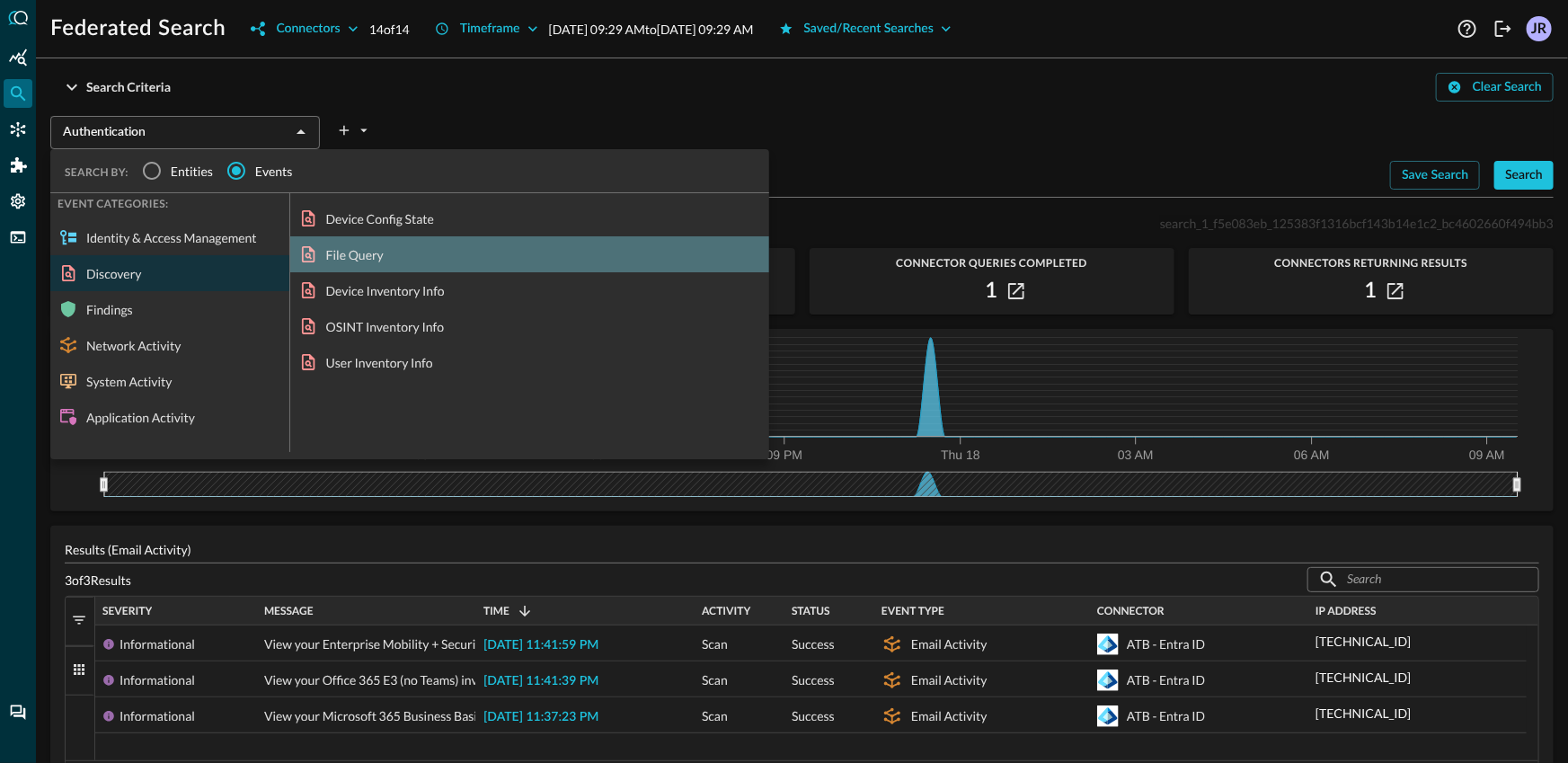
click at [406, 259] on div "File Query" at bounding box center [530, 254] width 479 height 36
type input "File Query"
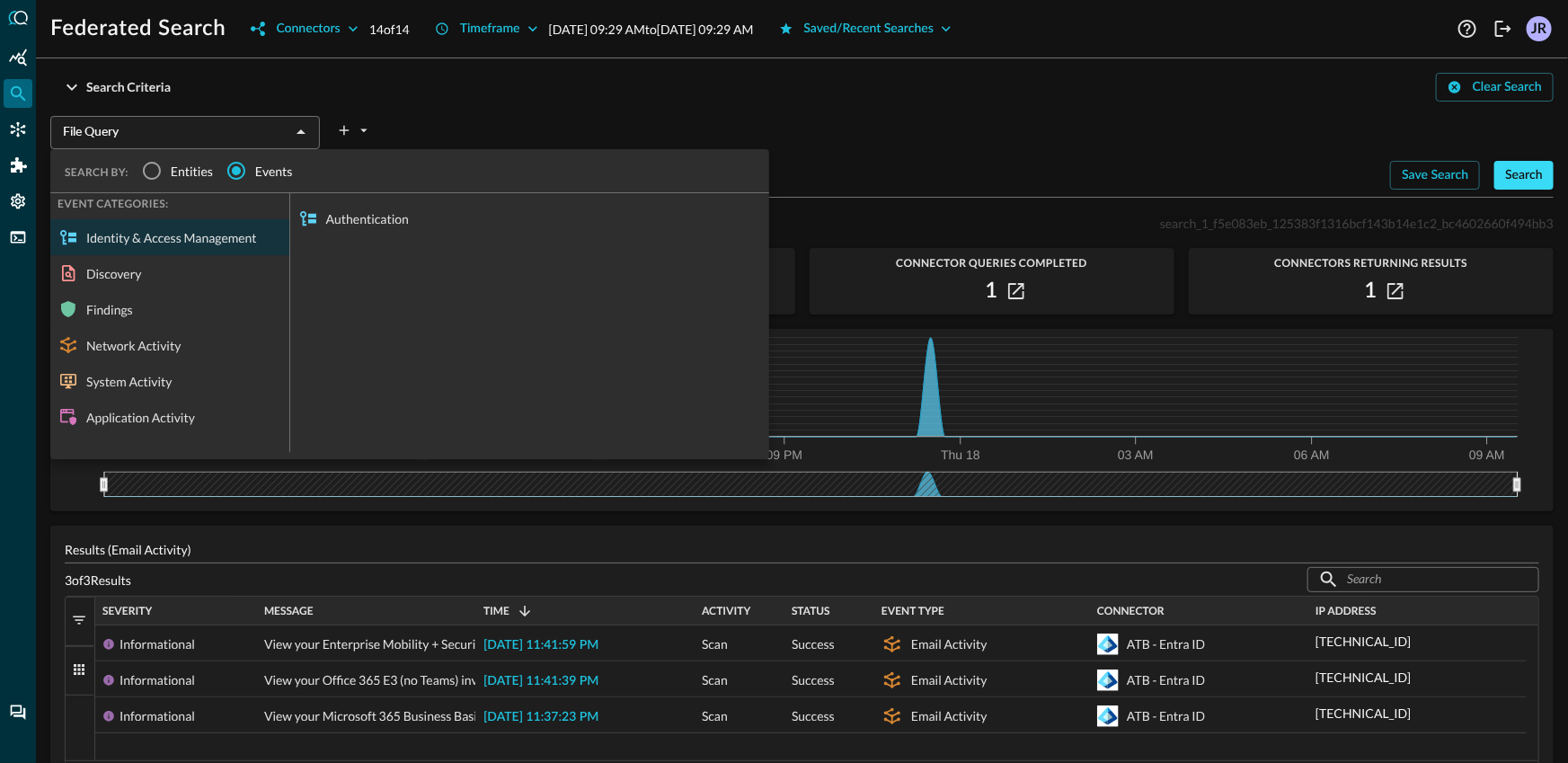
click at [1516, 187] on button "Search" at bounding box center [1523, 175] width 59 height 29
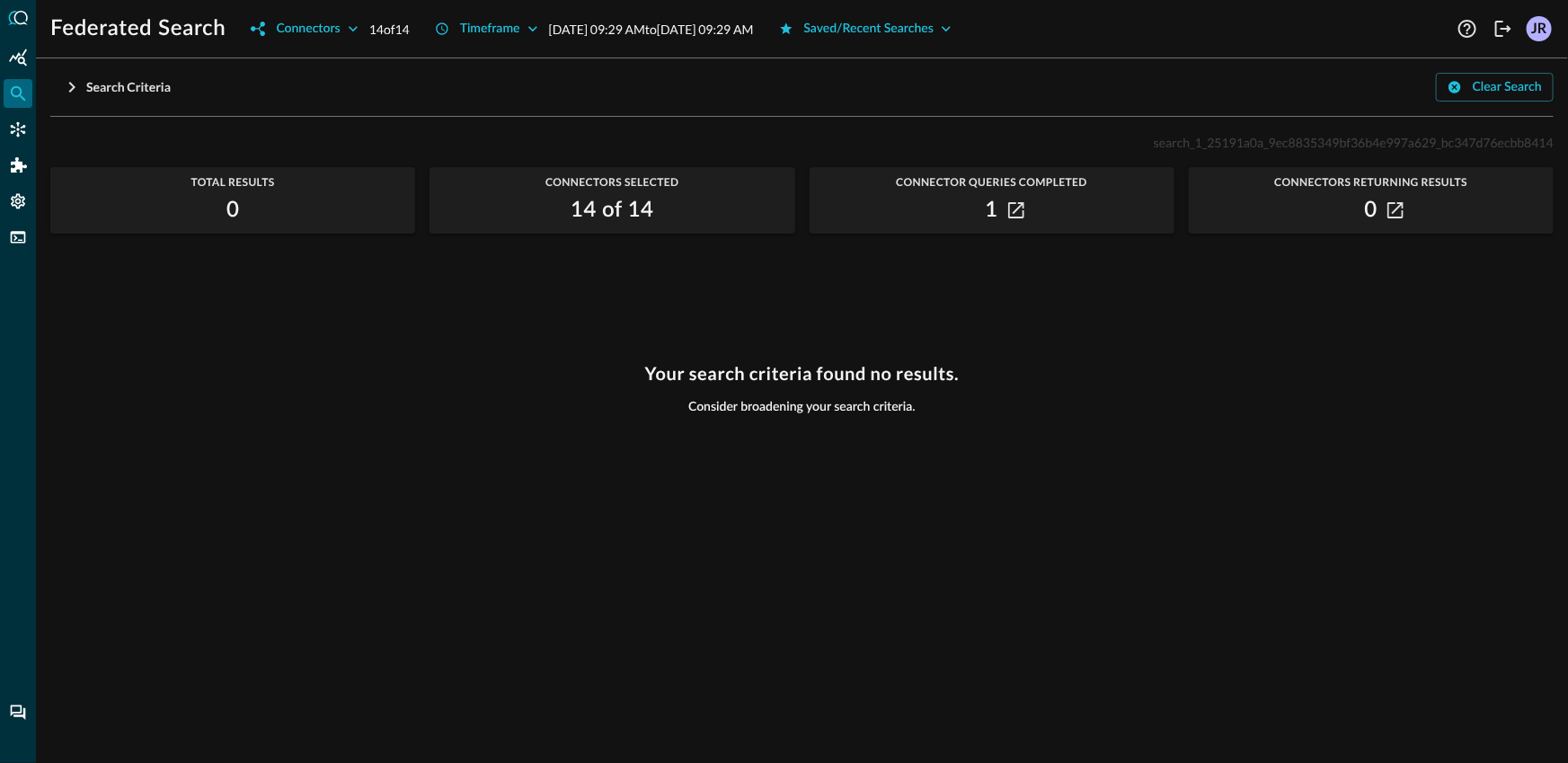
click at [1409, 210] on div "0" at bounding box center [1371, 211] width 365 height 29
click at [1401, 213] on icon "button" at bounding box center [1395, 210] width 16 height 16
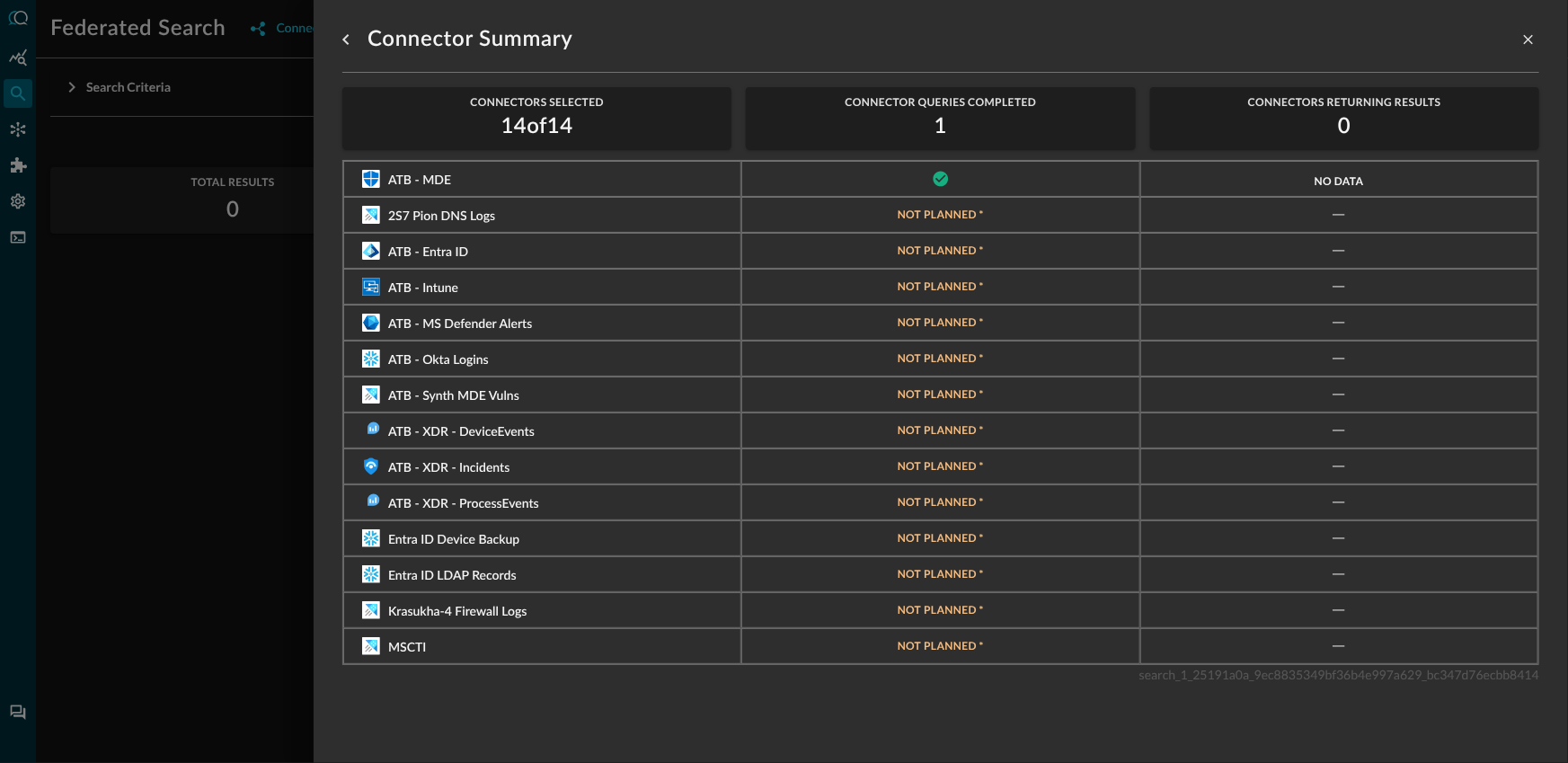
click at [1375, 187] on div "No data" at bounding box center [1339, 179] width 398 height 36
click at [114, 434] on div at bounding box center [784, 381] width 1568 height 763
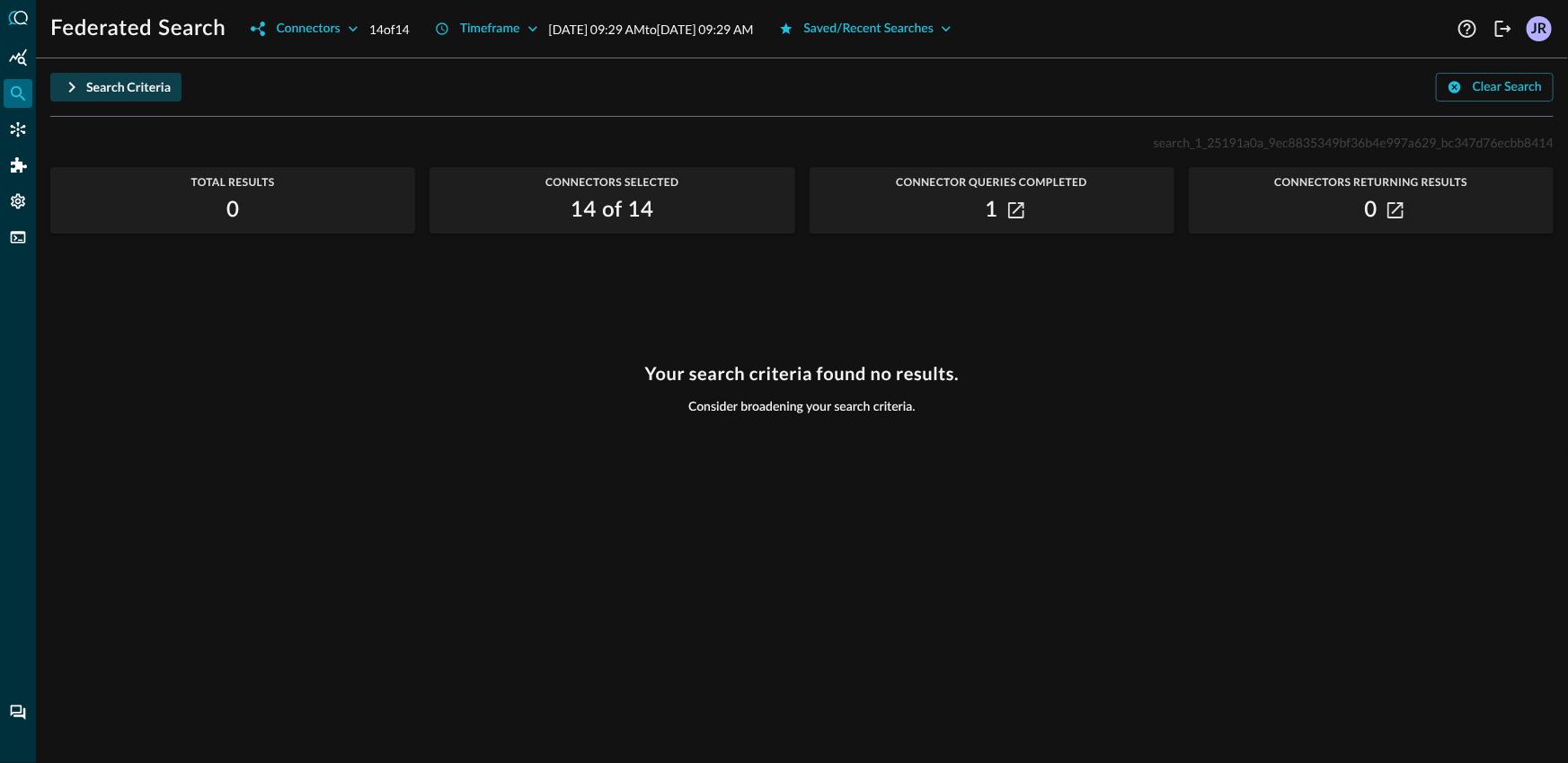
click at [124, 99] on button "Search Criteria" at bounding box center [116, 87] width 131 height 29
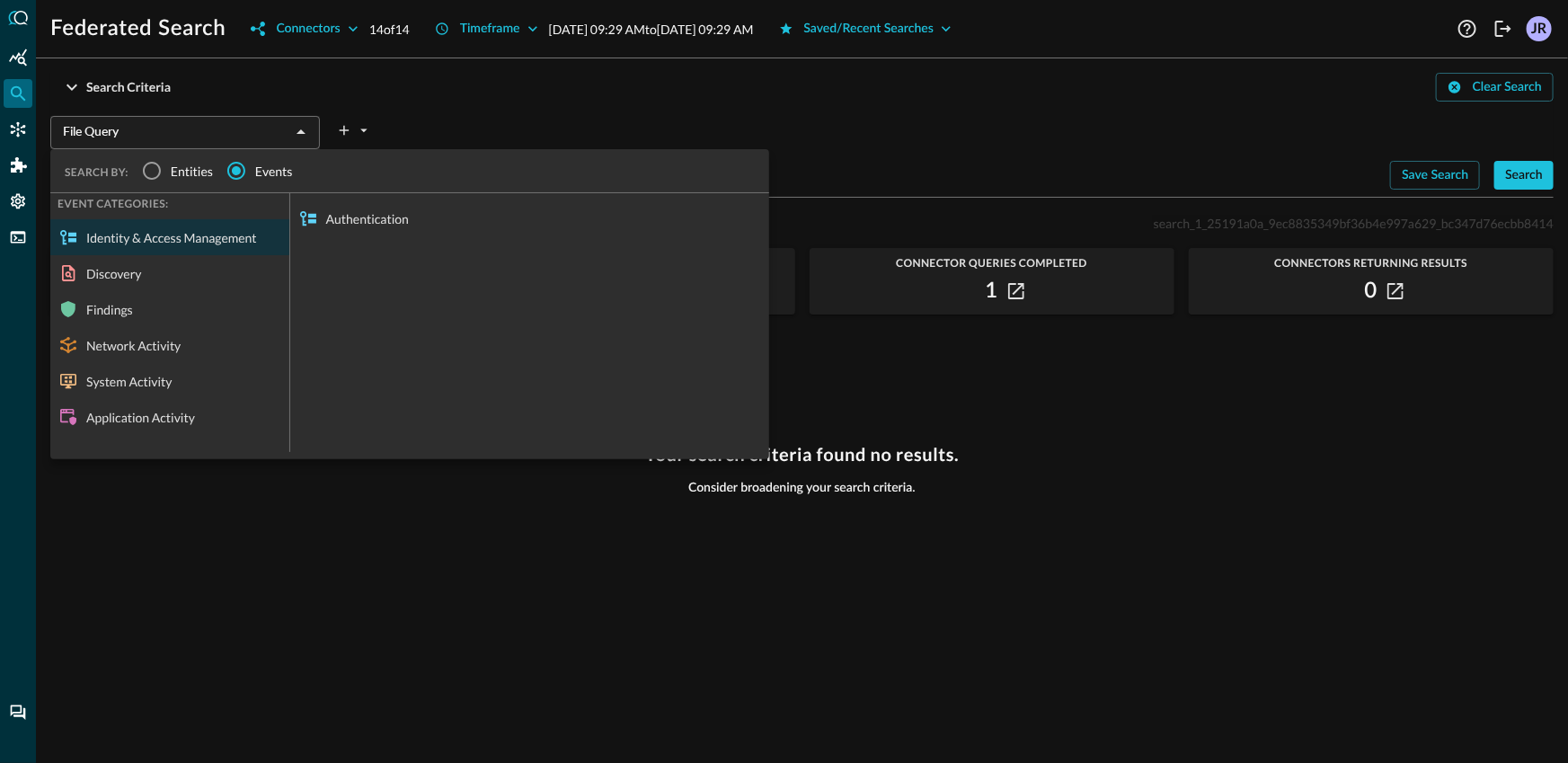
click at [465, 100] on div "Search Criteria Clear Search" at bounding box center [802, 87] width 1503 height 29
click at [358, 141] on button "plus-arrow-button" at bounding box center [353, 131] width 39 height 29
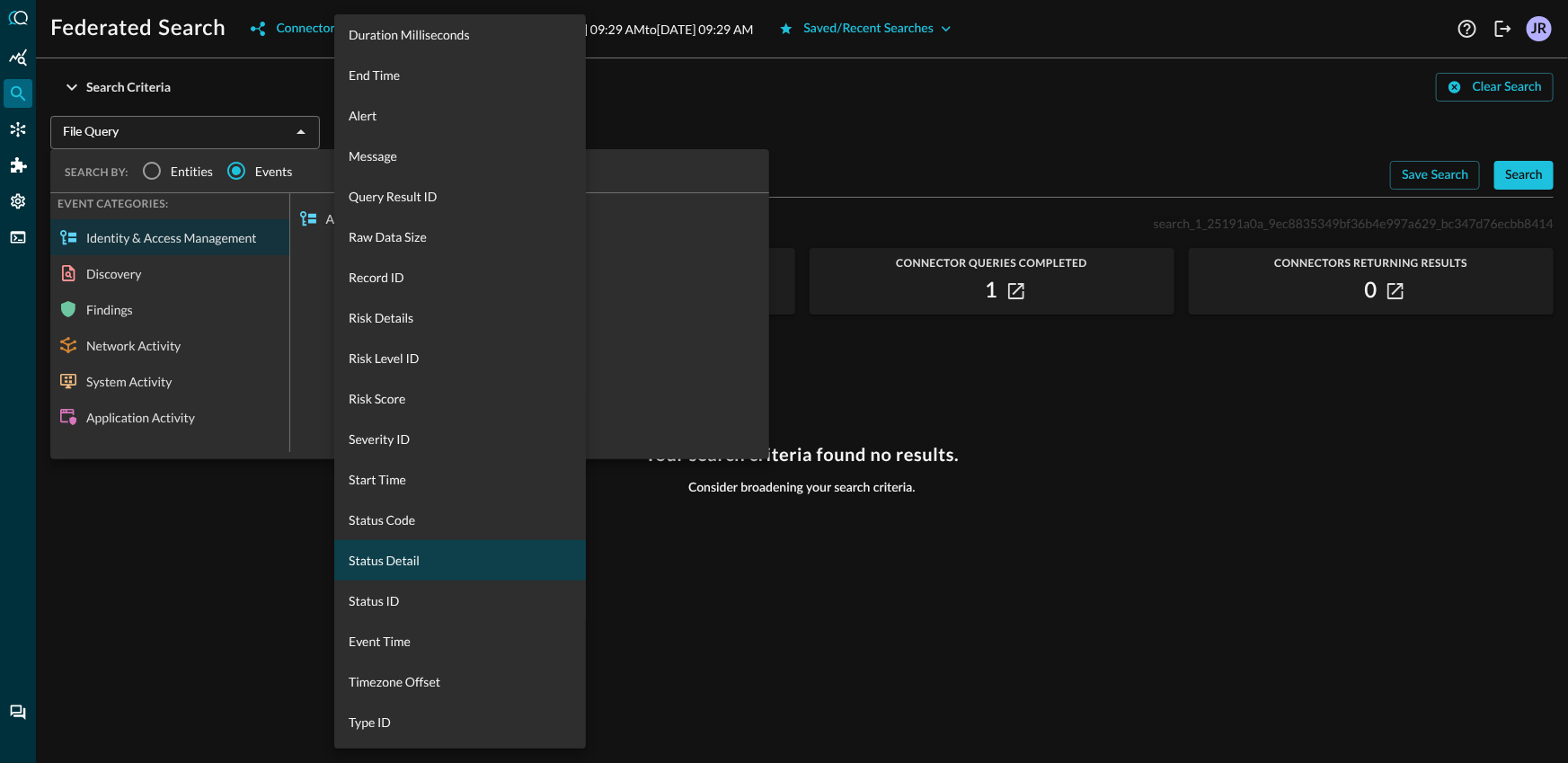
scroll to position [733, 0]
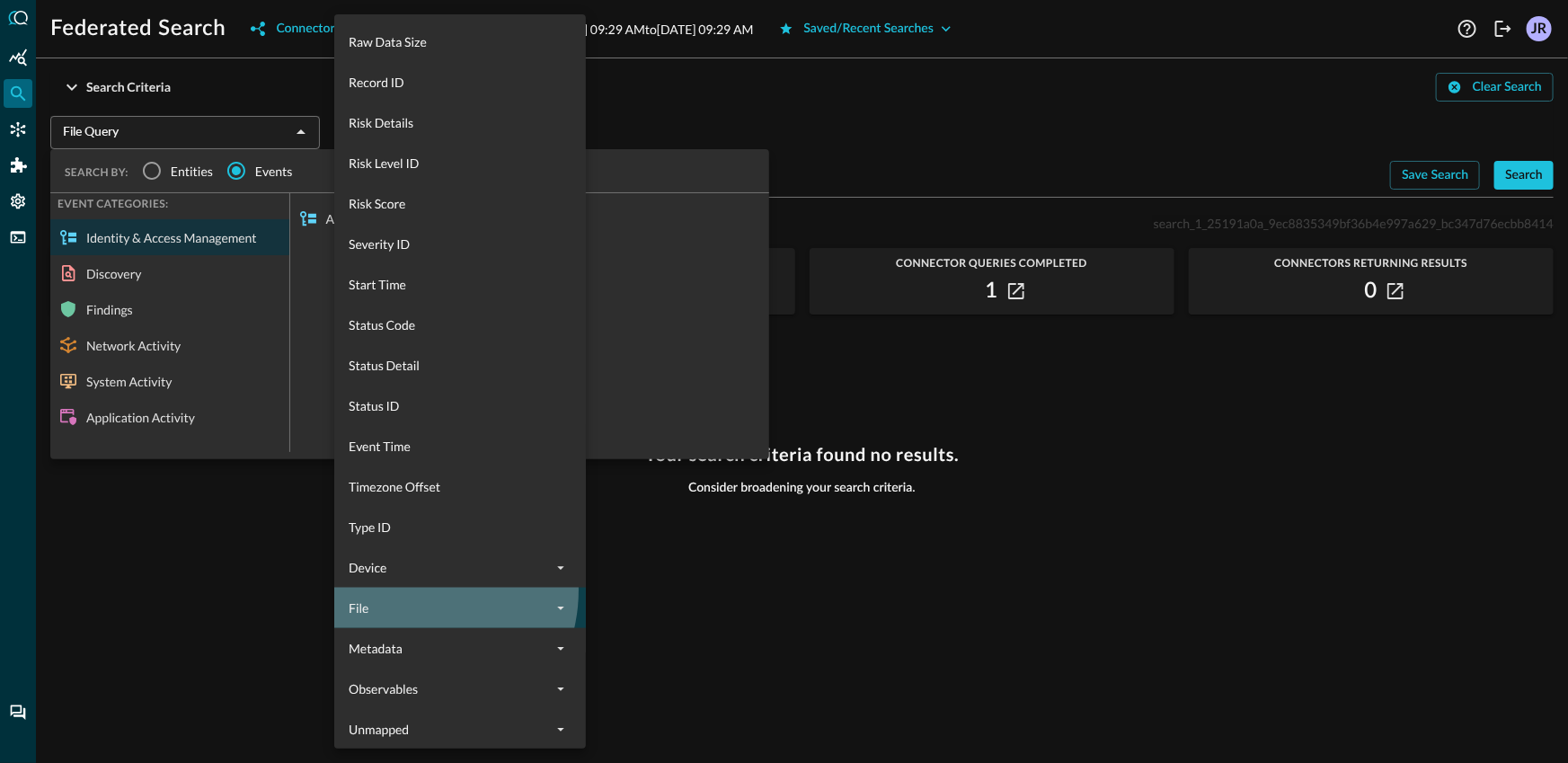
click at [409, 590] on div "File" at bounding box center [460, 608] width 251 height 40
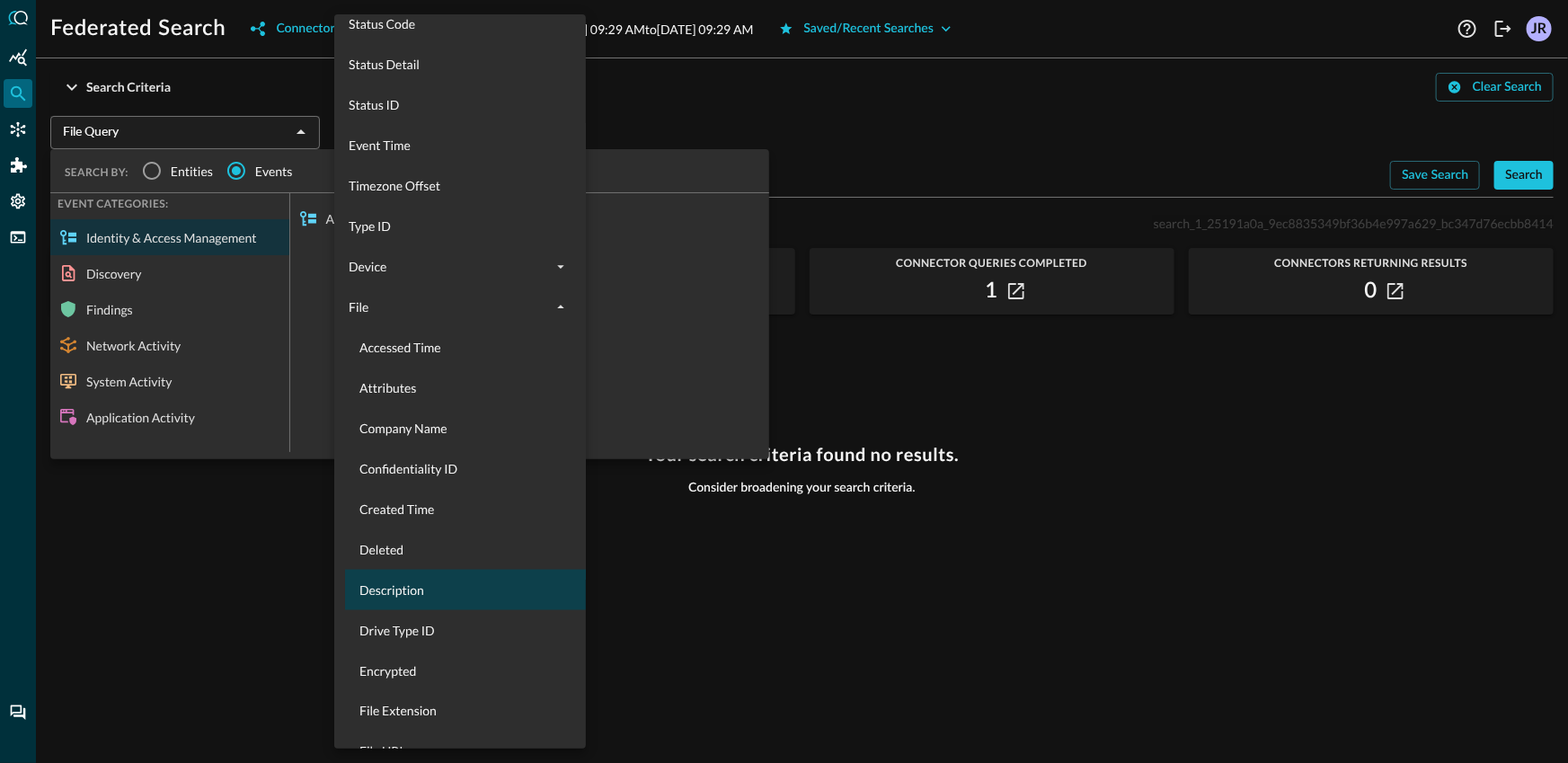
scroll to position [1593, 0]
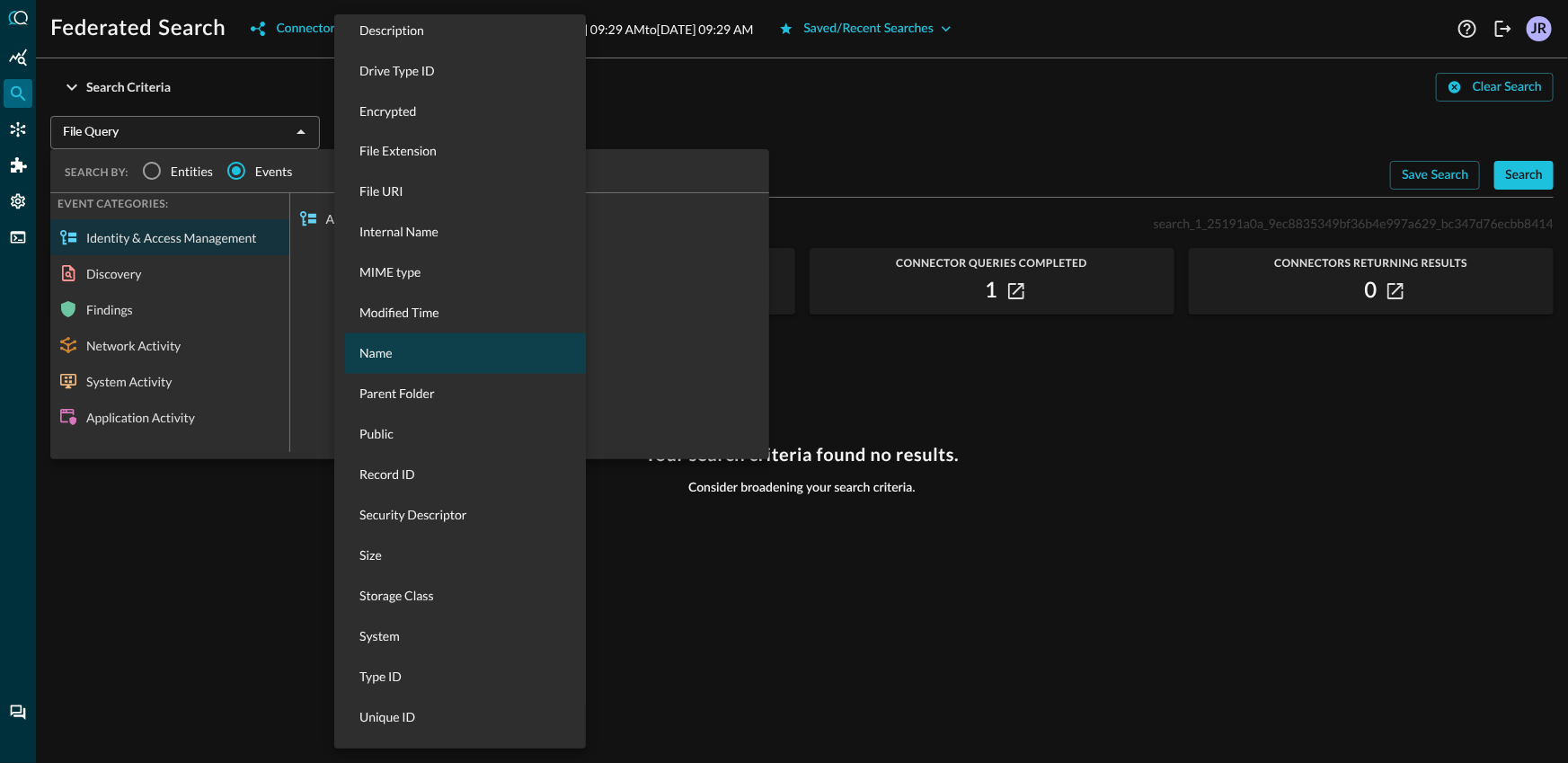
click at [393, 363] on div "Name" at bounding box center [471, 353] width 251 height 40
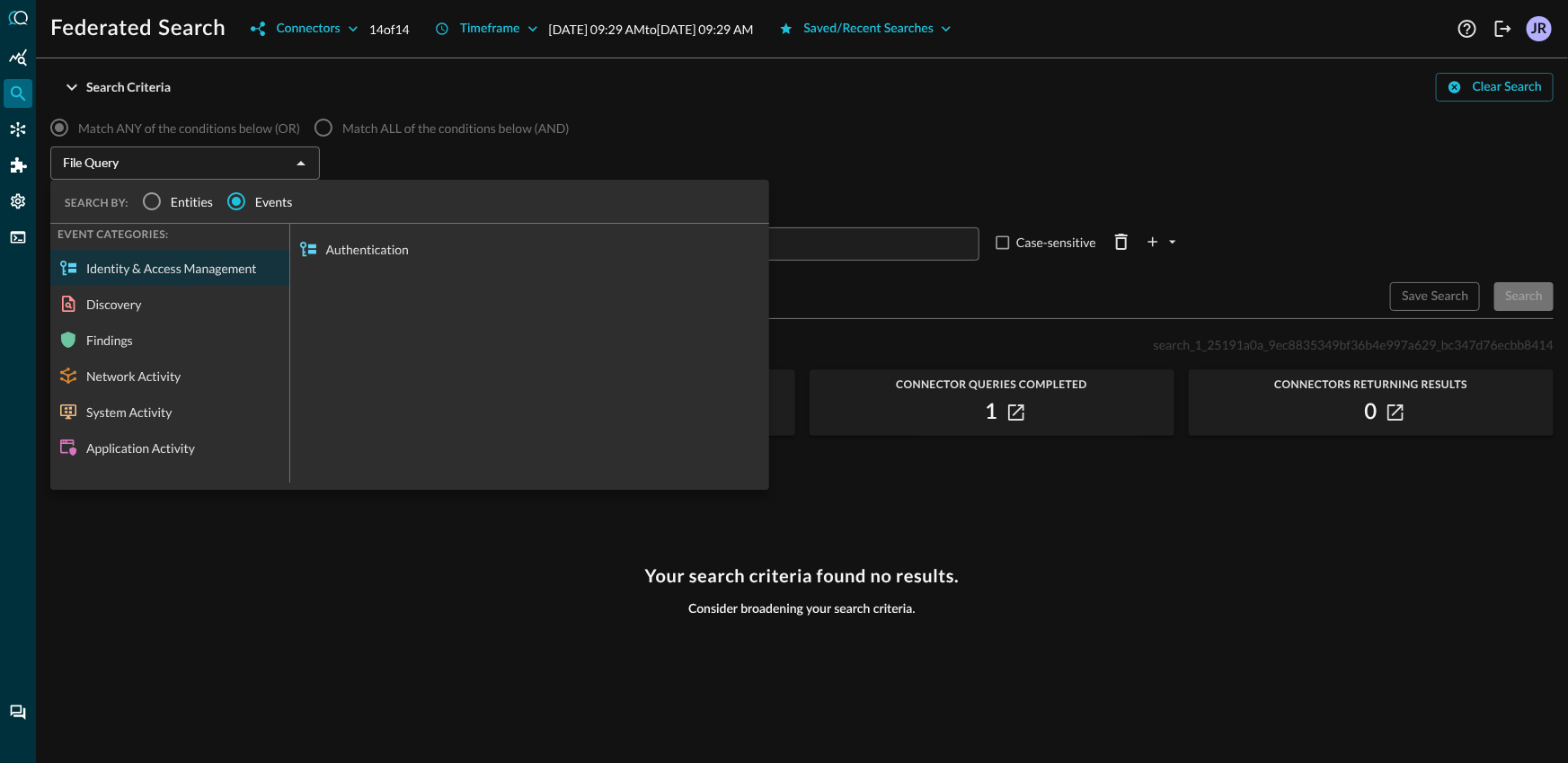
click at [445, 145] on label "Match ALL of the conditions below (AND)" at bounding box center [436, 128] width 264 height 38
click at [442, 156] on div "File Query ​ SEARCH BY: Entities Events EVENT CATEGORIES: Identity & Access Man…" at bounding box center [802, 166] width 1503 height 38
click at [303, 162] on icon "Close" at bounding box center [301, 163] width 22 height 22
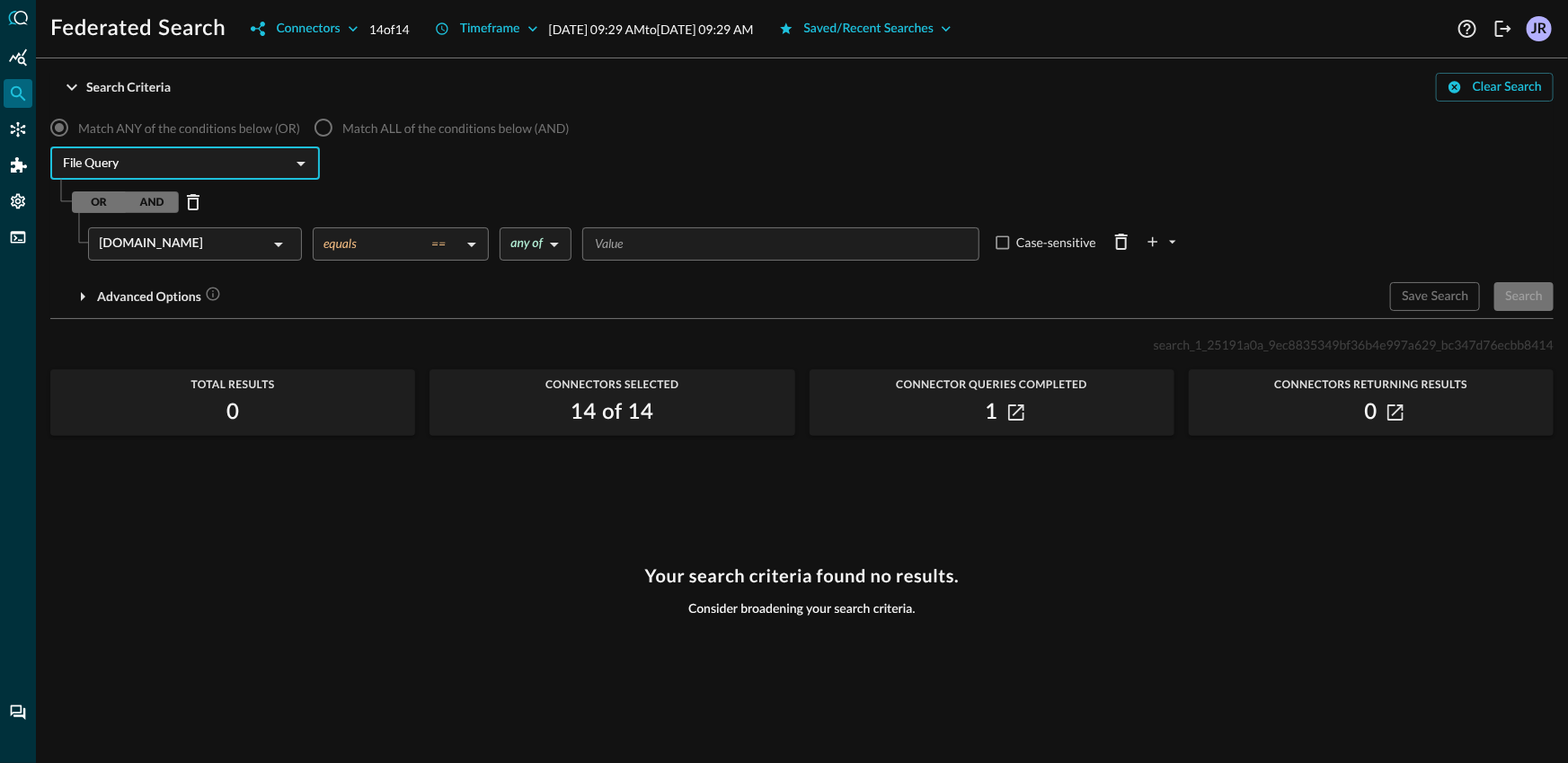
click at [510, 204] on div "OR AND" at bounding box center [812, 202] width 1481 height 29
click at [352, 243] on body "Federated Search Connectors 14 of 14 Timeframe Sep 17, 2025 09:29 AM to Sep 18,…" at bounding box center [784, 381] width 1568 height 763
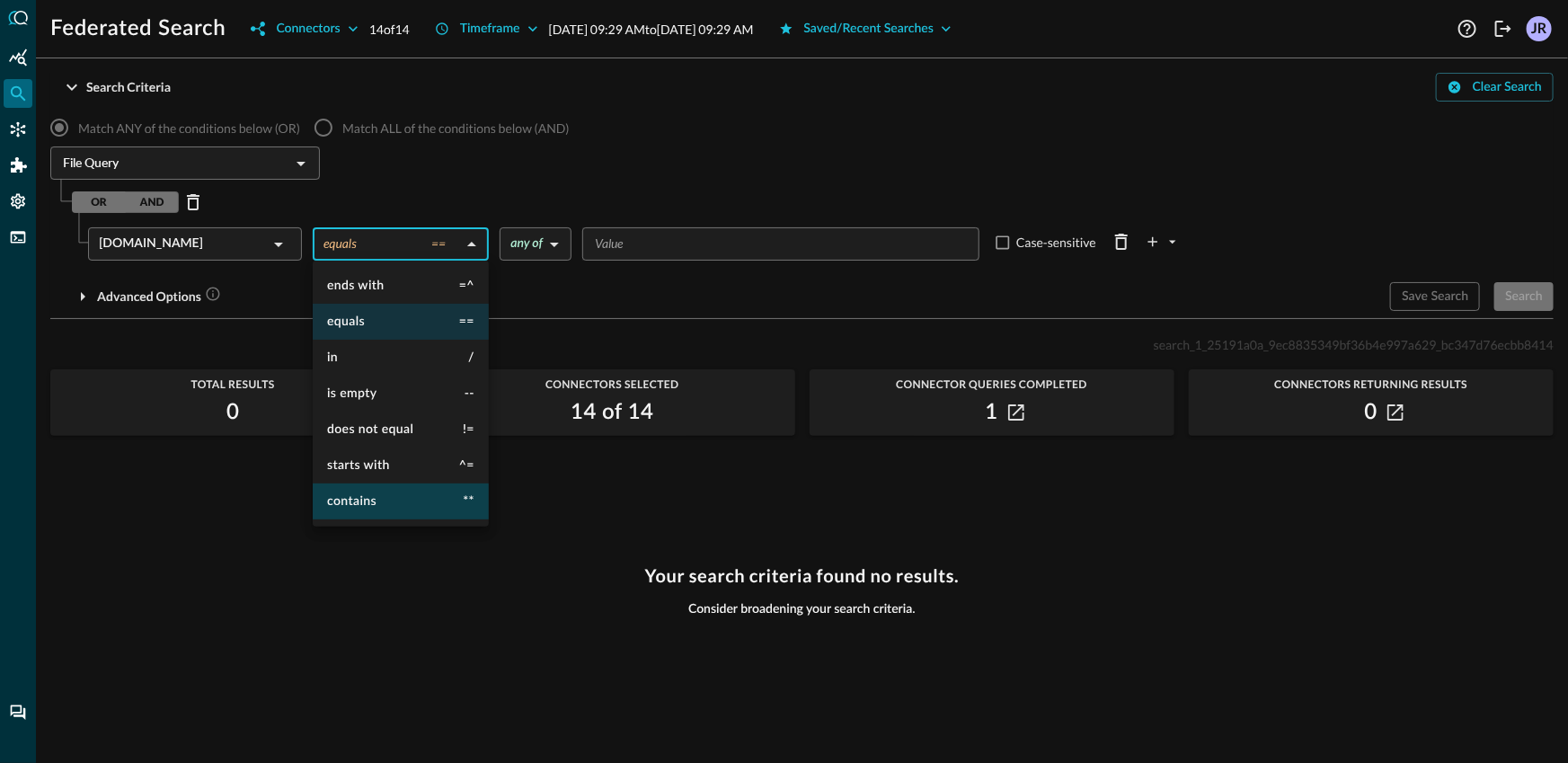
click at [375, 498] on span "contains" at bounding box center [352, 501] width 50 height 12
type input "contains"
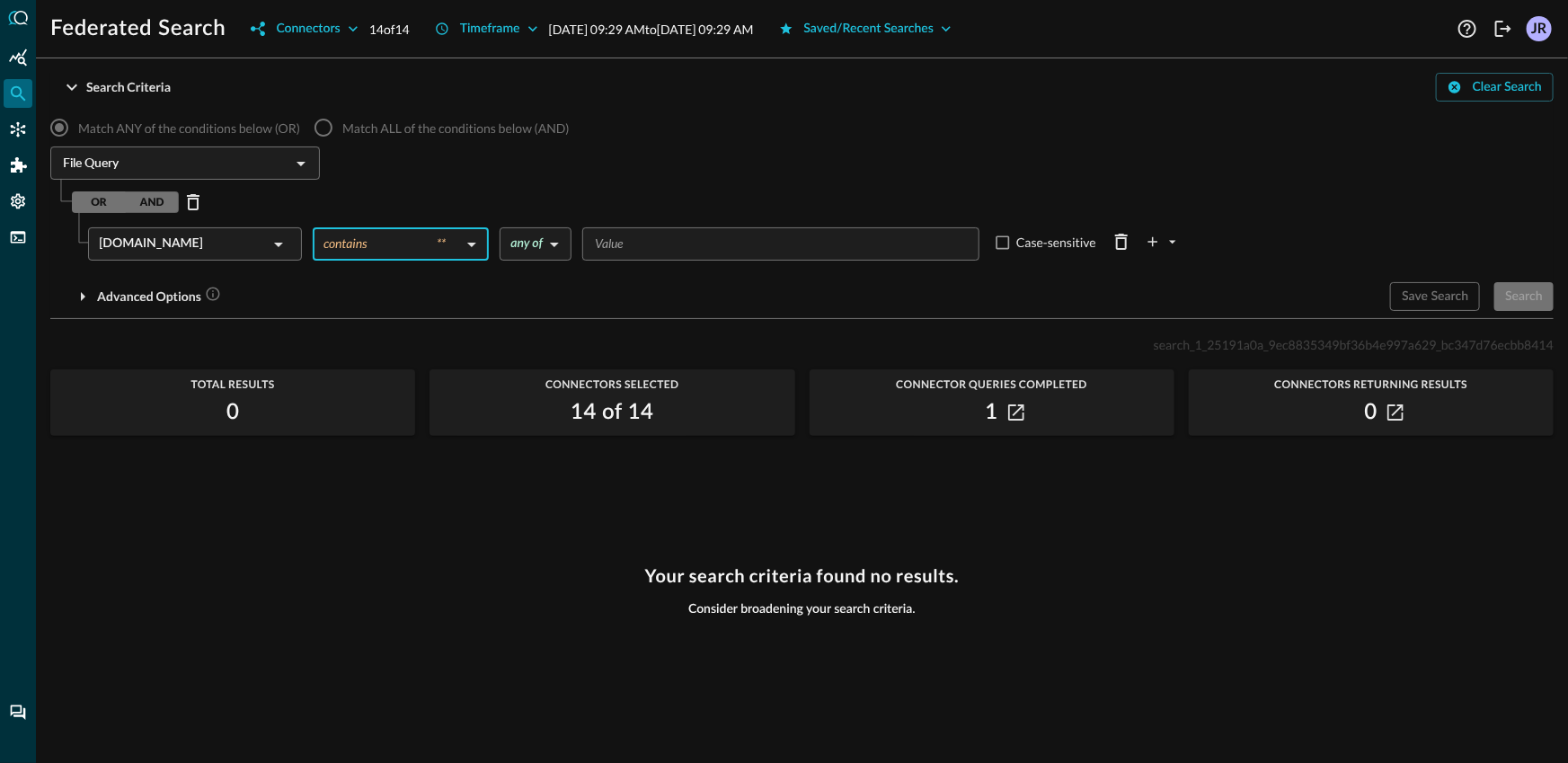
click at [667, 257] on div "​" at bounding box center [780, 244] width 397 height 33
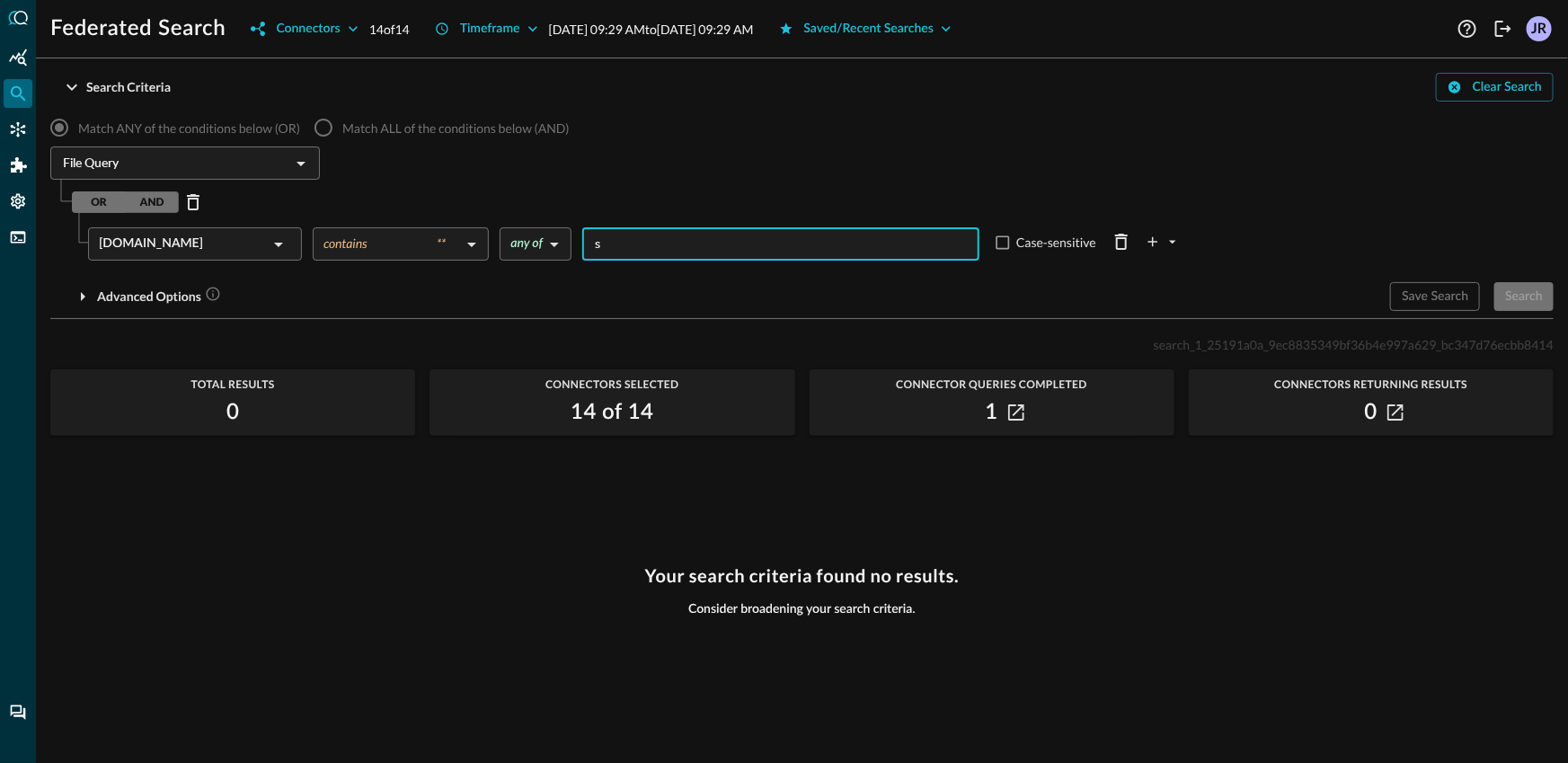
type input "sh"
click at [1547, 299] on button "Search" at bounding box center [1523, 296] width 59 height 29
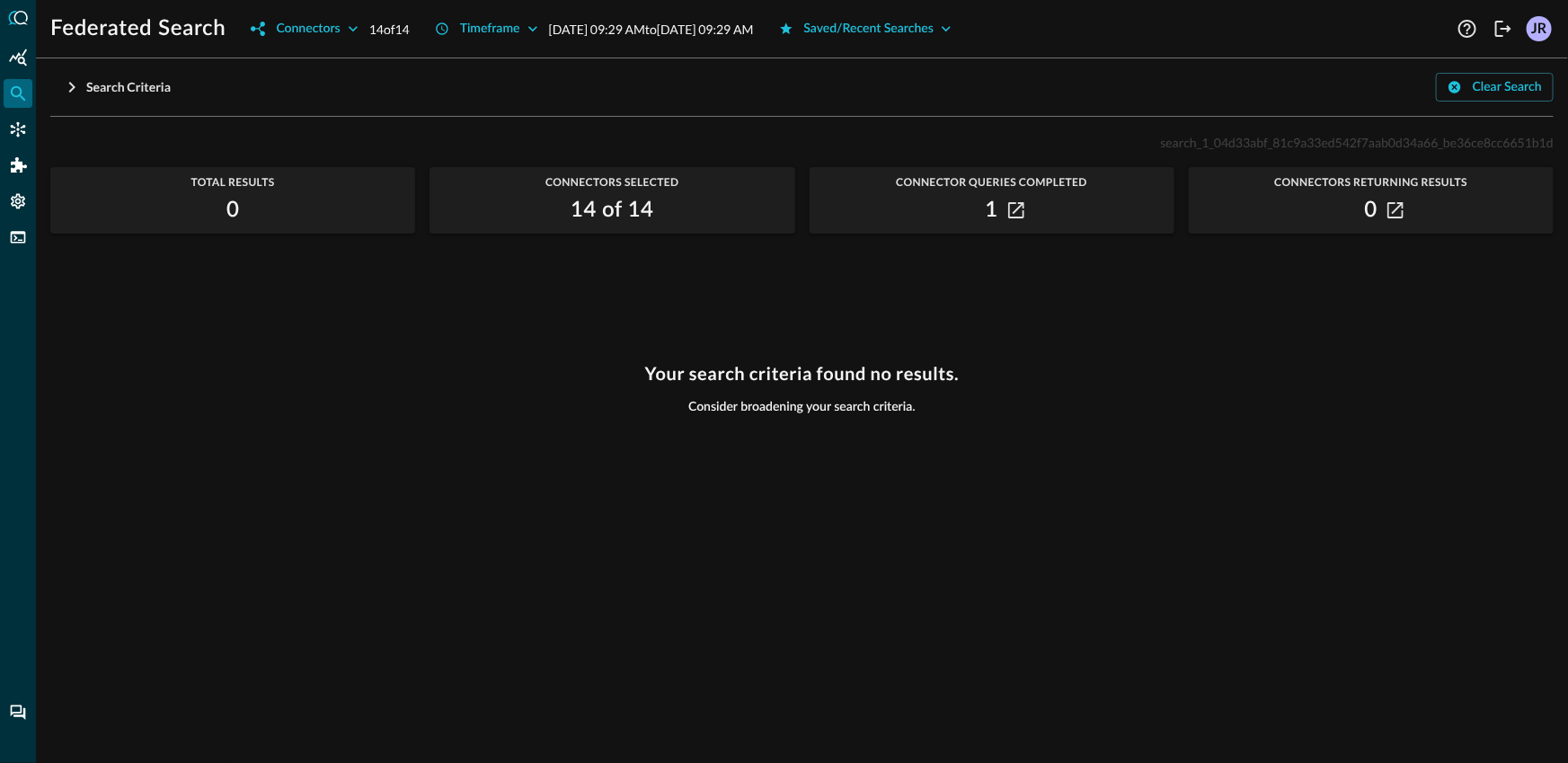
click at [352, 327] on div "search_1_04d33abf_81c9a33ed542f7aab0d34a66_be36ce8cc6651b1d Total Results 0 Con…" at bounding box center [802, 436] width 1503 height 610
click at [19, 97] on icon "Federated Search" at bounding box center [17, 93] width 18 height 18
click at [161, 90] on div "Search Criteria" at bounding box center [129, 88] width 85 height 23
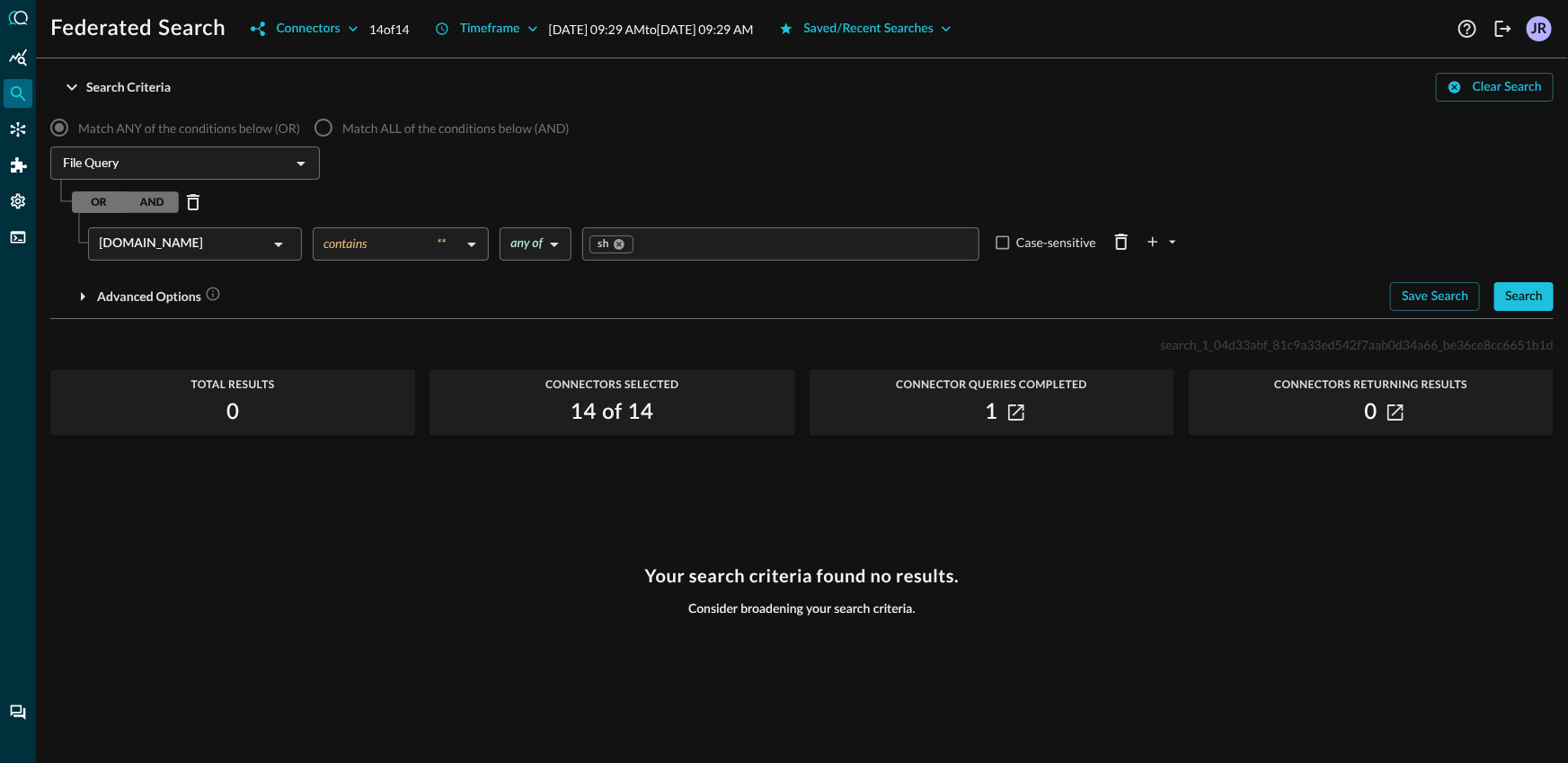
click at [442, 239] on body "Federated Search Connectors 14 of 14 Timeframe Sep 17, 2025 09:29 AM to Sep 18,…" at bounding box center [784, 381] width 1568 height 763
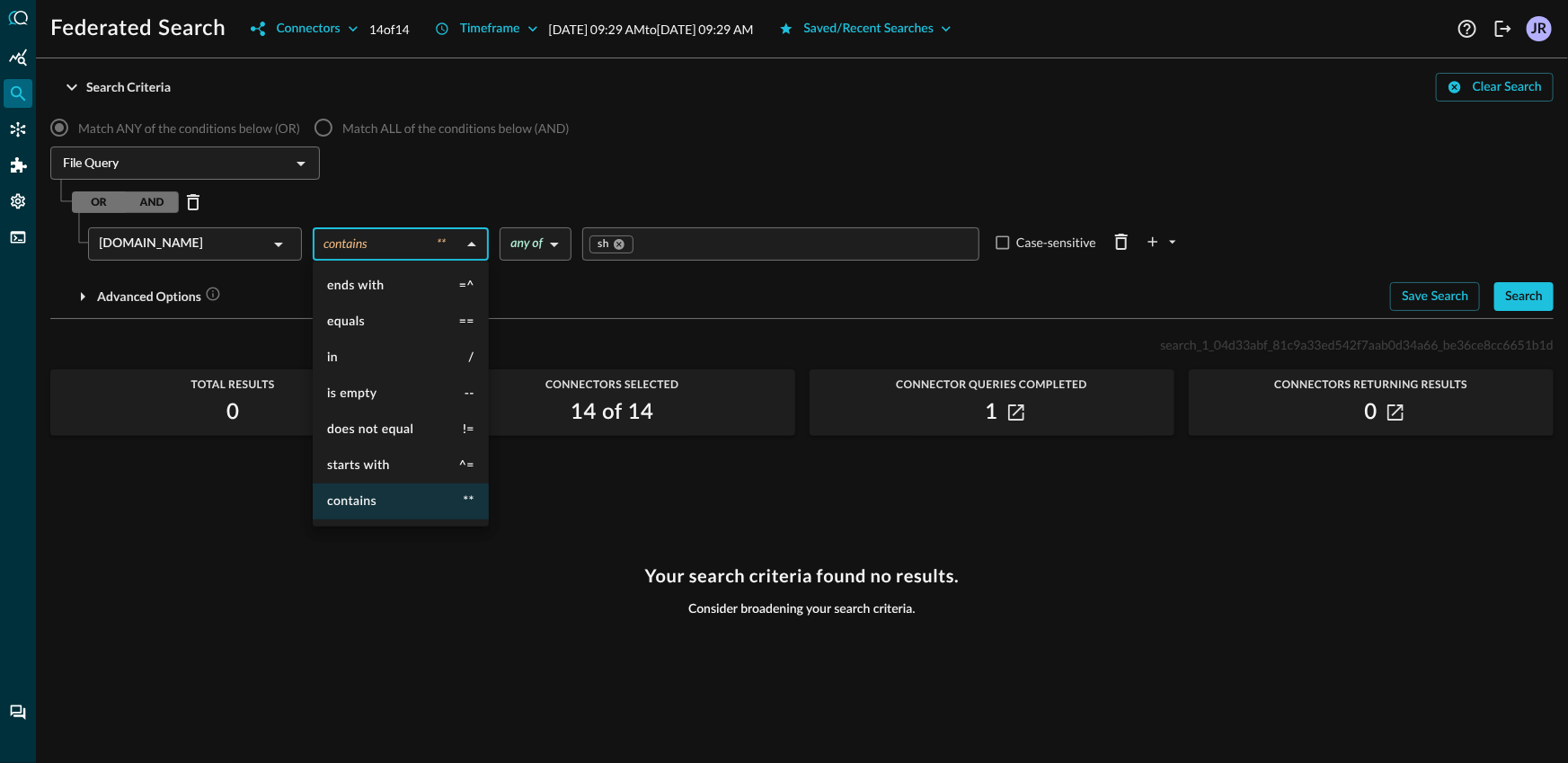
click at [583, 153] on div at bounding box center [784, 381] width 1568 height 763
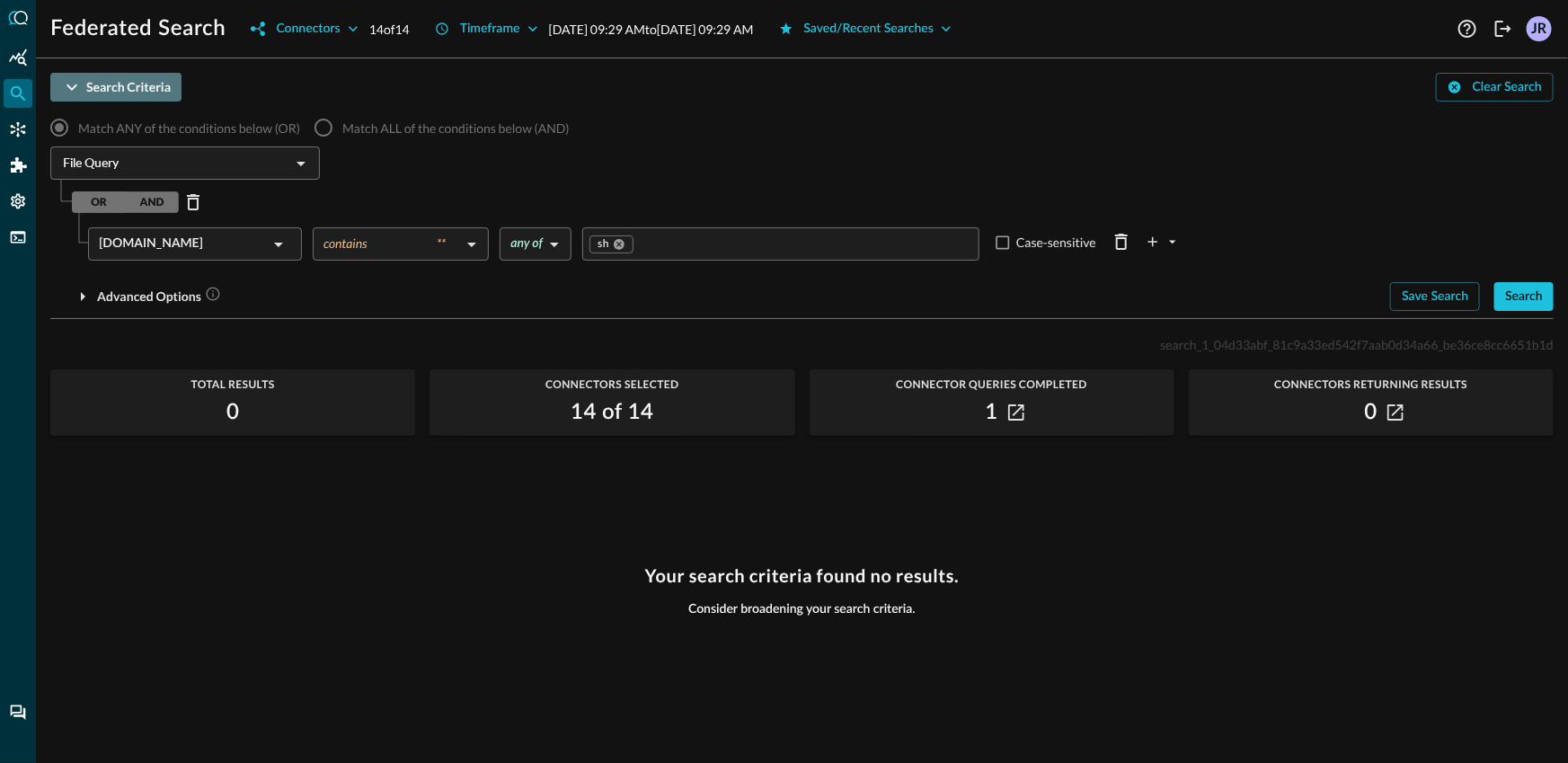
click at [151, 90] on div "Search Criteria" at bounding box center [129, 88] width 85 height 23
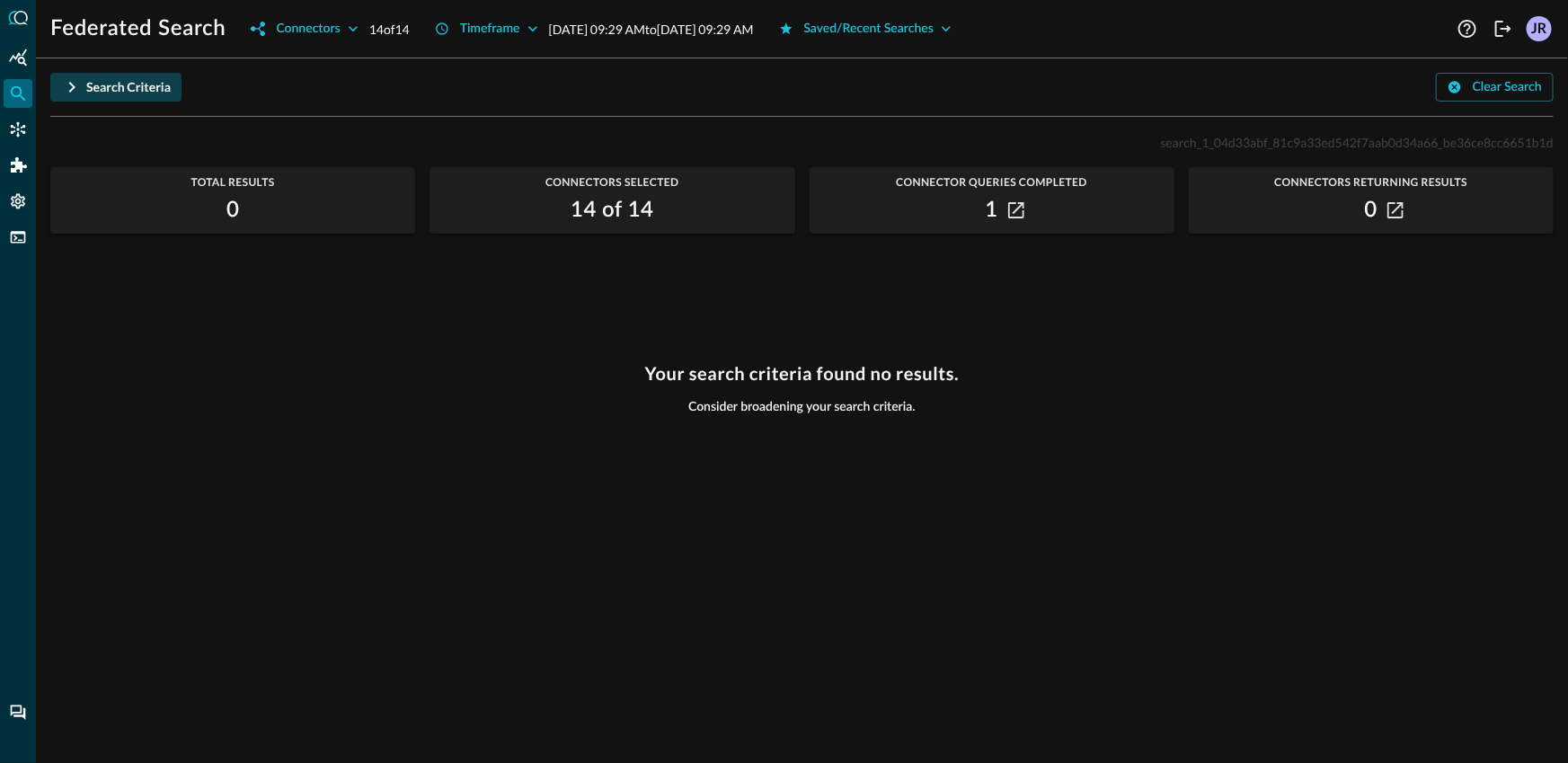
click at [126, 76] on div "Search Criteria" at bounding box center [129, 88] width 85 height 23
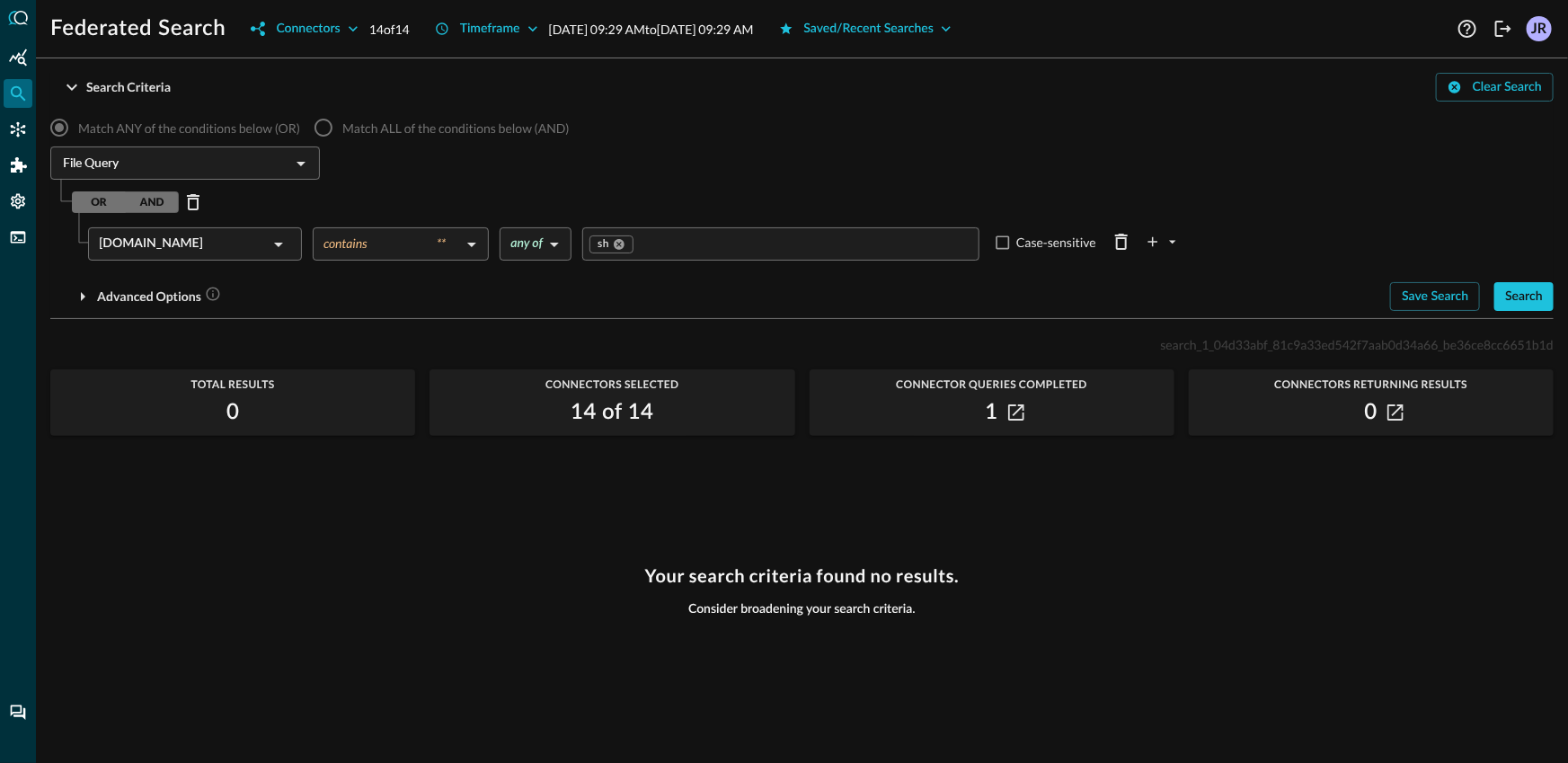
click at [140, 159] on input "File Query" at bounding box center [170, 163] width 230 height 23
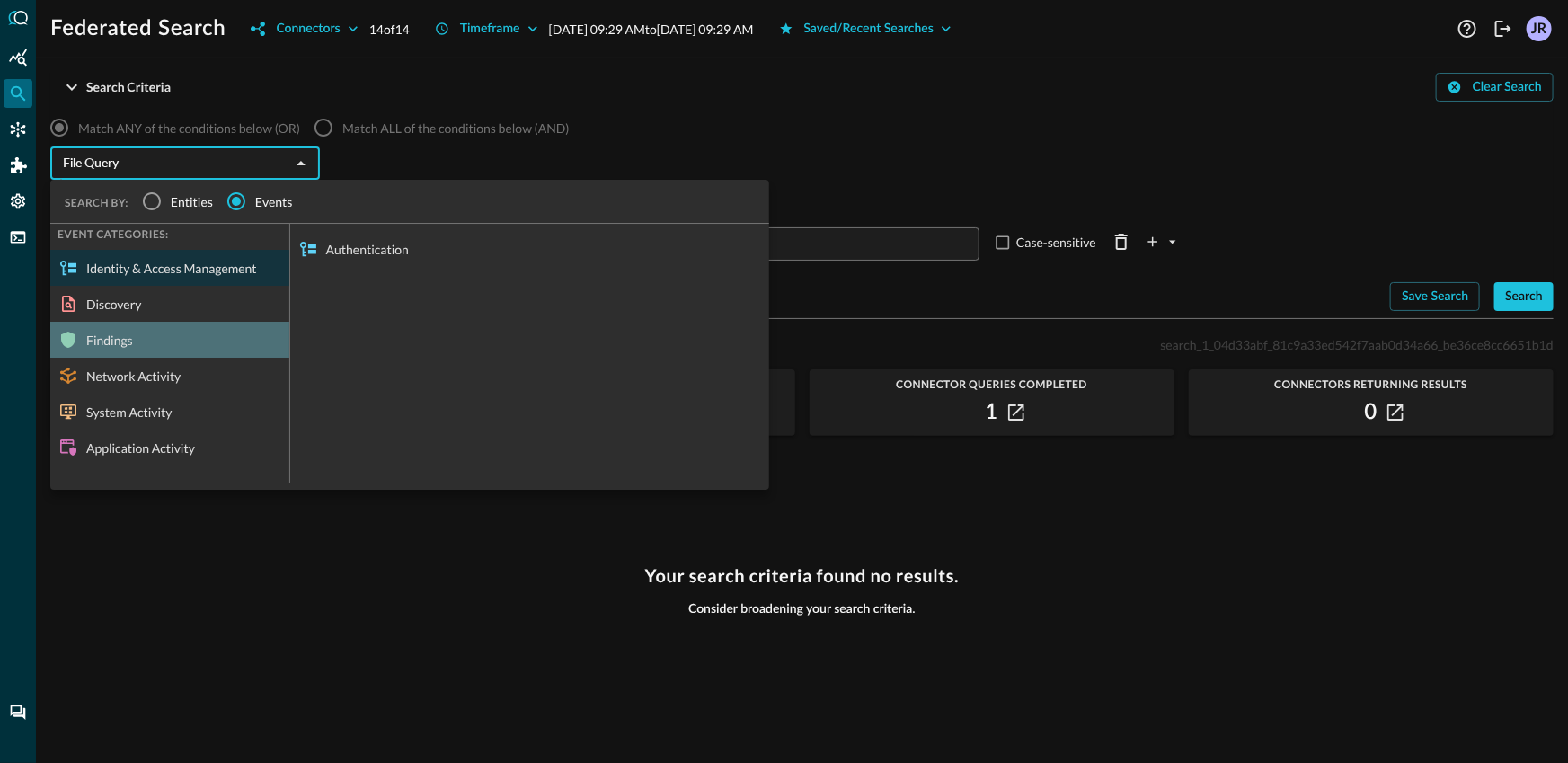
click at [182, 325] on div "Findings" at bounding box center [170, 340] width 239 height 36
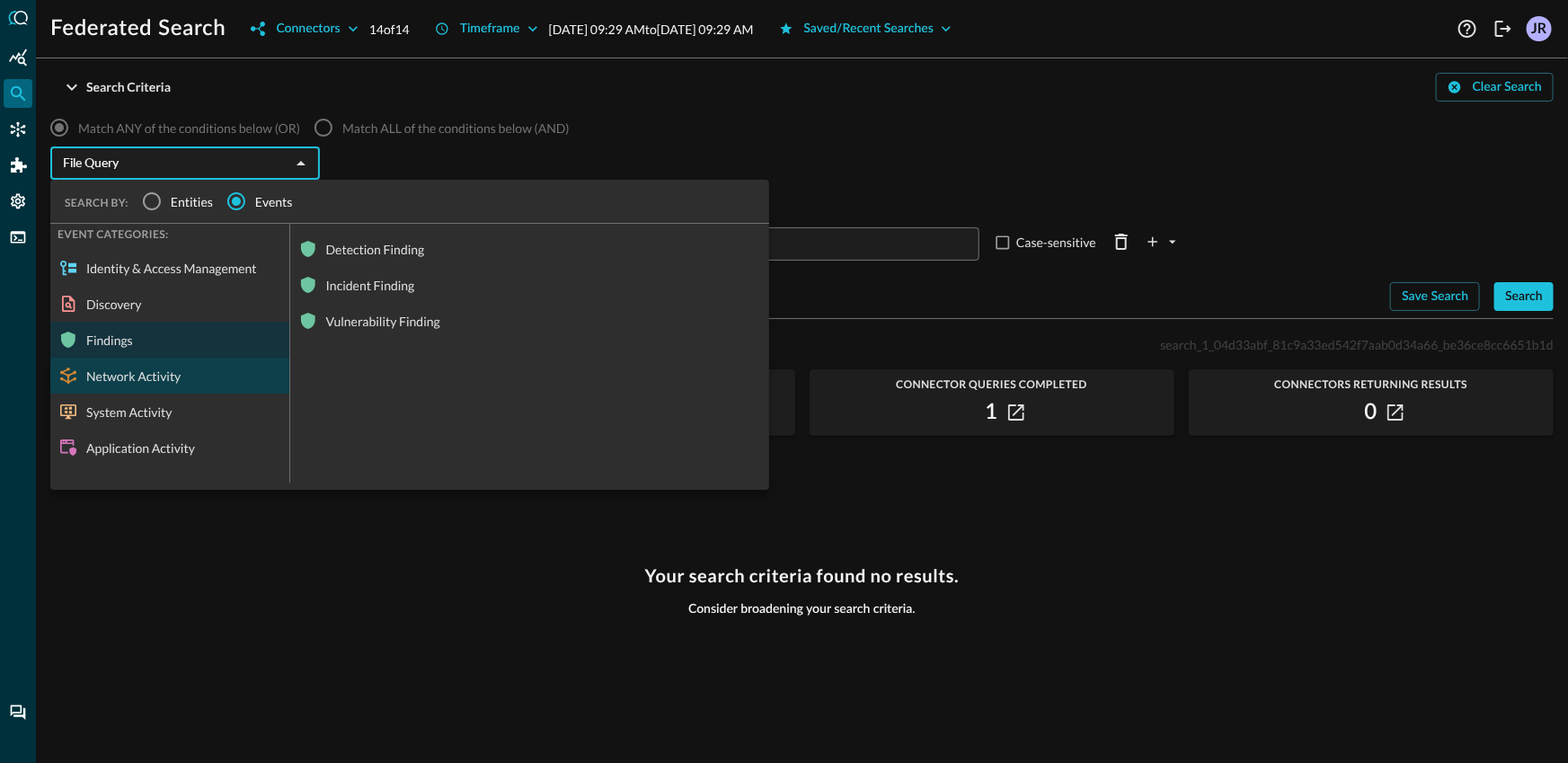
click at [174, 375] on div "Network Activity" at bounding box center [170, 375] width 239 height 36
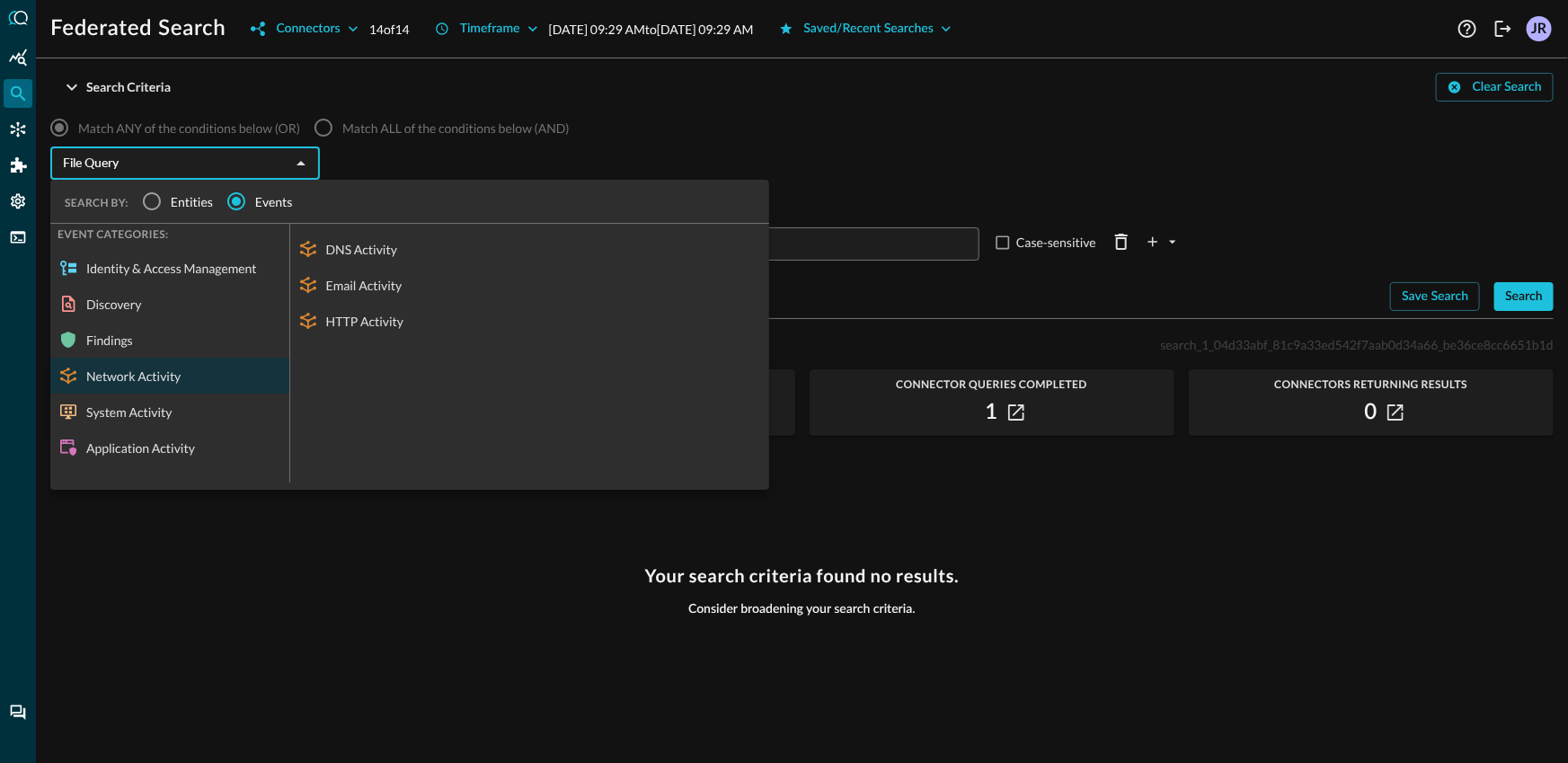
click at [1074, 120] on div "Match ANY of the conditions below (OR) Match ALL of the conditions below (AND)" at bounding box center [802, 128] width 1503 height 38
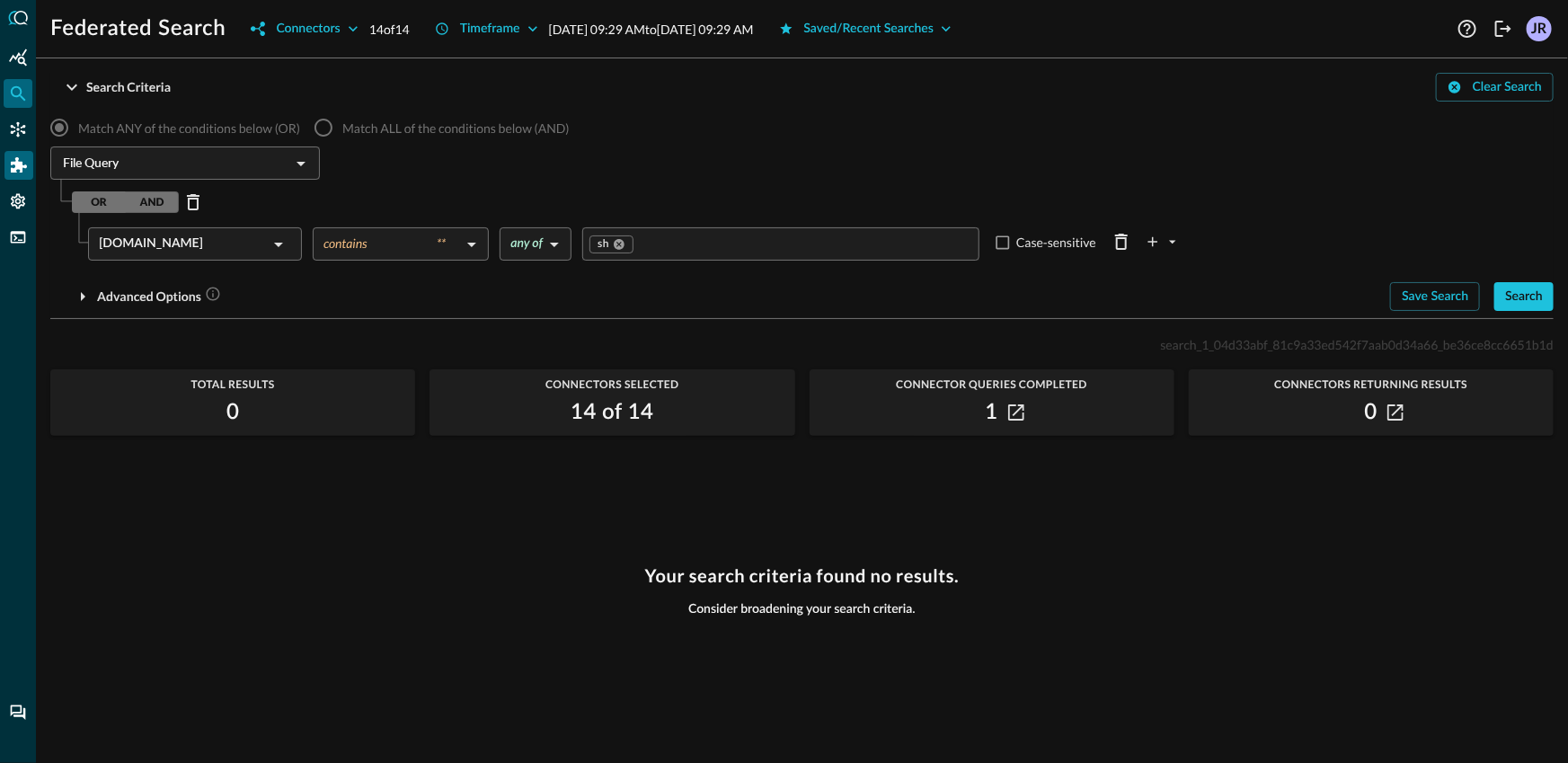
click at [26, 164] on icon "Addons" at bounding box center [18, 165] width 16 height 16
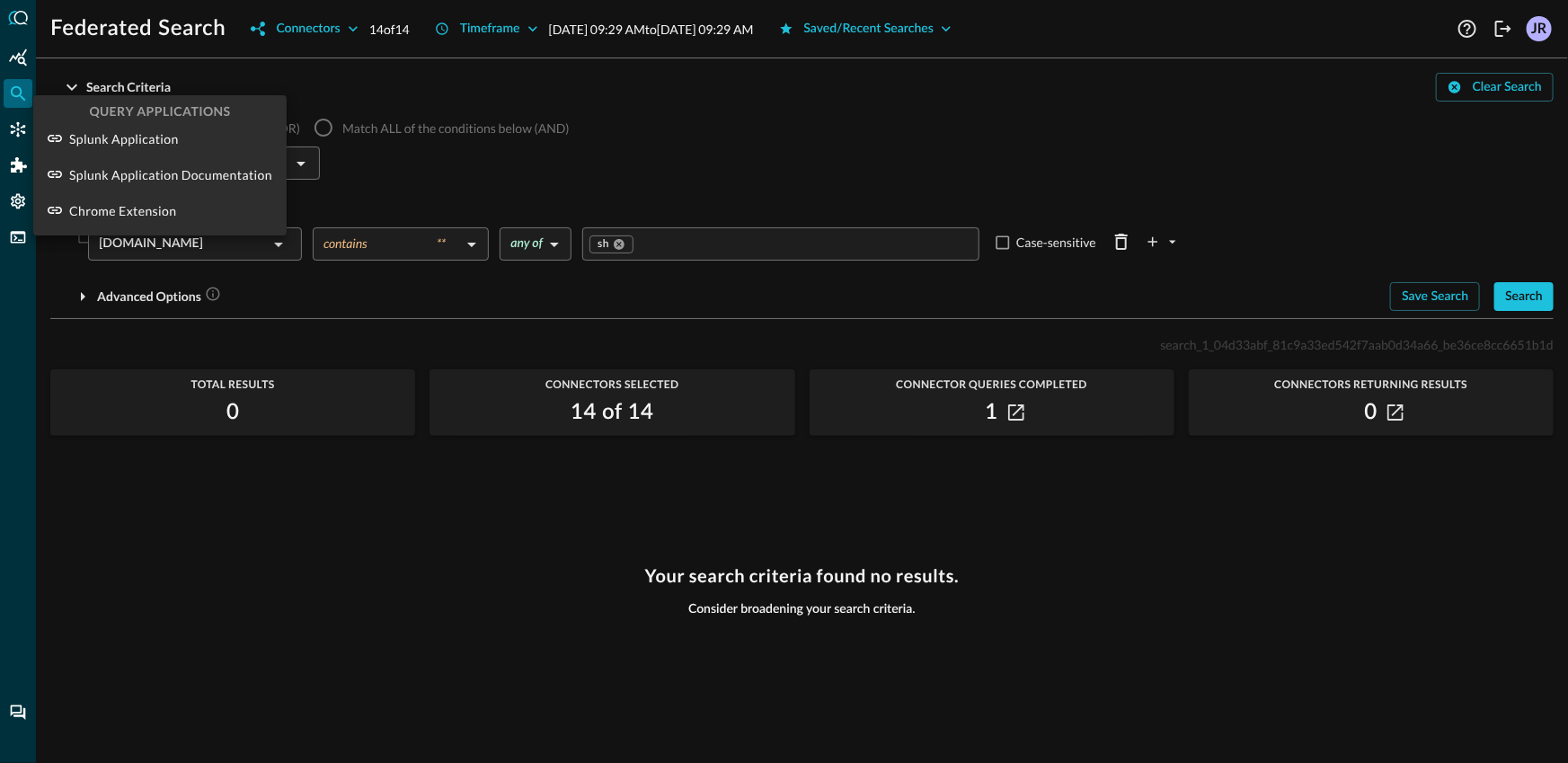
click at [175, 490] on div at bounding box center [784, 381] width 1568 height 763
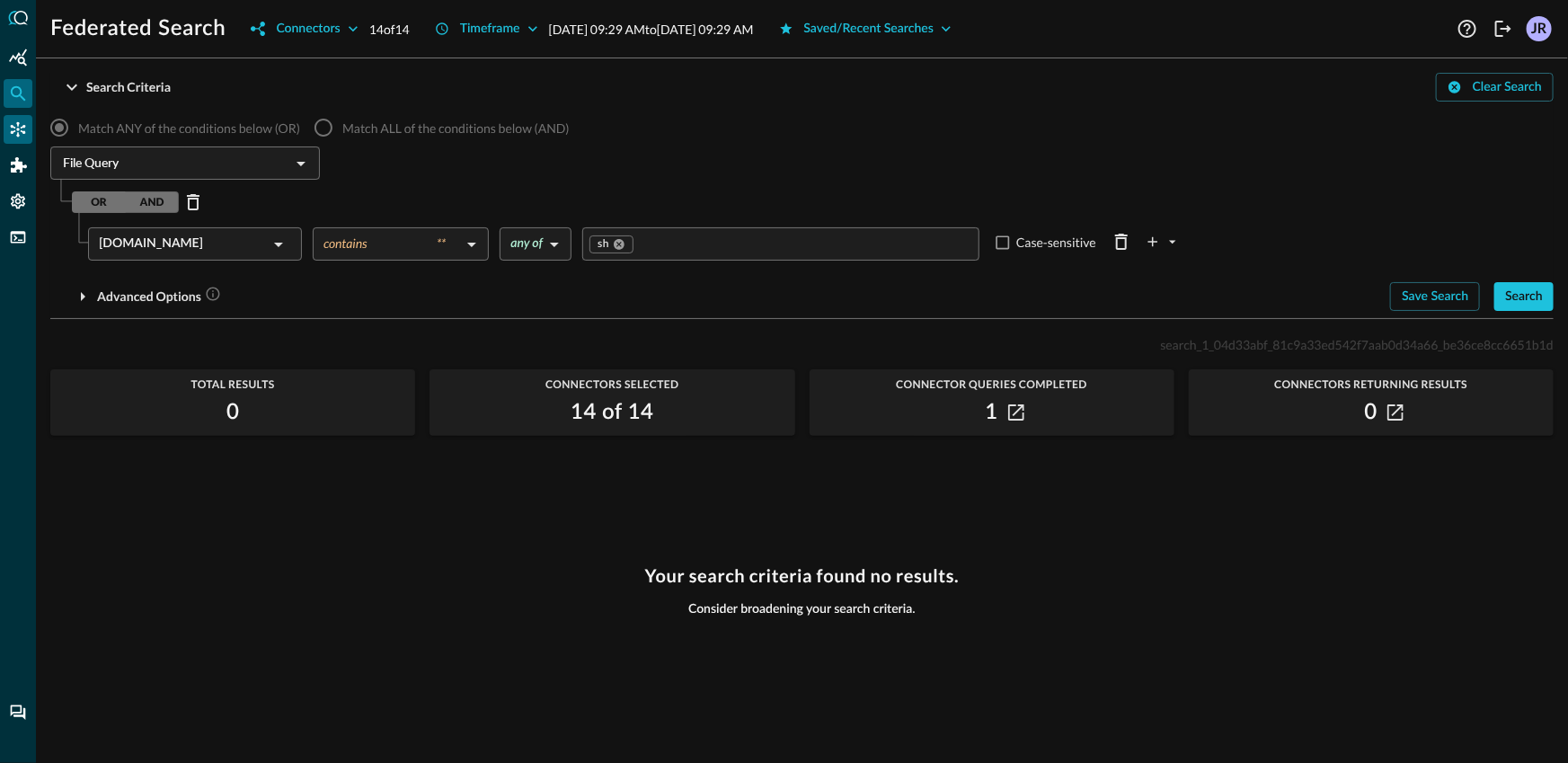
click at [19, 131] on icon "Connectors" at bounding box center [17, 129] width 18 height 18
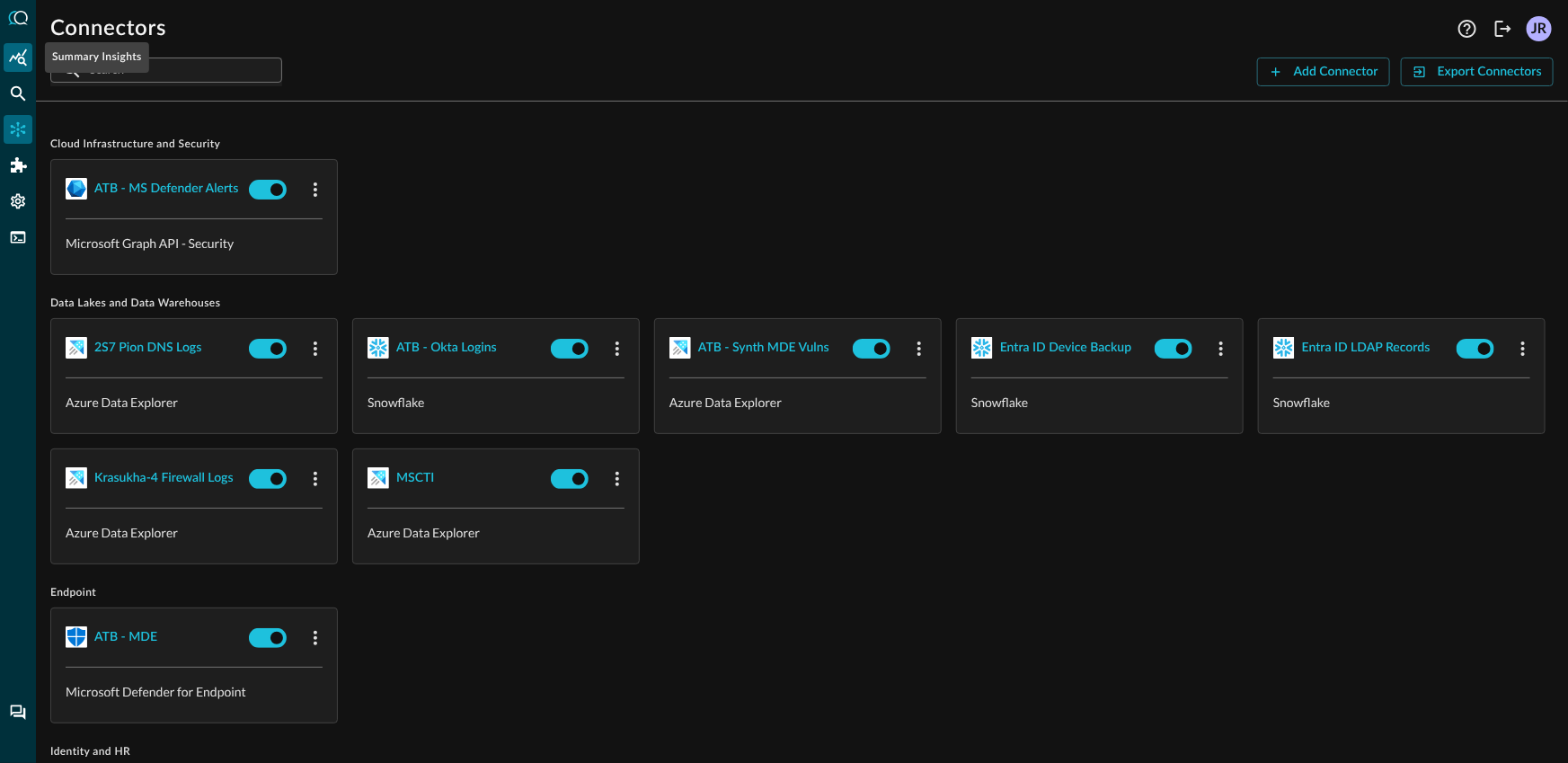
click at [22, 70] on div "Summary Insights" at bounding box center [18, 57] width 29 height 29
click at [17, 97] on icon "Federated Search" at bounding box center [17, 93] width 18 height 18
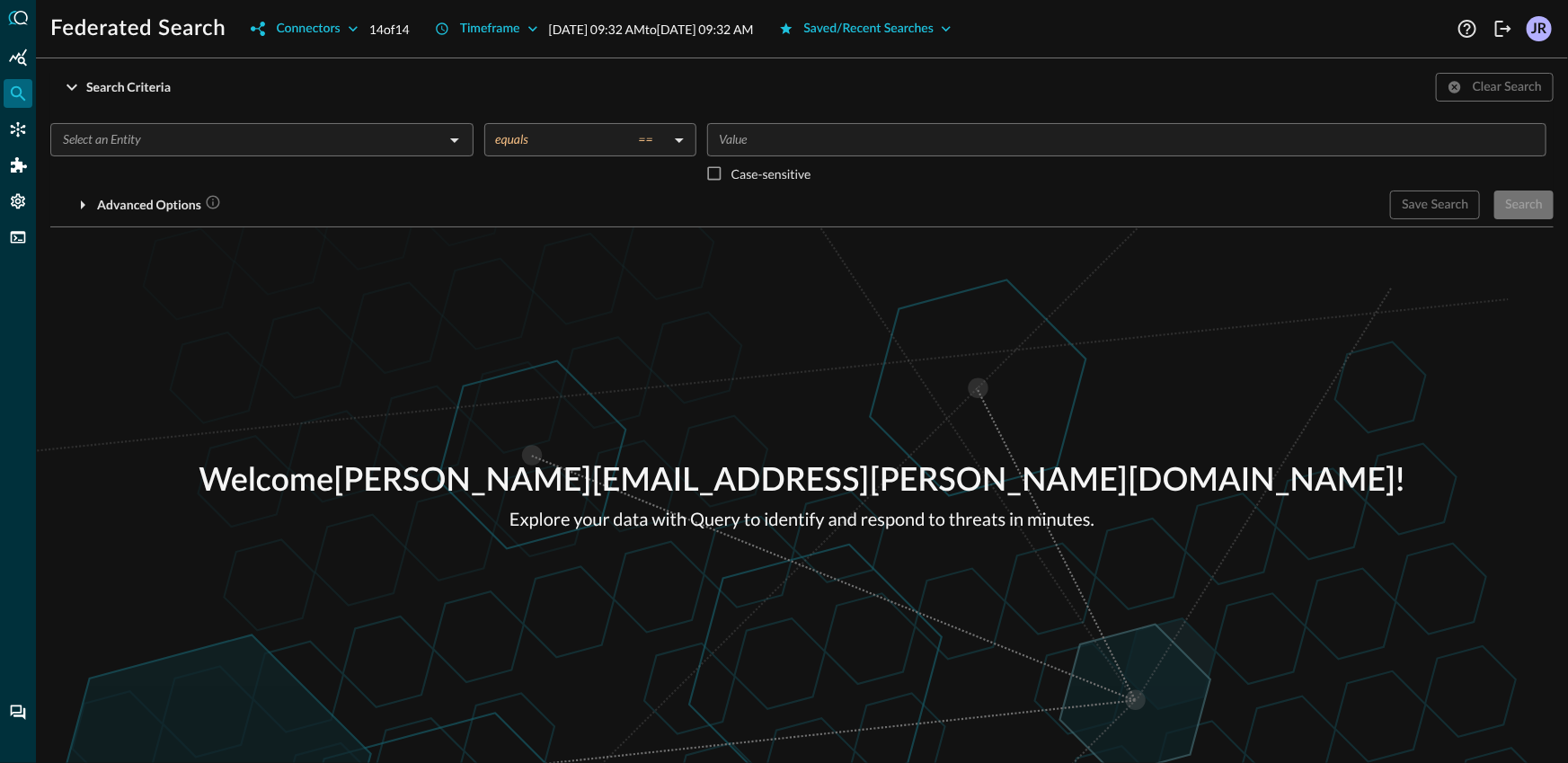
click at [292, 82] on div "Search Criteria Clear Search" at bounding box center [802, 87] width 1503 height 29
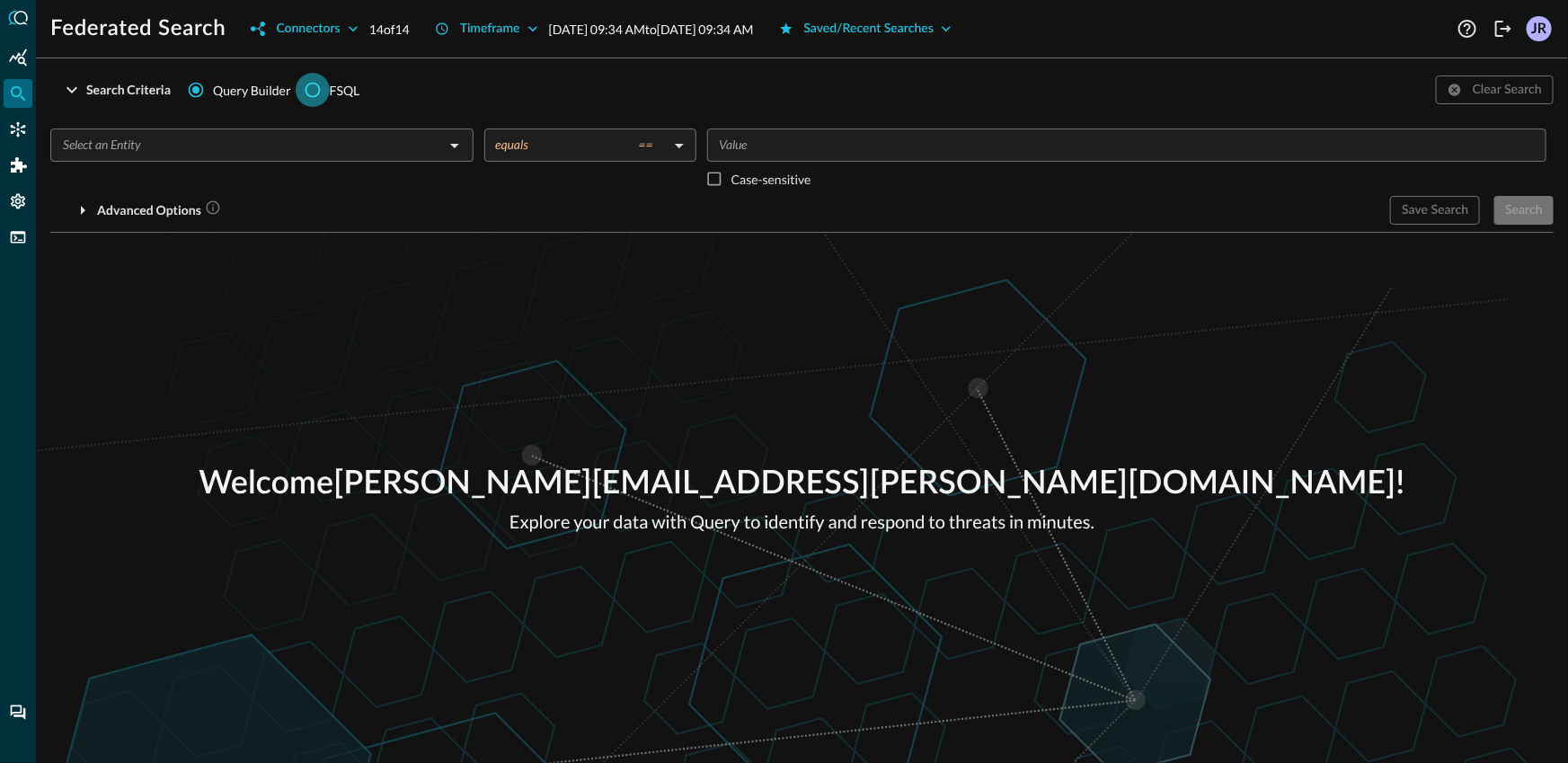
click at [312, 86] on input "FSQL" at bounding box center [312, 90] width 34 height 34
radio input "true"
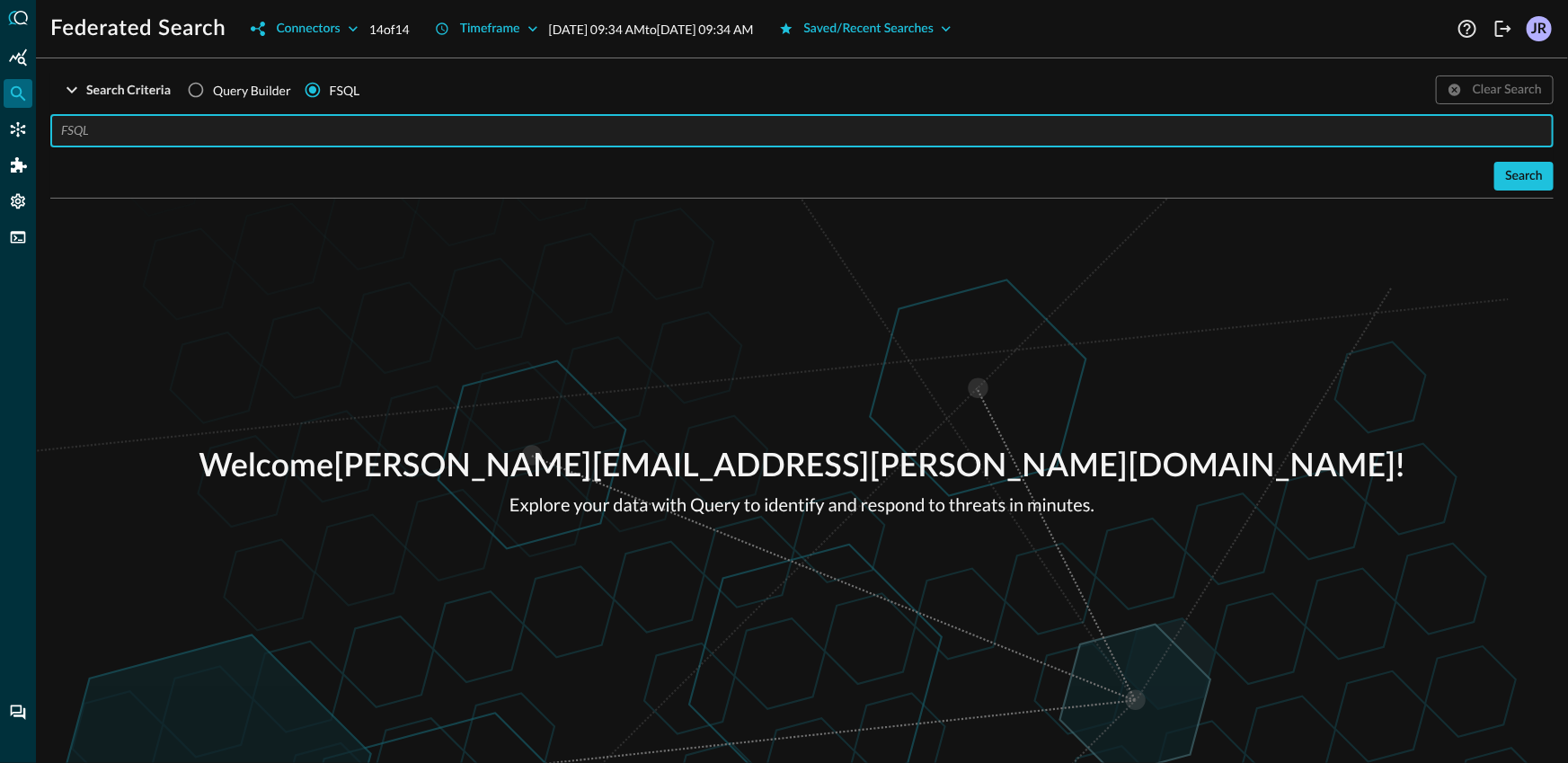
click at [297, 115] on input "text" at bounding box center [807, 131] width 1493 height 33
click at [292, 134] on input "QUERY authentication.* WITH %email = ''" at bounding box center [807, 131] width 1493 height 33
paste input "barbara.salazar@auzretestbedengineering.onmicrosoft.com"
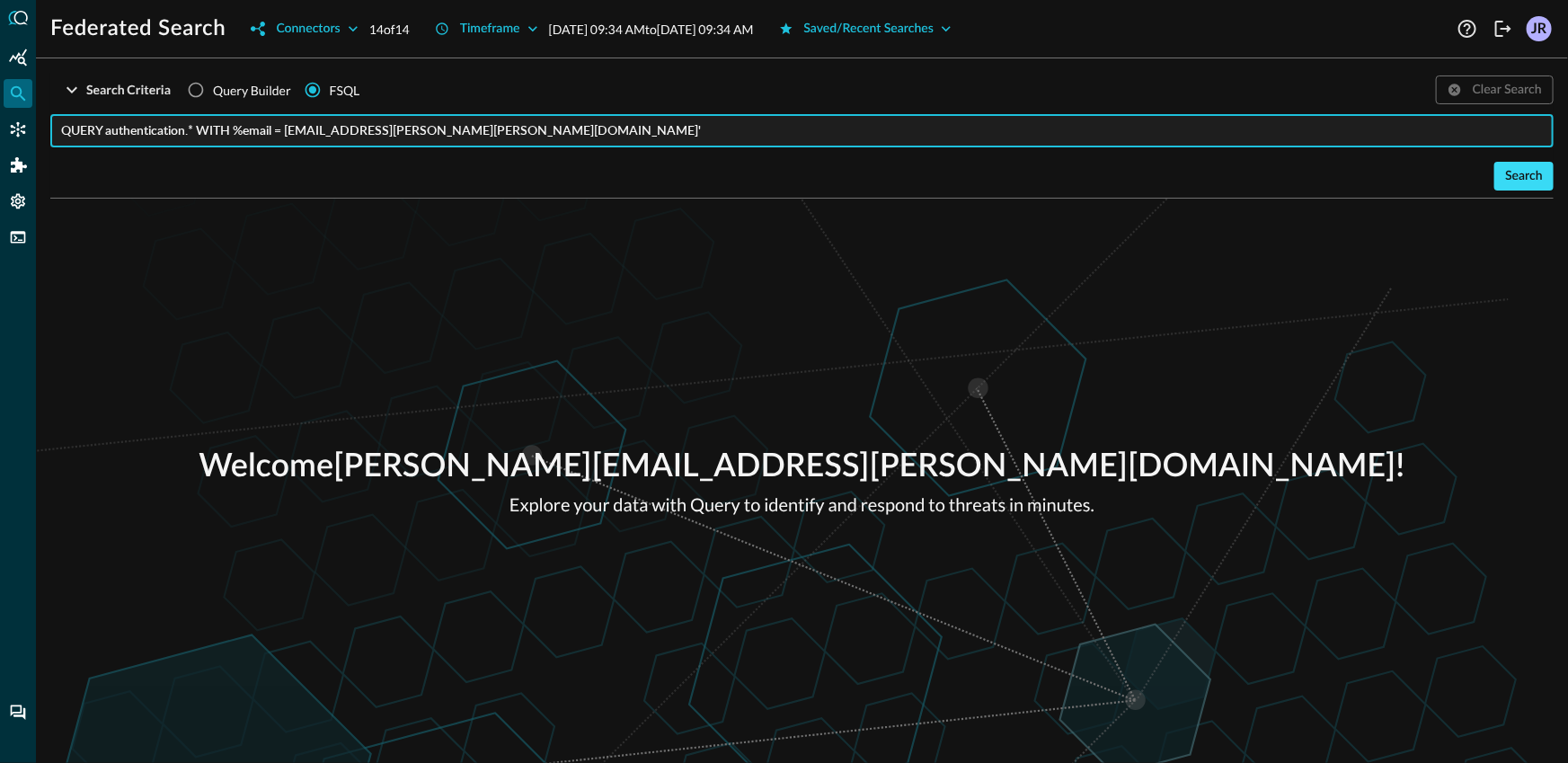
type input "QUERY authentication.* WITH %email = 'barbara.salazar@auzretestbedengineering.o…"
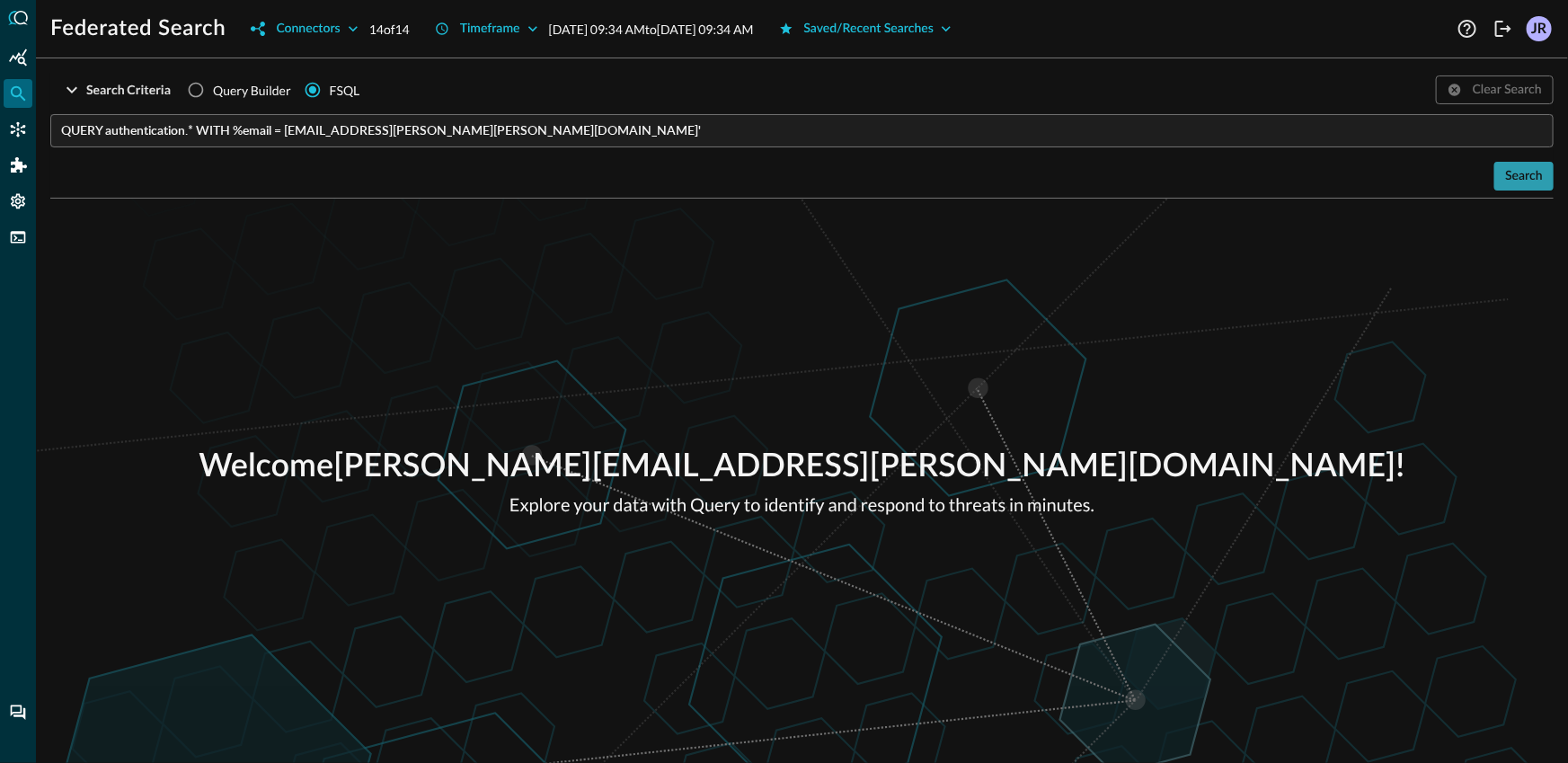
click at [1515, 174] on div "Search" at bounding box center [1524, 177] width 38 height 23
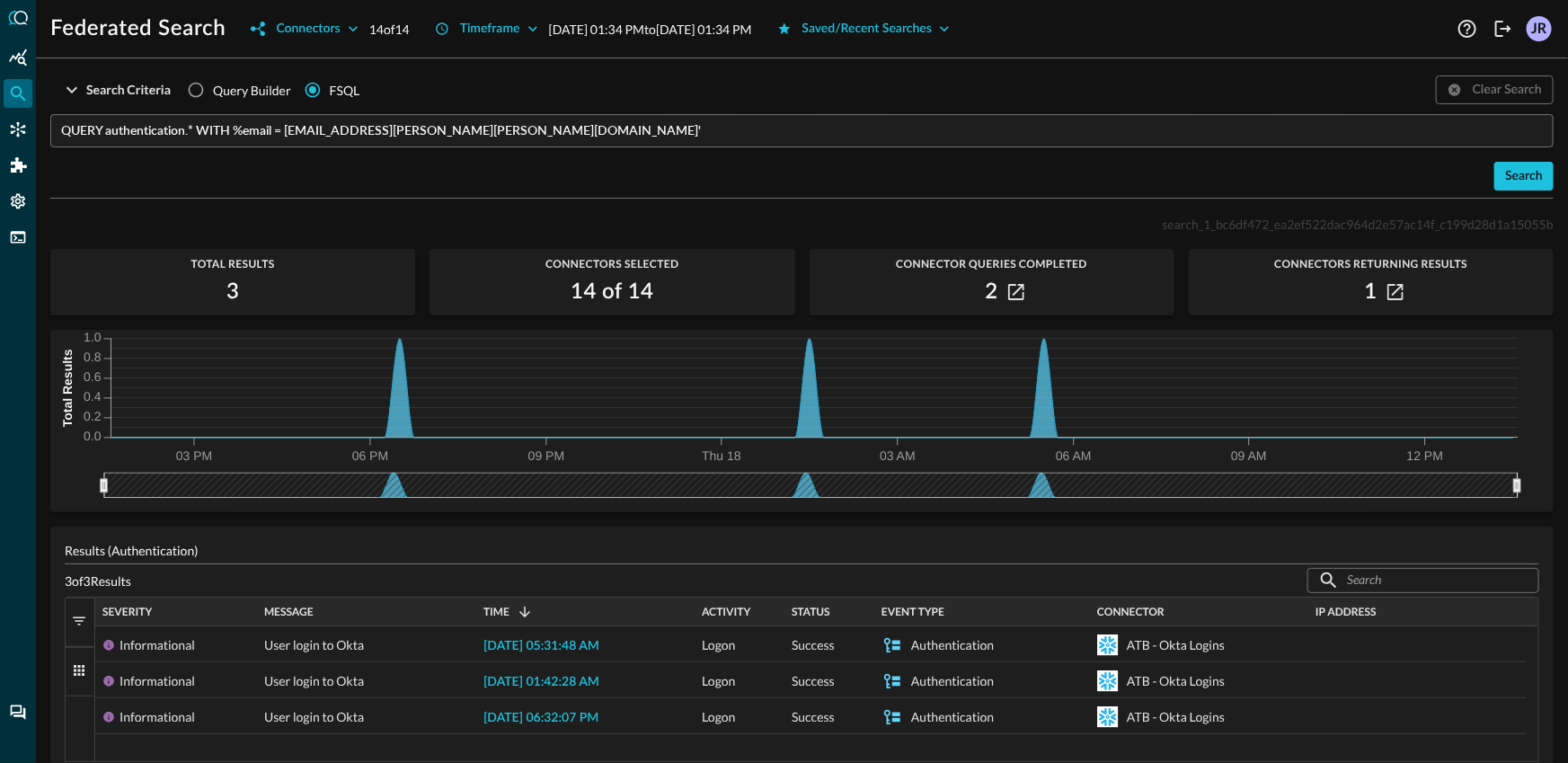
click at [36, 134] on div "Search Criteria Query Builder FSQL Clear Search QUERY authentication.* WITH %em…" at bounding box center [802, 417] width 1532 height 690
click at [28, 131] on div "Connectors" at bounding box center [18, 130] width 29 height 29
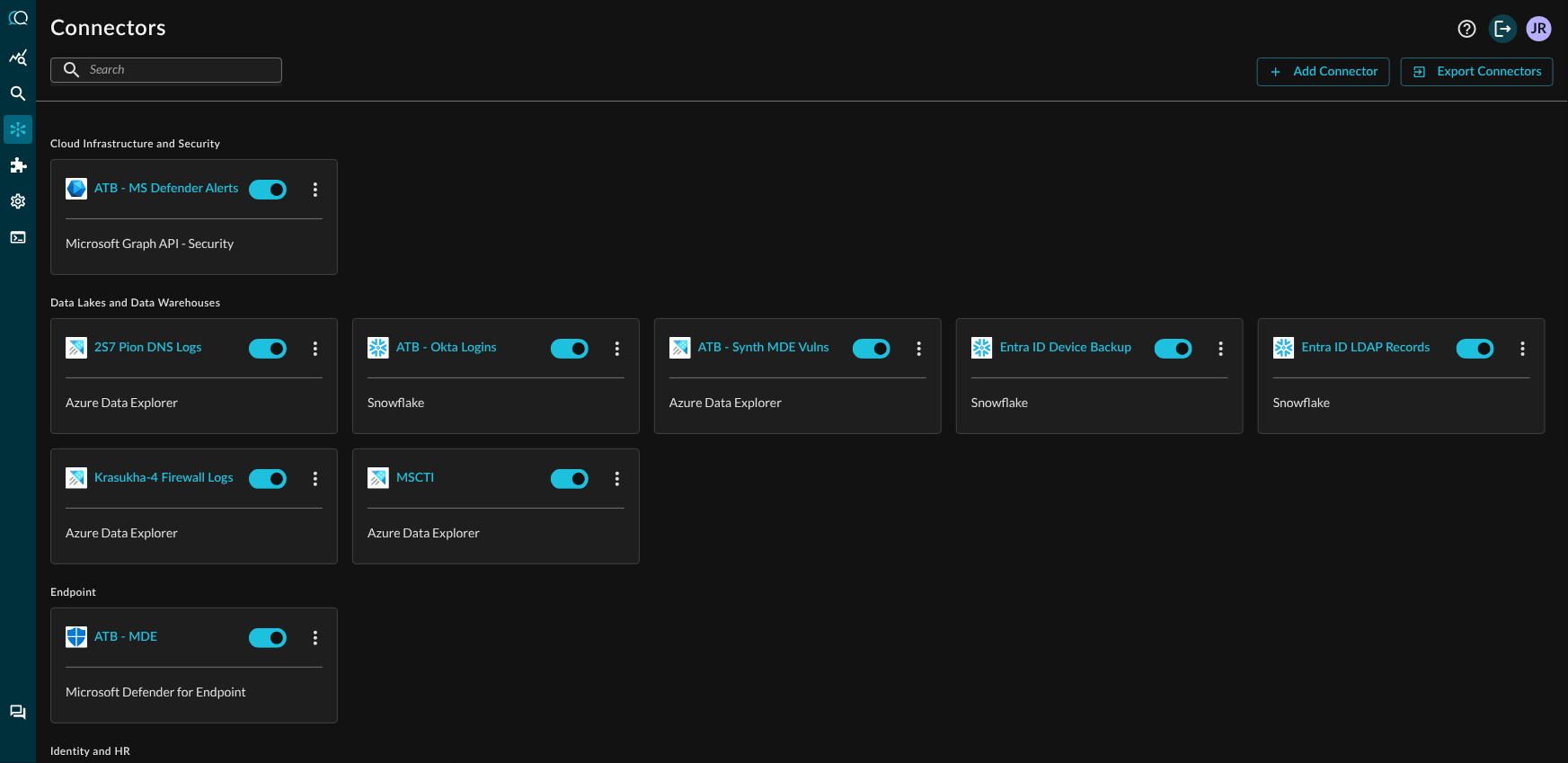
click at [1502, 25] on icon "Logout" at bounding box center [1503, 29] width 22 height 22
